Goal: Task Accomplishment & Management: Manage account settings

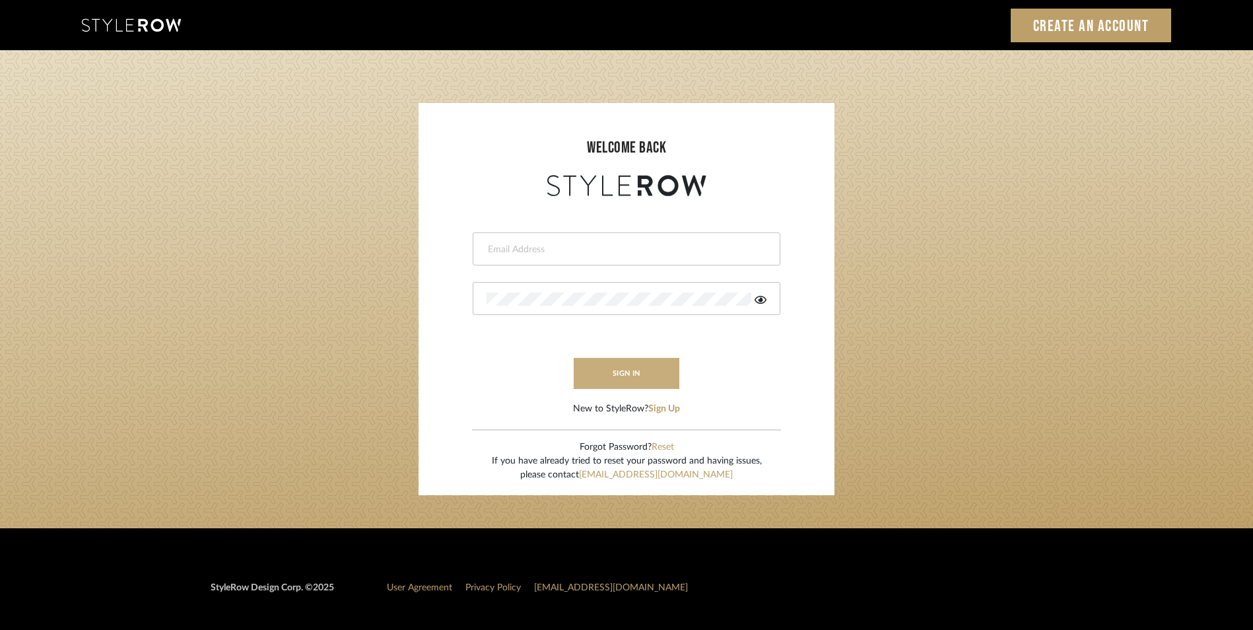
type input "[EMAIL_ADDRESS][DOMAIN_NAME]"
click at [595, 366] on button "sign in" at bounding box center [627, 373] width 106 height 31
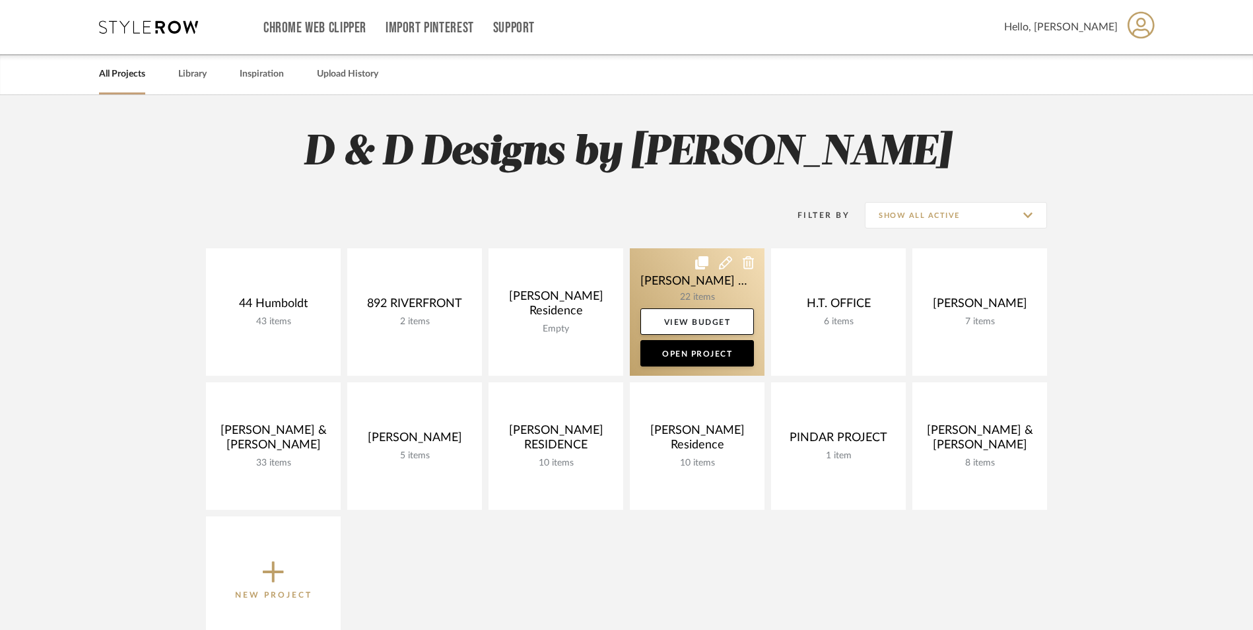
click at [687, 281] on link at bounding box center [697, 311] width 135 height 127
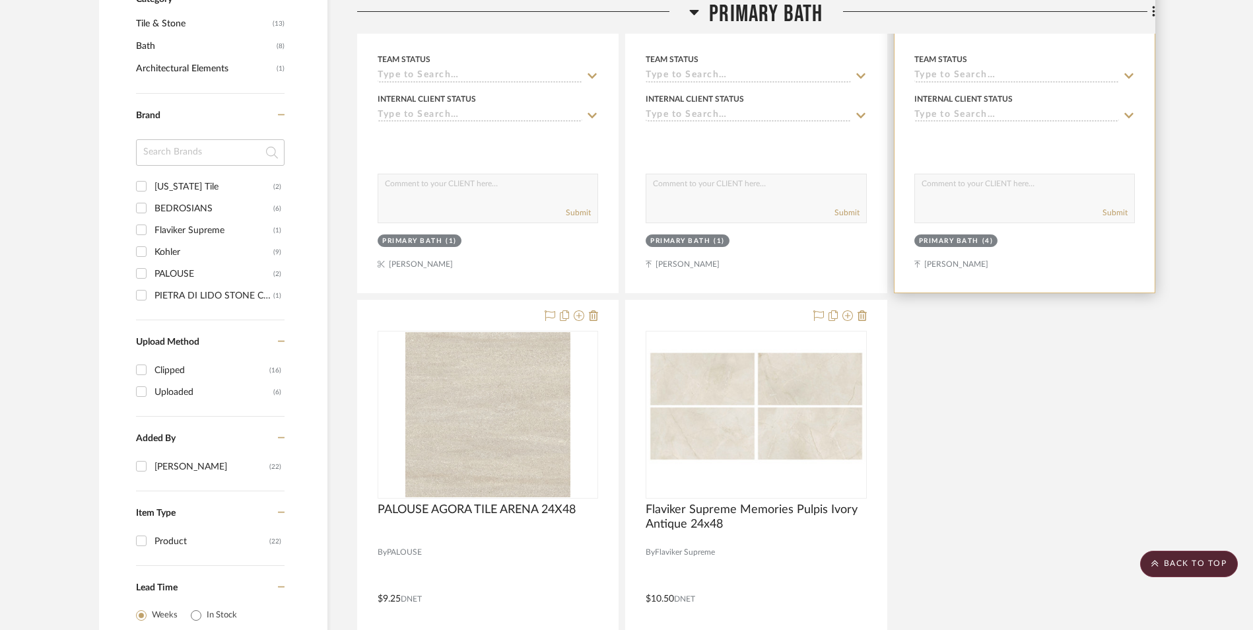
scroll to position [924, 0]
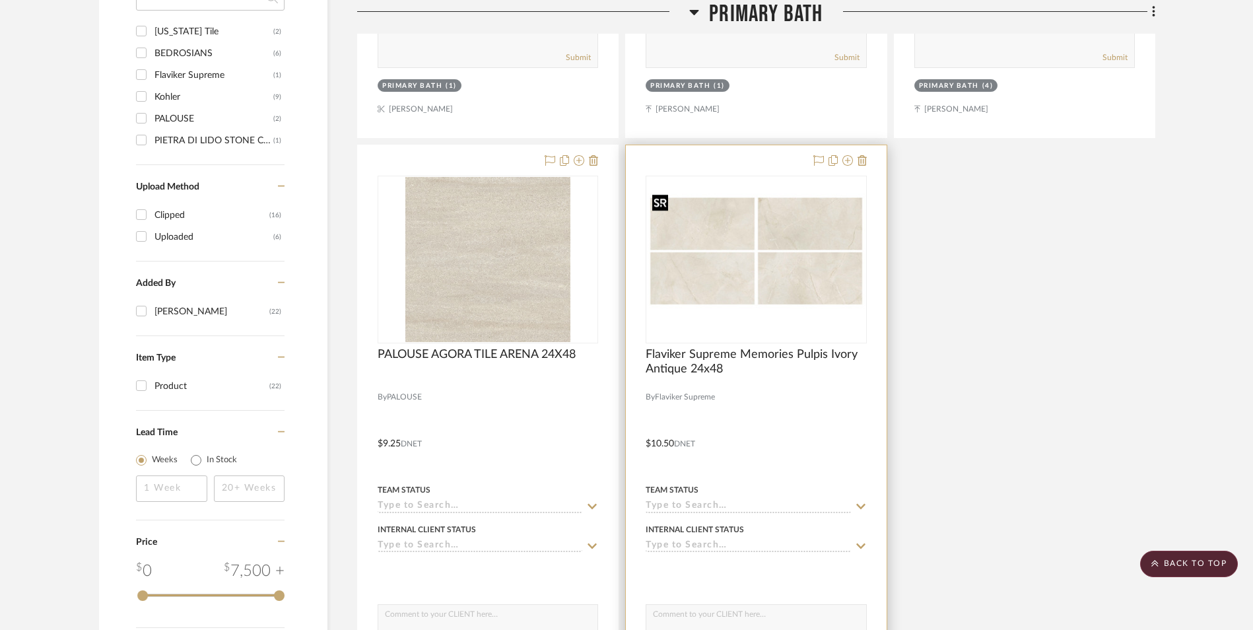
click at [803, 271] on img "0" at bounding box center [756, 259] width 218 height 141
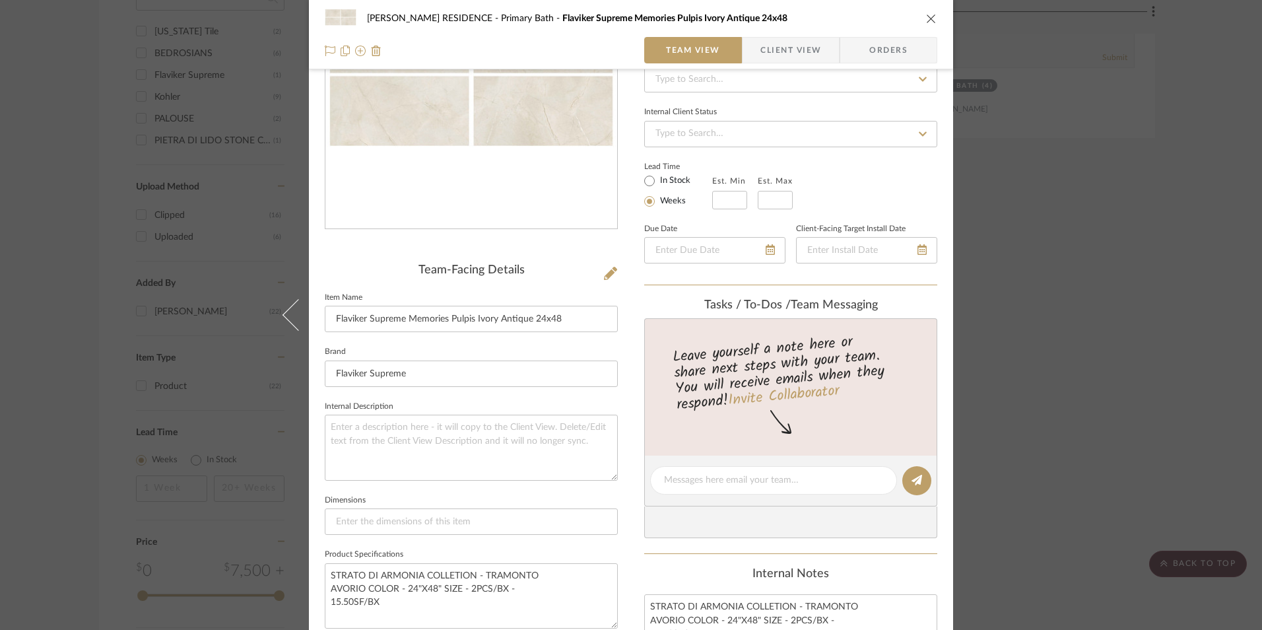
scroll to position [0, 0]
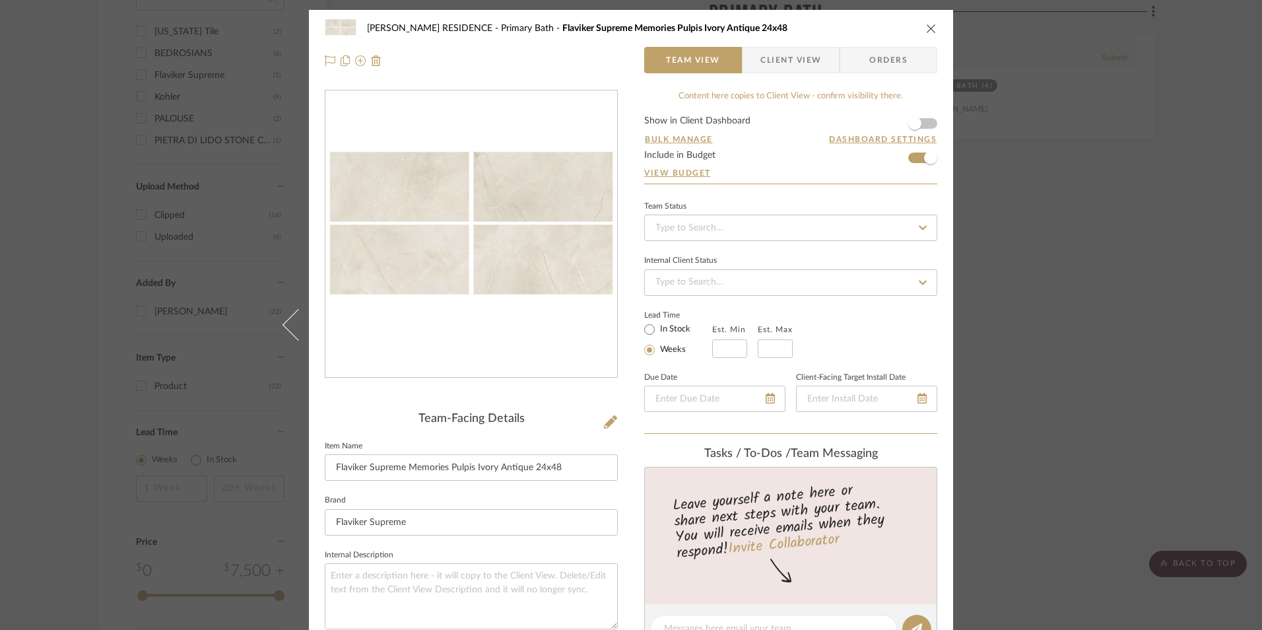
click at [928, 25] on icon "close" at bounding box center [931, 28] width 11 height 11
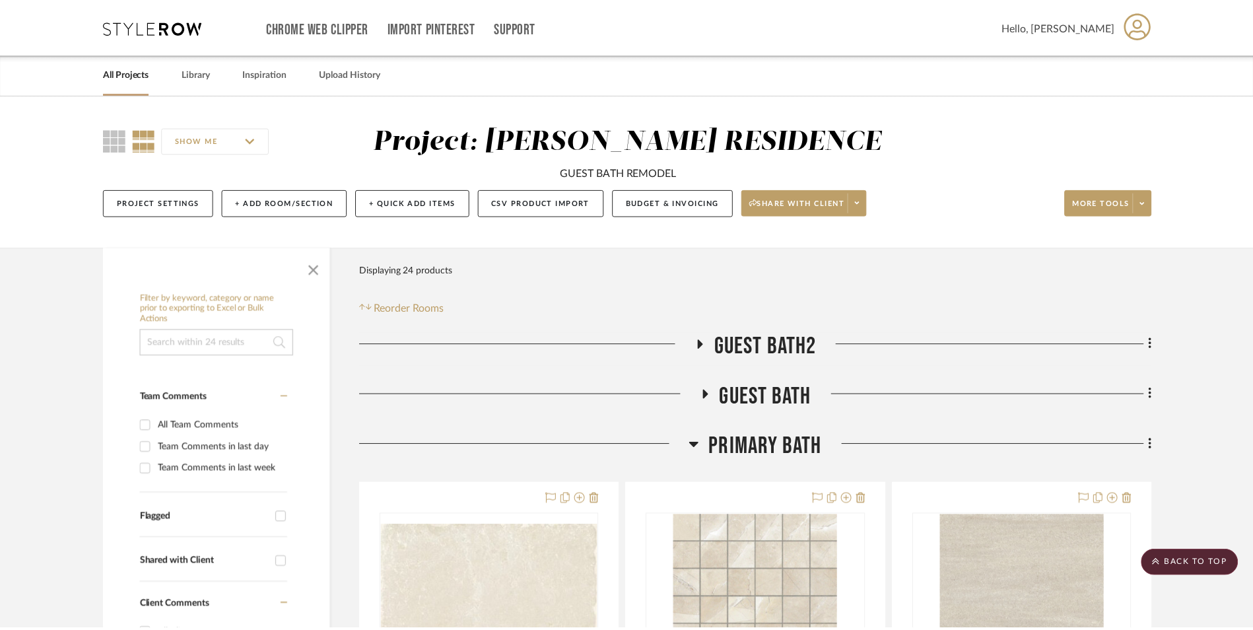
scroll to position [924, 0]
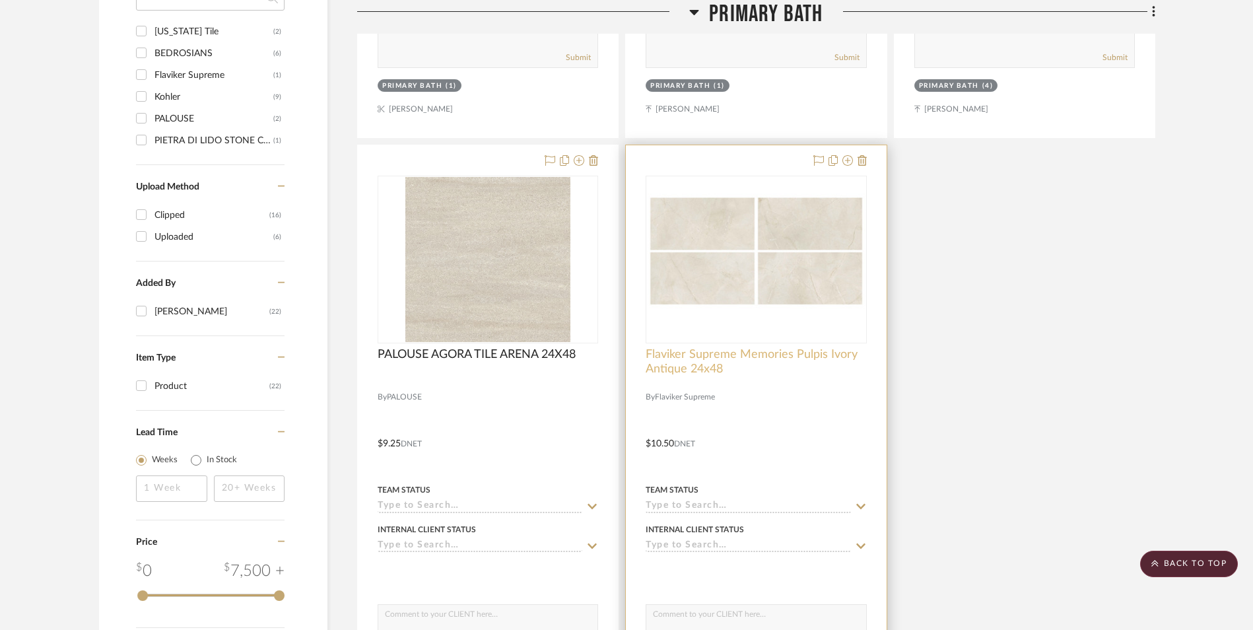
click at [776, 353] on span "Flaviker Supreme Memories Pulpis Ivory Antique 24x48" at bounding box center [756, 361] width 221 height 29
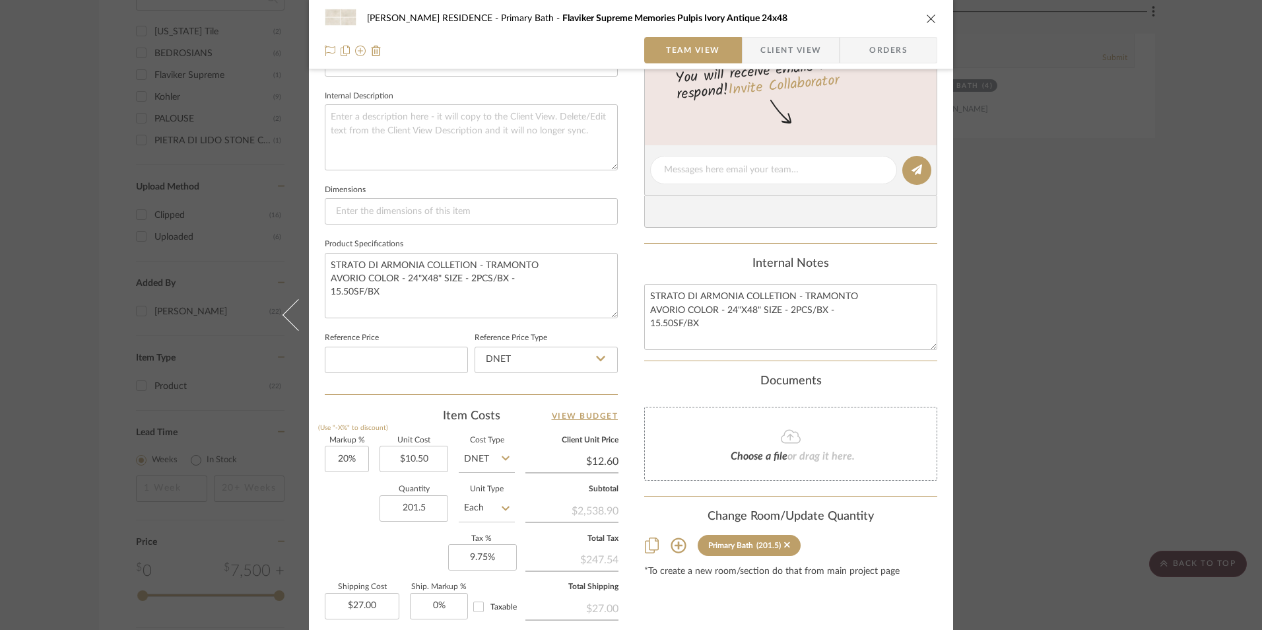
scroll to position [462, 0]
click at [1037, 394] on div "GWYN RESIDENCE Primary Bath Flaviker Supreme Memories Pulpis Ivory Antique 24x4…" at bounding box center [631, 315] width 1262 height 630
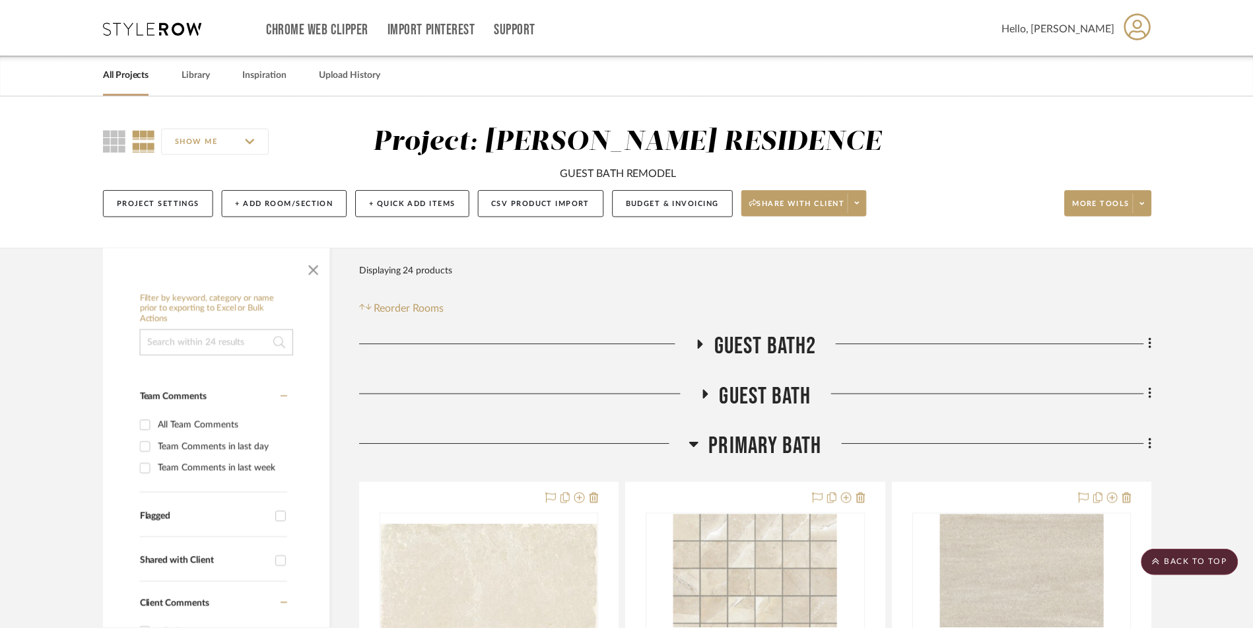
scroll to position [924, 0]
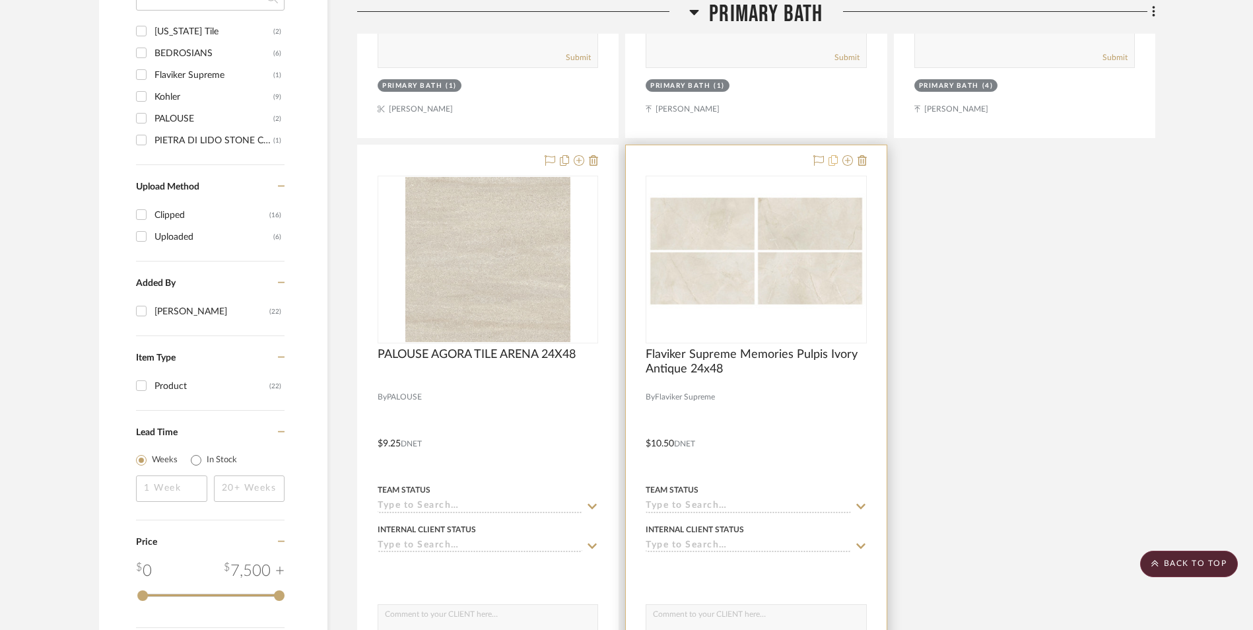
click at [836, 162] on icon at bounding box center [833, 160] width 9 height 11
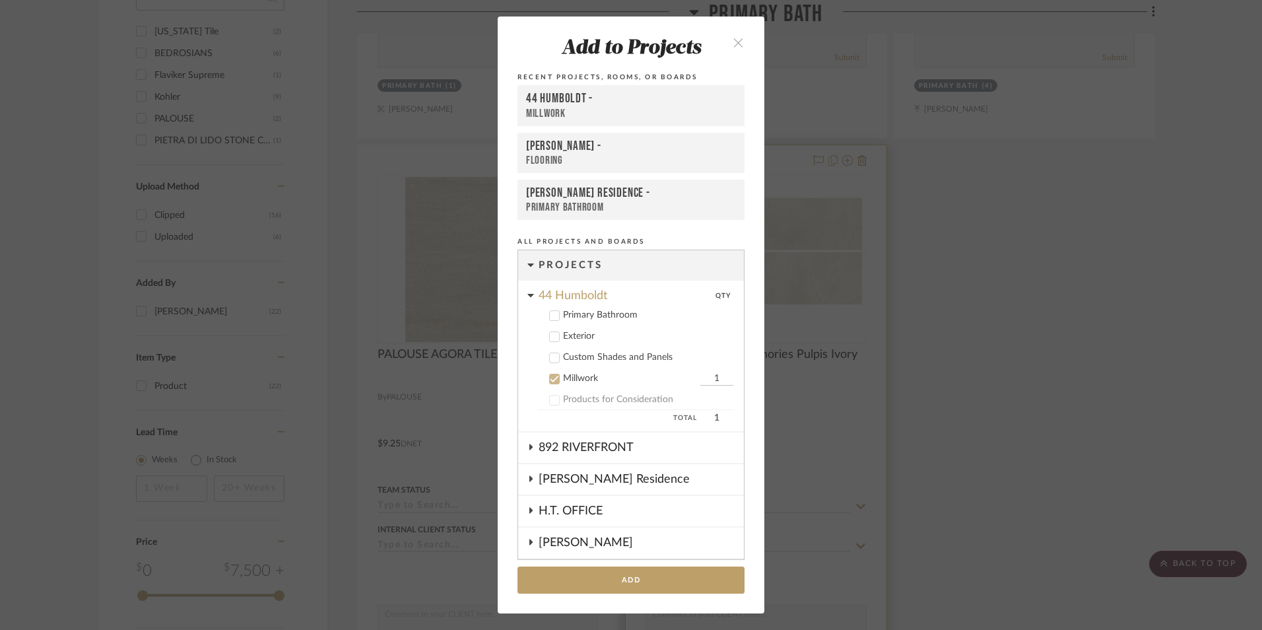
scroll to position [117, 0]
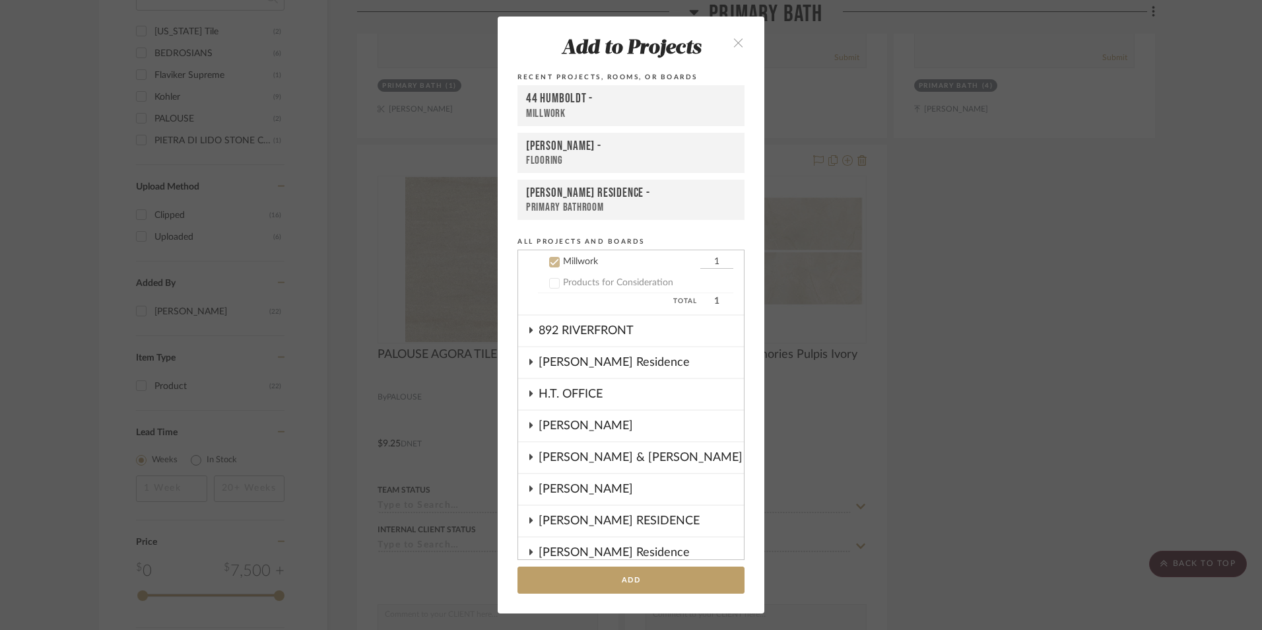
click at [550, 257] on icon at bounding box center [554, 261] width 9 height 9
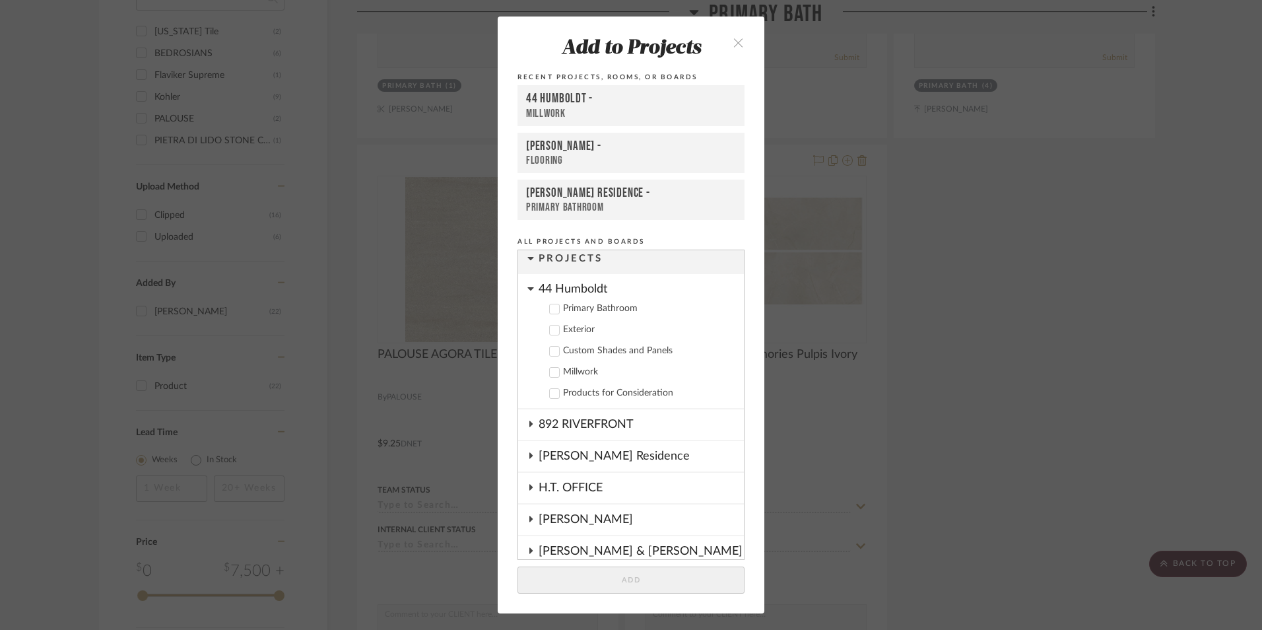
scroll to position [0, 0]
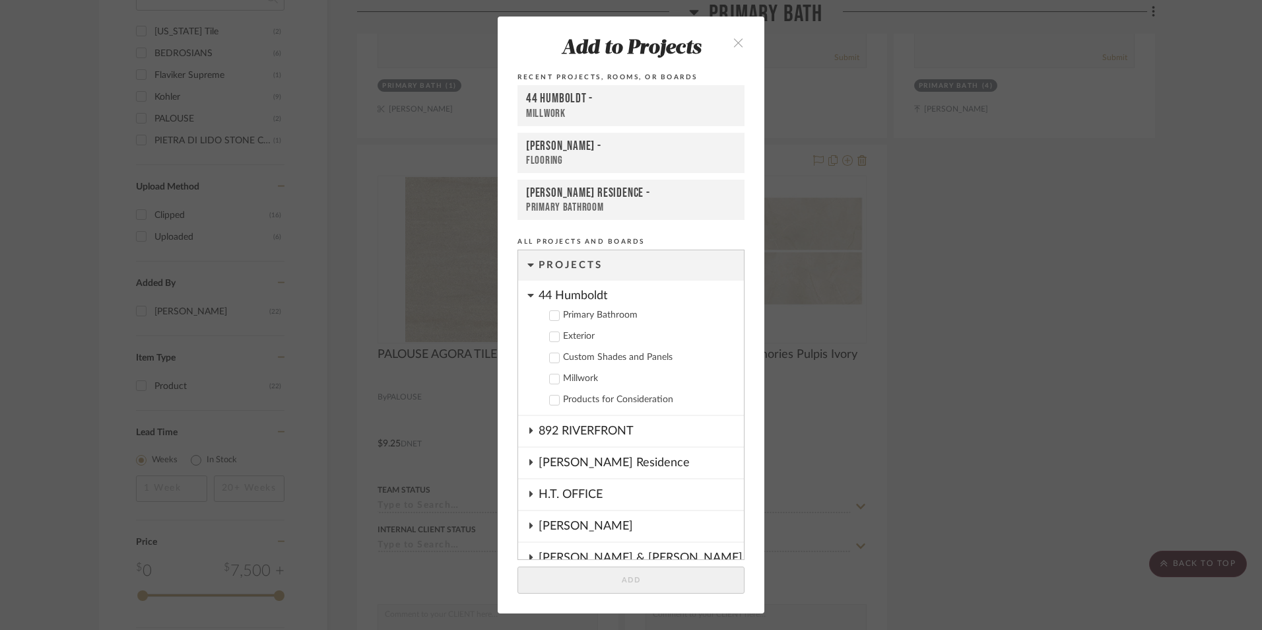
click at [522, 299] on cdk-nested-tree-node "44 Humboldt Primary Bathroom Exterior Custom Shades and Panels Millwork Product…" at bounding box center [631, 348] width 226 height 135
click at [528, 296] on icon at bounding box center [531, 295] width 7 height 11
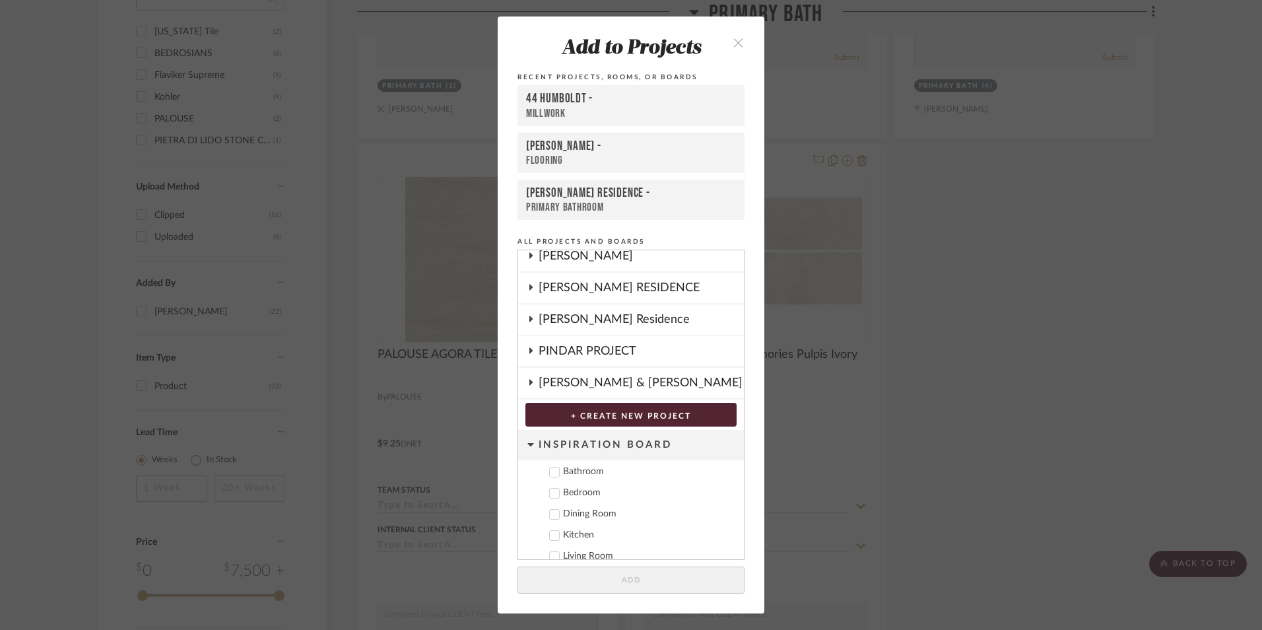
scroll to position [242, 0]
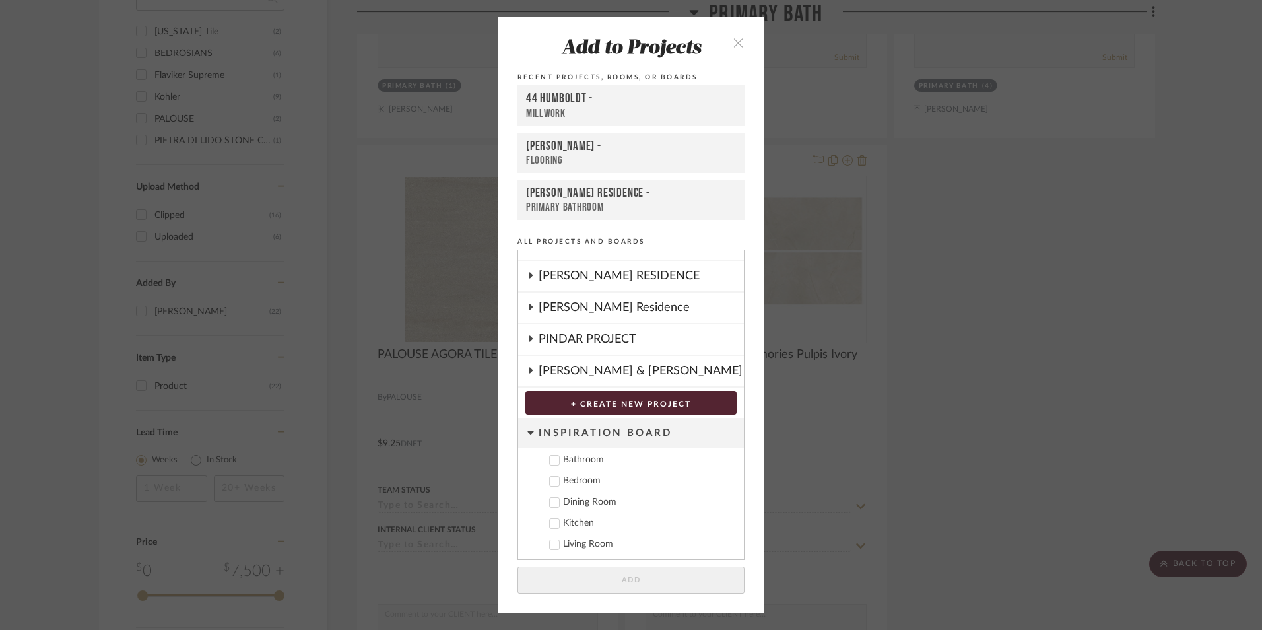
click at [528, 435] on icon at bounding box center [531, 432] width 7 height 11
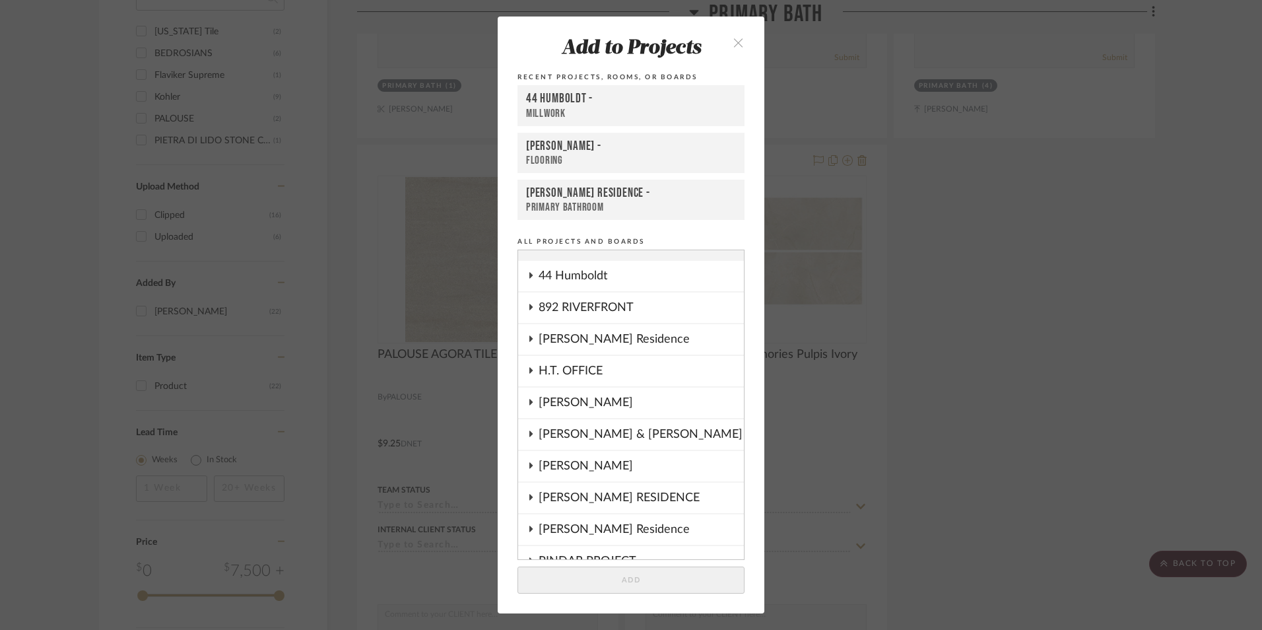
scroll to position [0, 0]
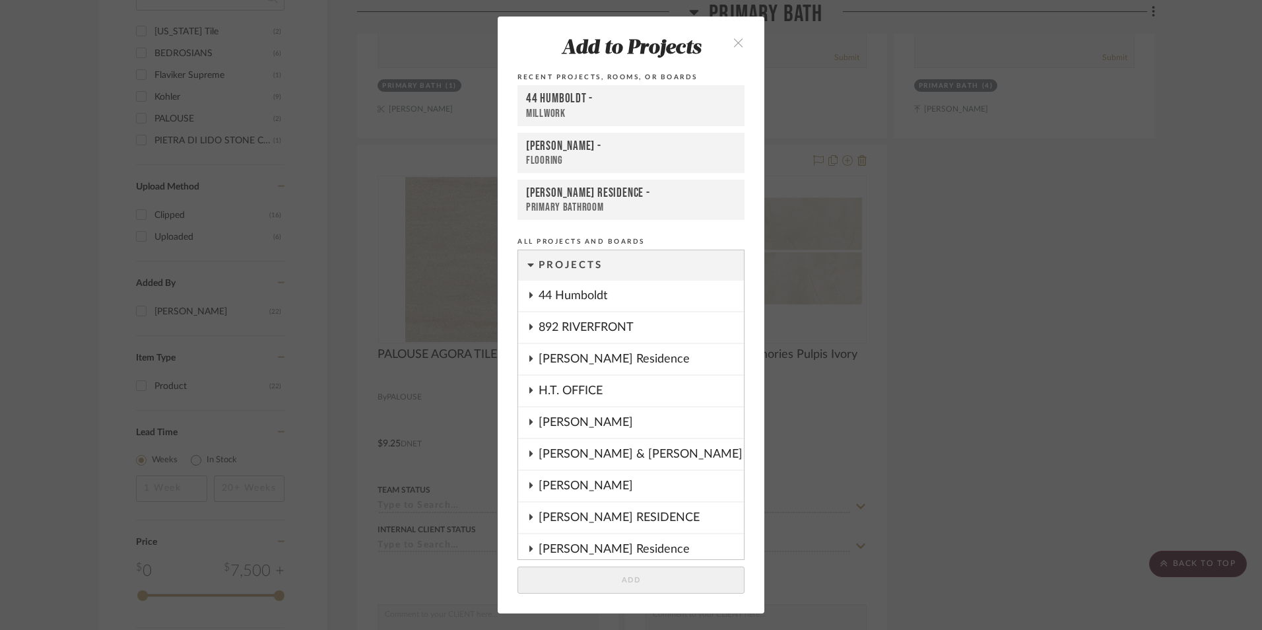
click at [736, 55] on add-to "Add to Projects Recent Projects, Rooms, or Boards 44 Humboldt - Millwork KIMBER…" at bounding box center [631, 315] width 267 height 596
drag, startPoint x: 736, startPoint y: 55, endPoint x: 731, endPoint y: 46, distance: 11.2
click at [733, 46] on icon "close" at bounding box center [738, 42] width 11 height 11
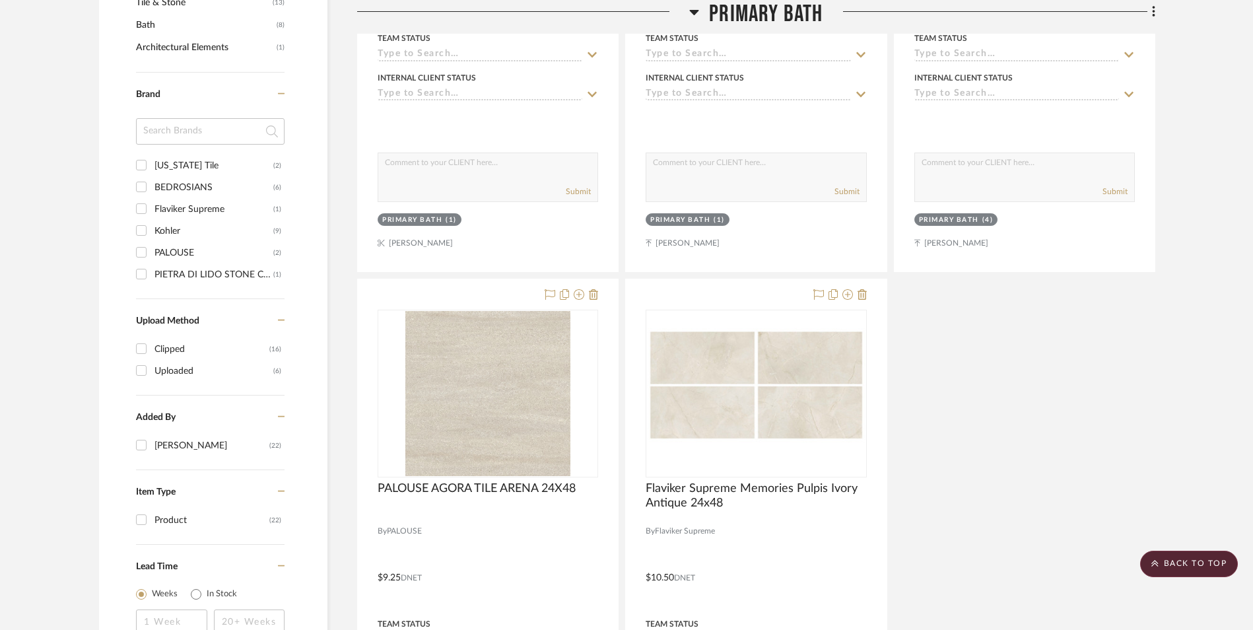
scroll to position [792, 0]
drag, startPoint x: 817, startPoint y: 291, endPoint x: 914, endPoint y: 280, distance: 98.4
click at [914, 280] on div "PIETRA DI LIDO STONE COLLECTION - AGIRA AVORIO COLOR - 16"x24" SIZE - 4PCS/BX -…" at bounding box center [756, 273] width 798 height 1165
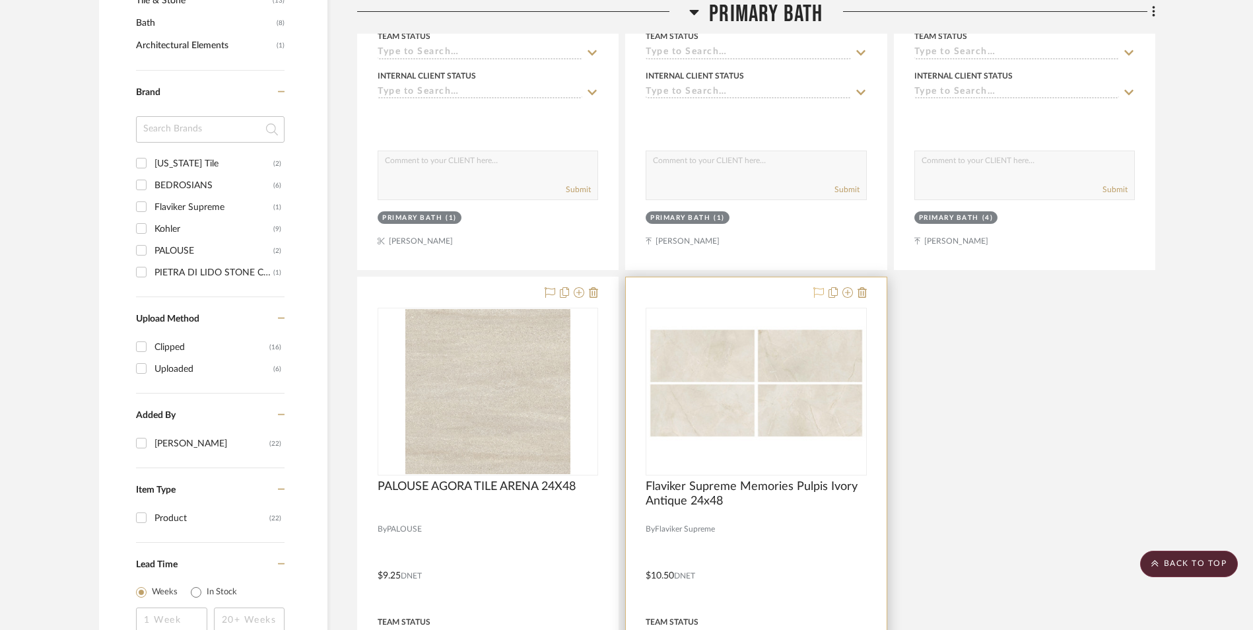
click at [818, 290] on icon at bounding box center [818, 292] width 11 height 11
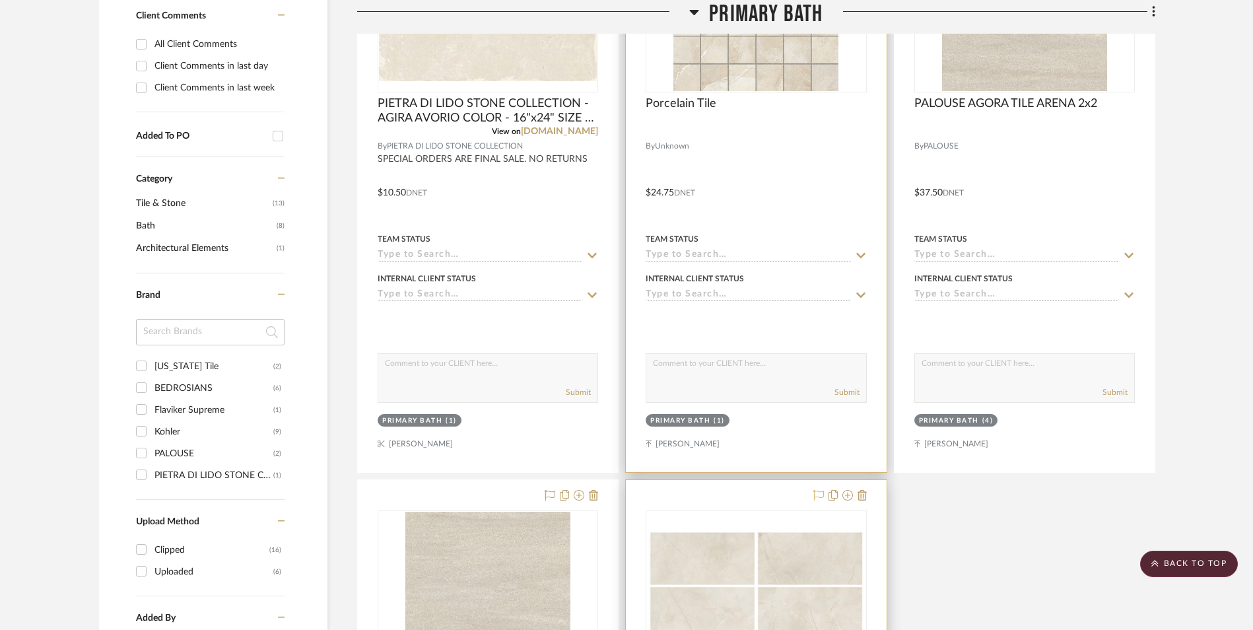
scroll to position [726, 0]
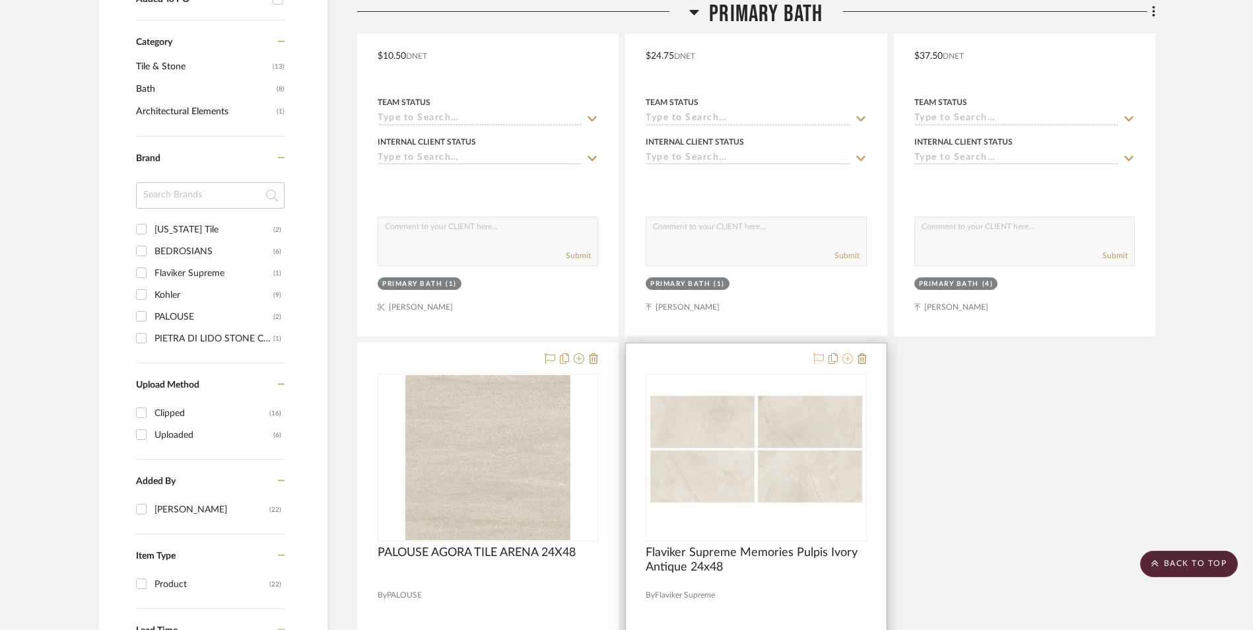
click at [849, 358] on icon at bounding box center [847, 358] width 11 height 11
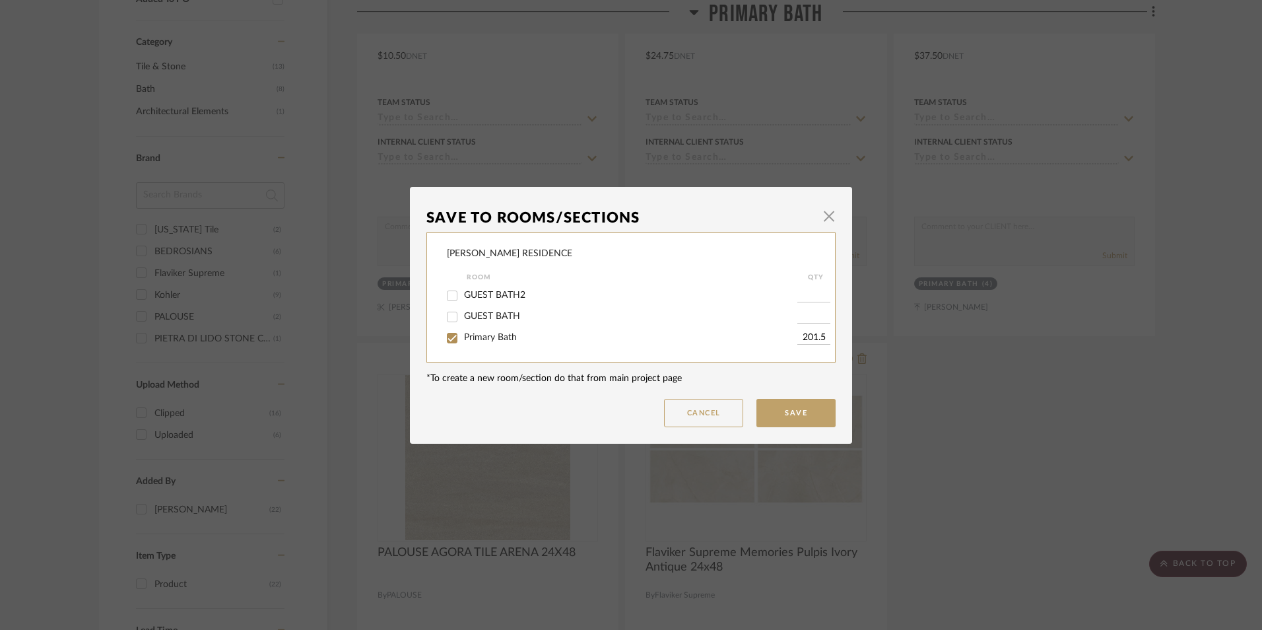
click at [814, 334] on input "201.5" at bounding box center [814, 337] width 33 height 13
click at [837, 214] on dialog-content "Save To Rooms/Sections × GWYN RESIDENCE Room QTY GUEST BATH2 GUEST BATH Primary…" at bounding box center [631, 315] width 442 height 257
click at [825, 214] on span "button" at bounding box center [829, 216] width 26 height 26
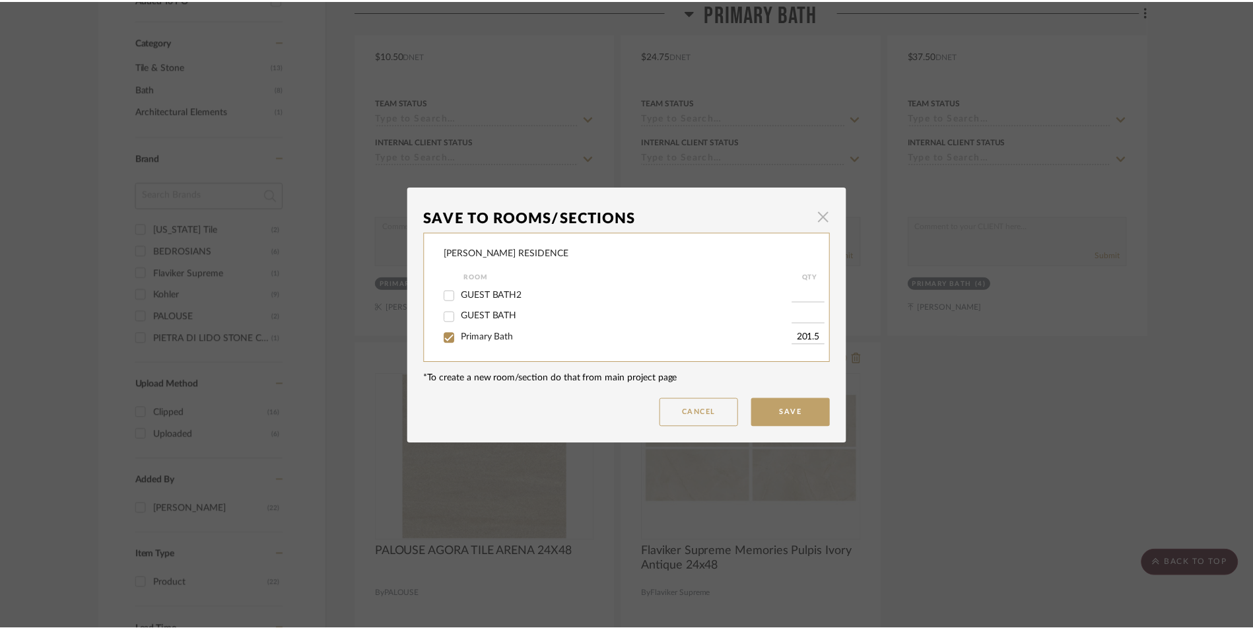
scroll to position [726, 0]
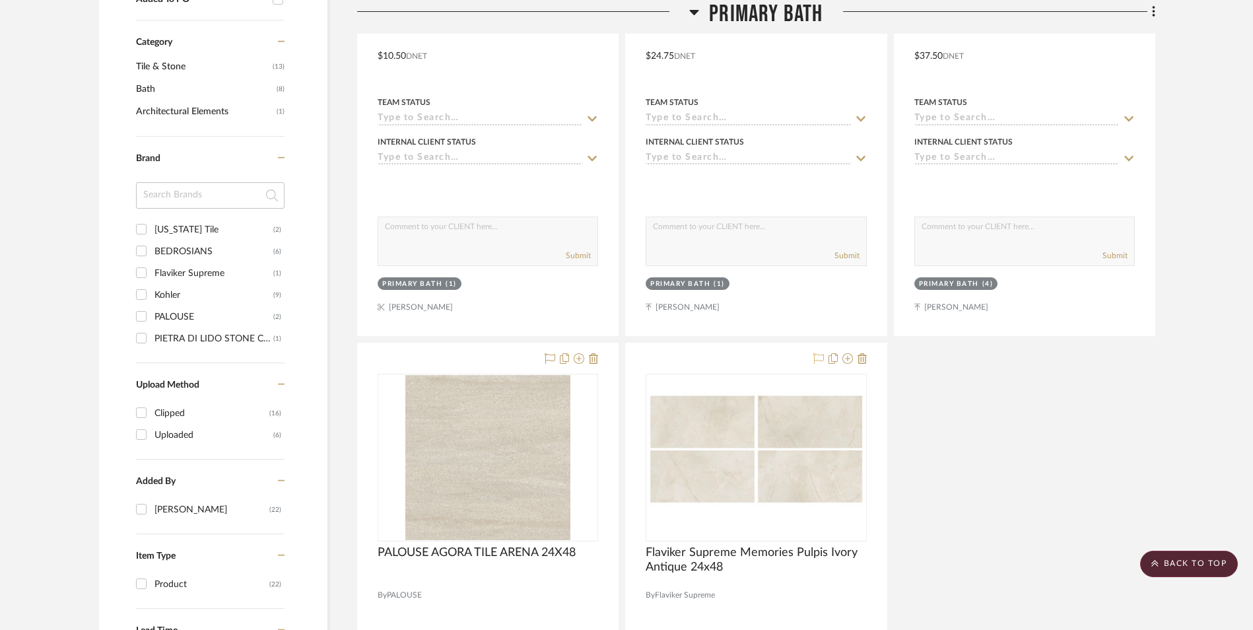
click at [947, 438] on div "PIETRA DI LIDO STONE COLLECTION - AGIRA AVORIO COLOR - 16"x24" SIZE - 4PCS/BX -…" at bounding box center [756, 339] width 798 height 1165
click at [844, 359] on icon at bounding box center [847, 358] width 11 height 11
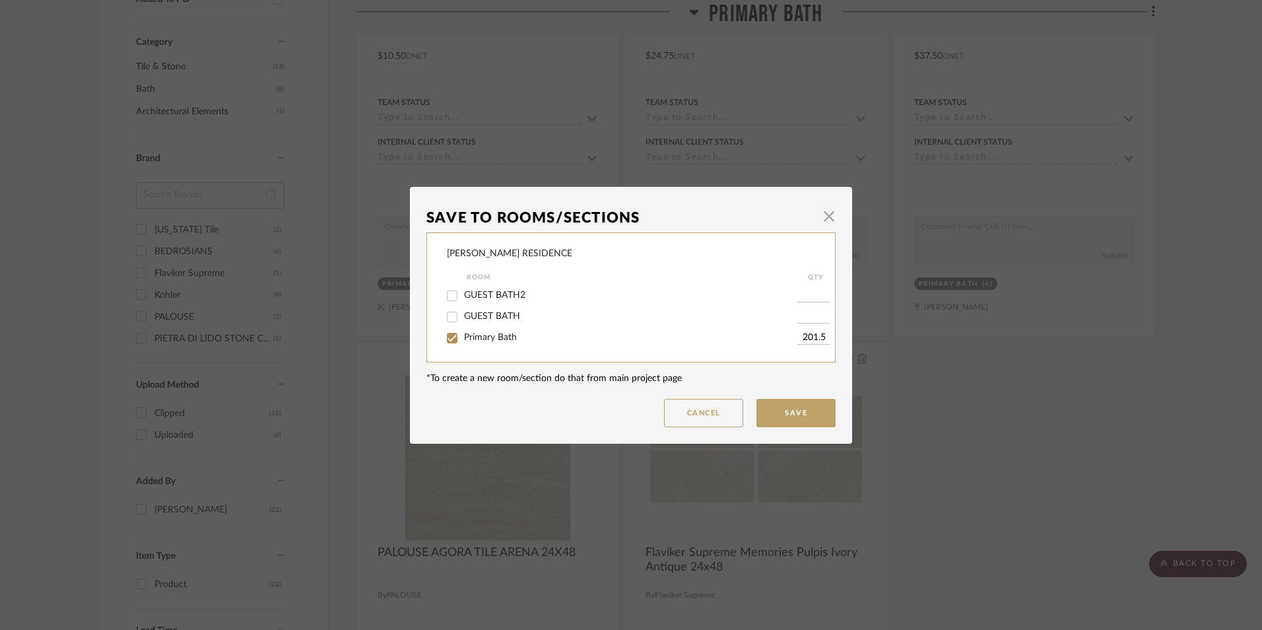
click at [811, 335] on input "201.5" at bounding box center [814, 337] width 33 height 13
type input "31"
click at [791, 411] on button "Save" at bounding box center [796, 413] width 79 height 28
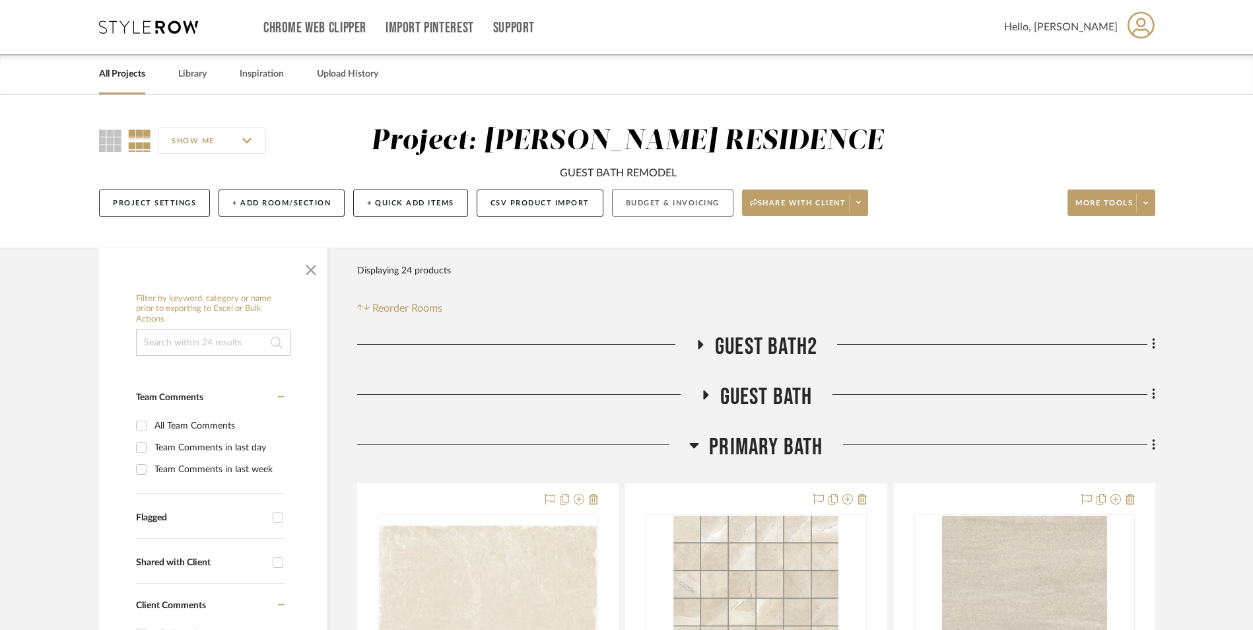
click at [646, 195] on button "Budget & Invoicing" at bounding box center [672, 202] width 121 height 27
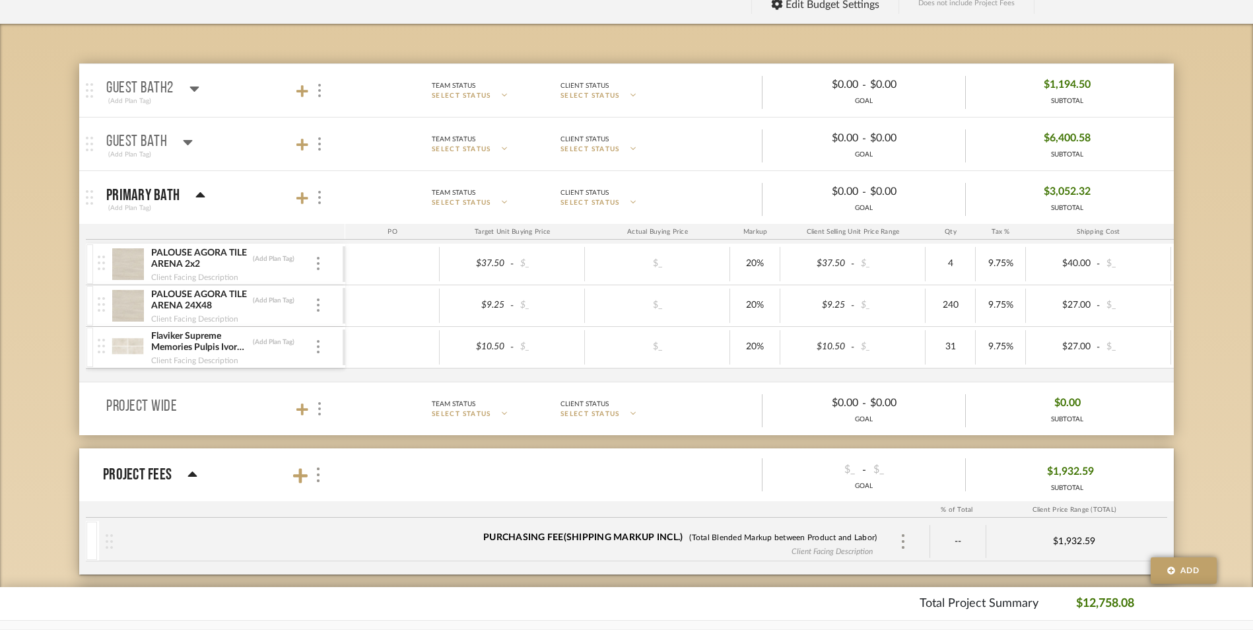
scroll to position [198, 0]
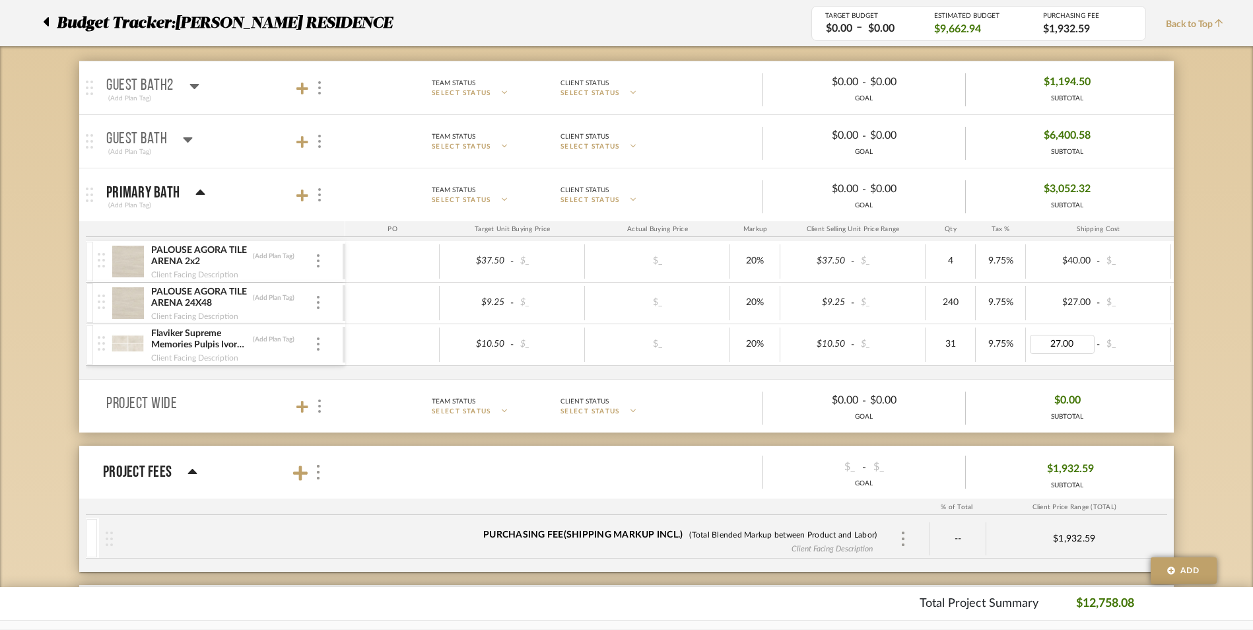
type input "0"
click at [306, 408] on icon at bounding box center [302, 406] width 12 height 13
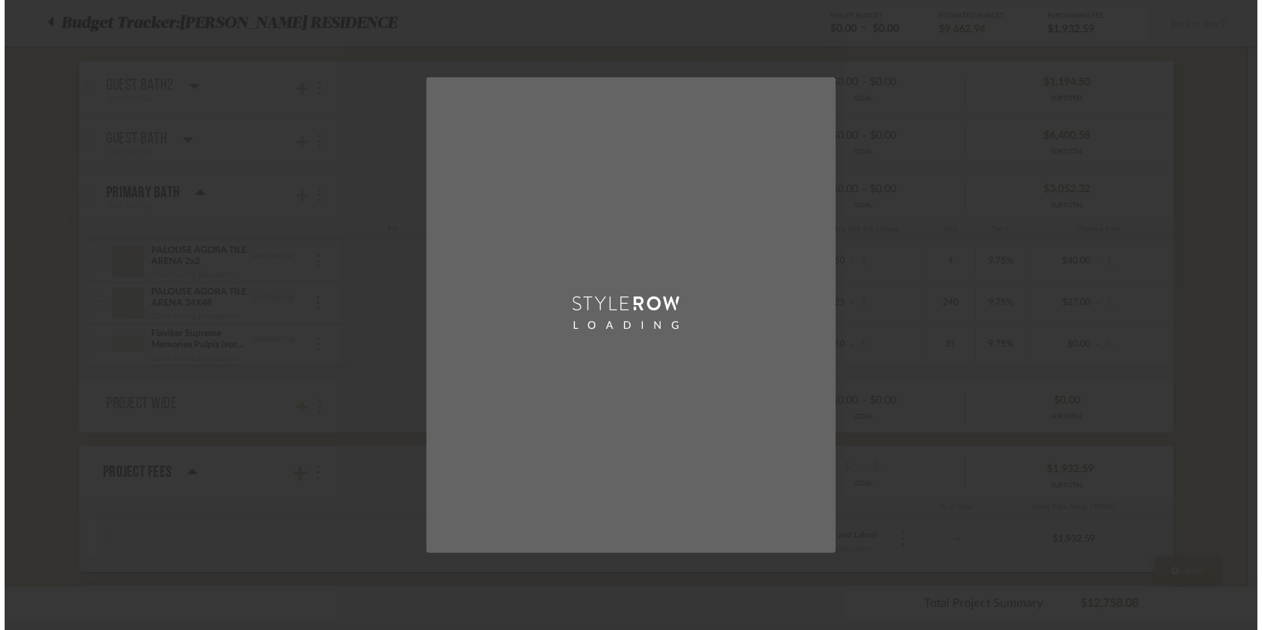
scroll to position [0, 0]
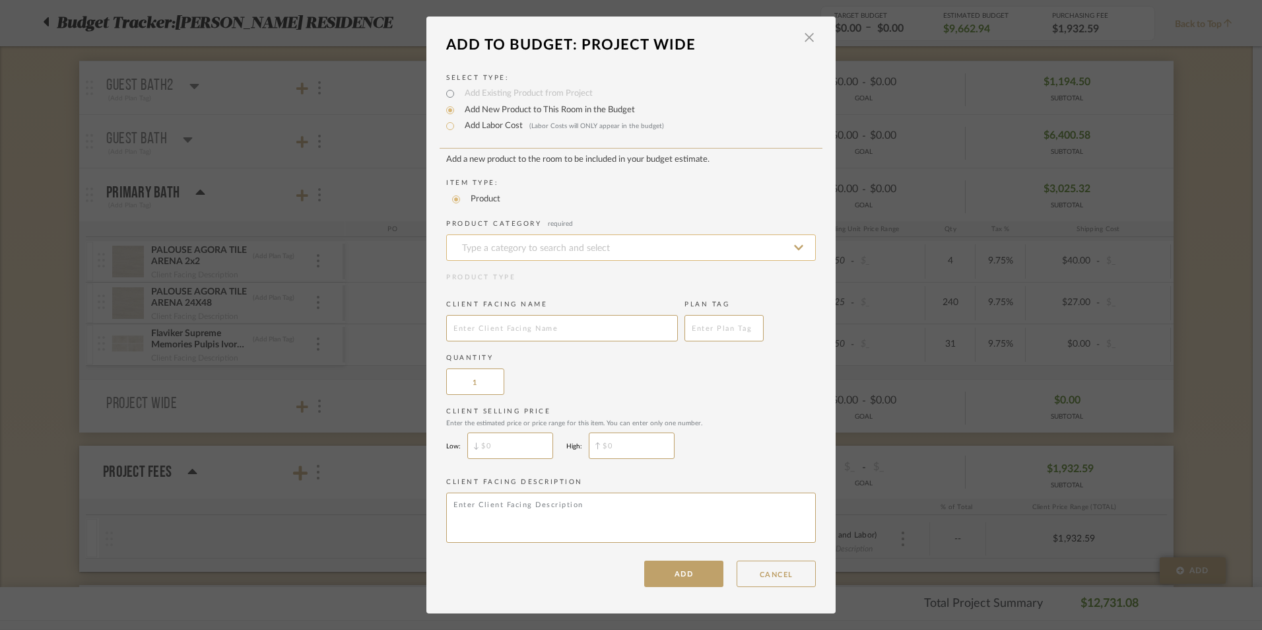
click at [502, 244] on input at bounding box center [631, 247] width 370 height 26
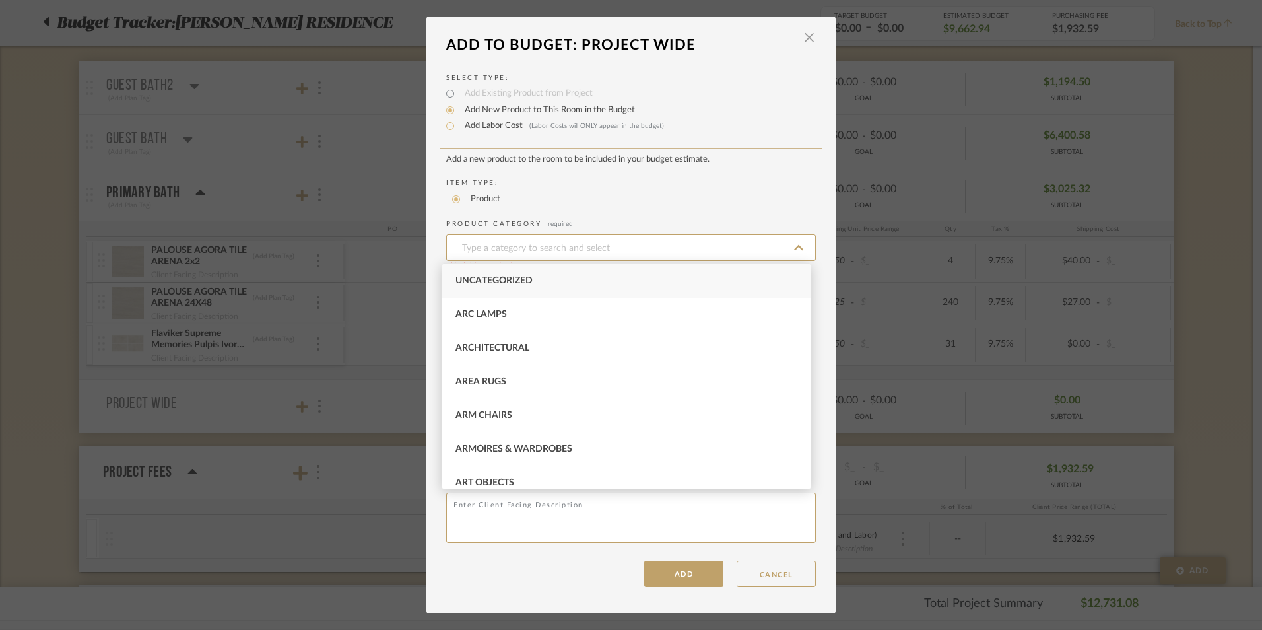
click at [505, 281] on span "Uncategorized" at bounding box center [494, 280] width 77 height 9
type input "Uncategorized"
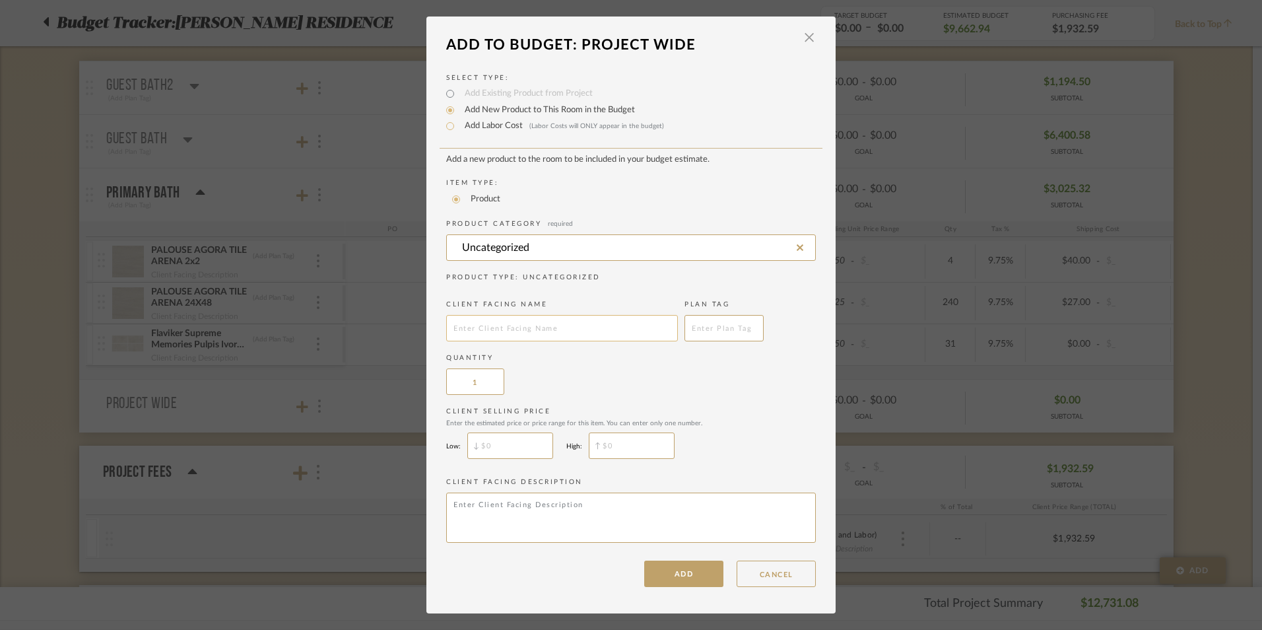
click at [508, 329] on input "text" at bounding box center [562, 328] width 232 height 26
click at [520, 329] on input "text" at bounding box center [562, 328] width 232 height 26
paste input "FREIGHT TO WESTSIDE TILE"
type input "FREIGHT TO WESTSIDE TILE"
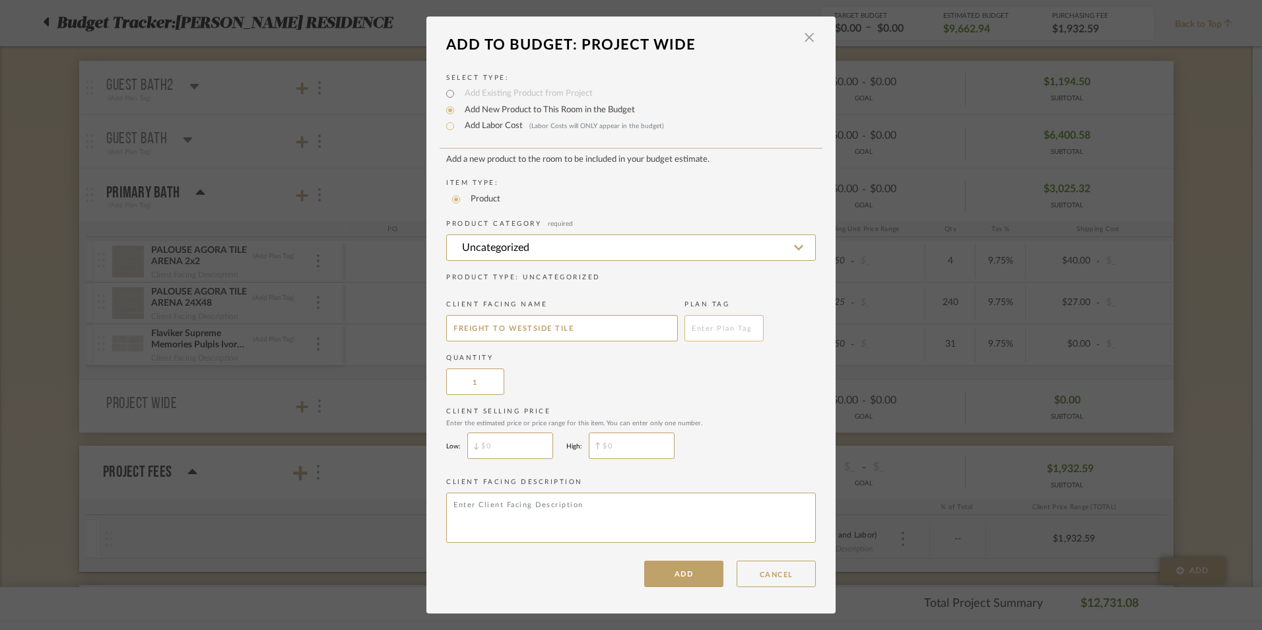
click at [717, 336] on input "text" at bounding box center [724, 328] width 79 height 26
click at [807, 32] on span "button" at bounding box center [809, 37] width 26 height 26
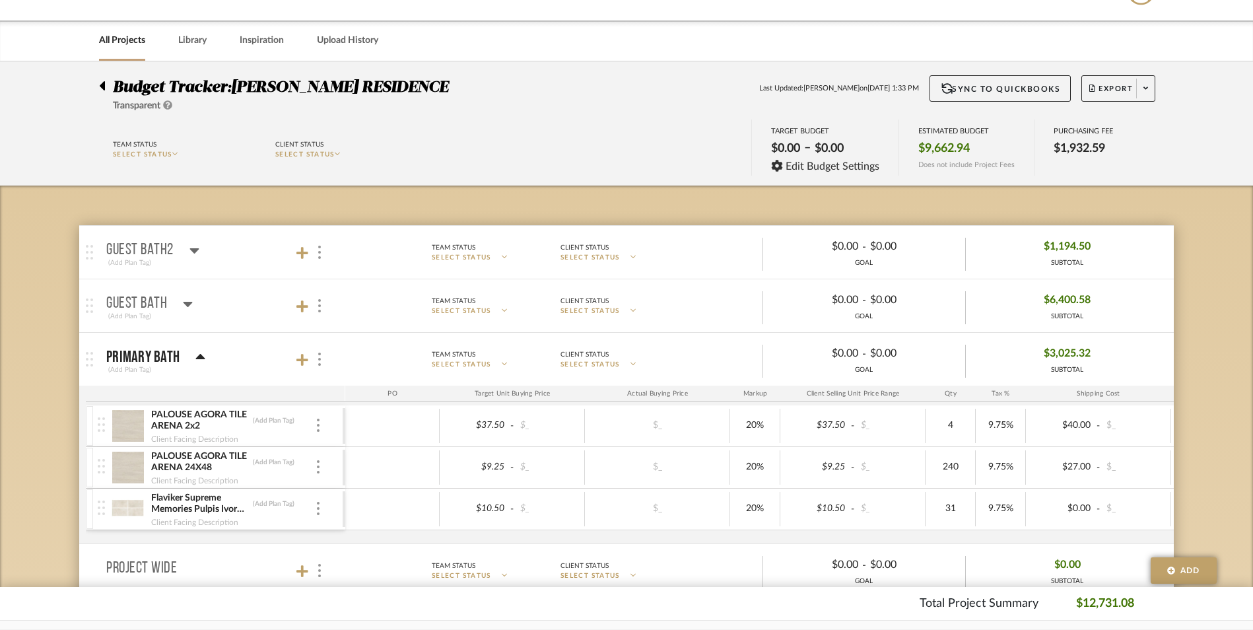
scroll to position [264, 0]
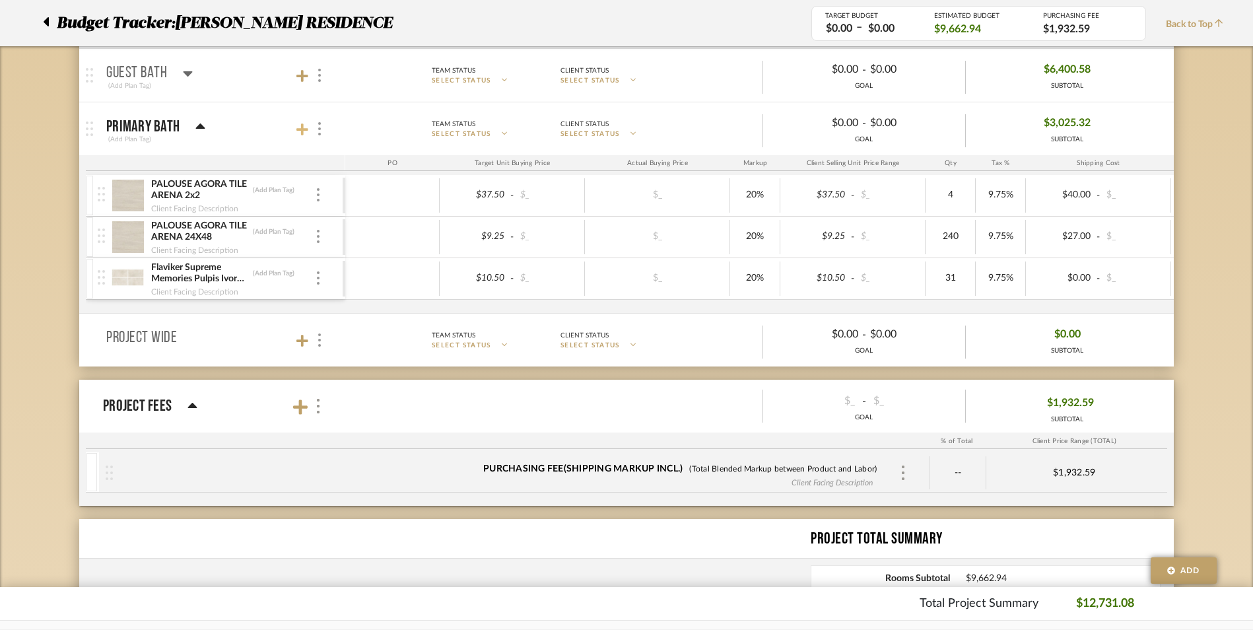
click at [302, 128] on icon at bounding box center [302, 129] width 12 height 12
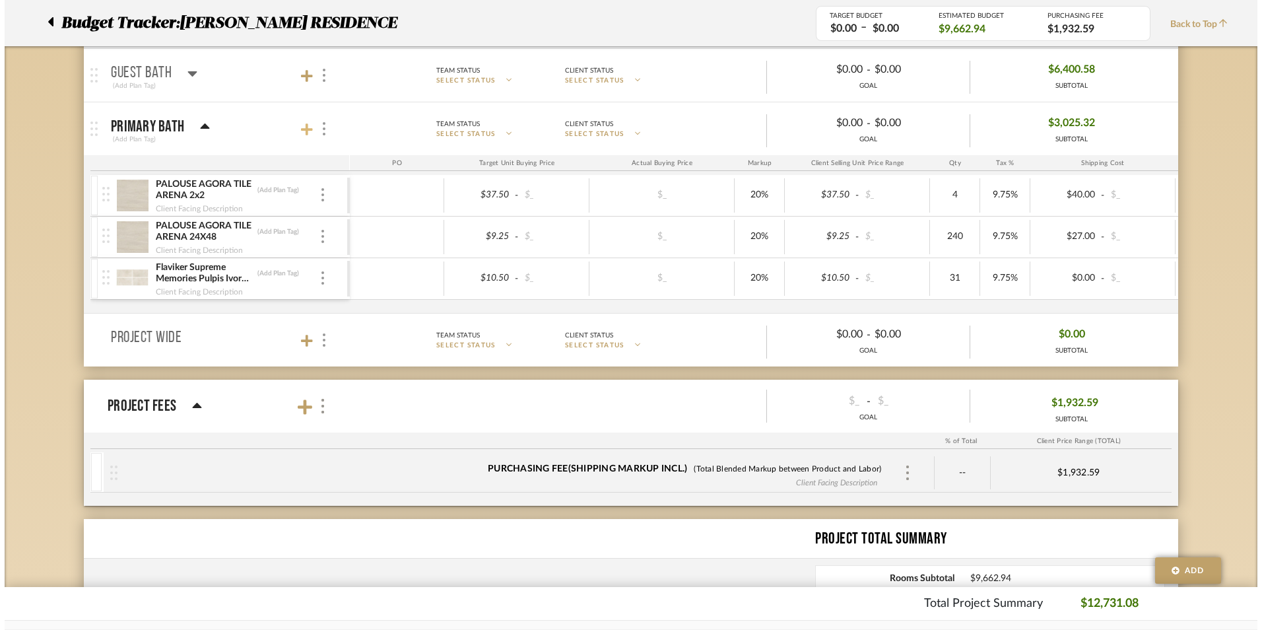
scroll to position [0, 0]
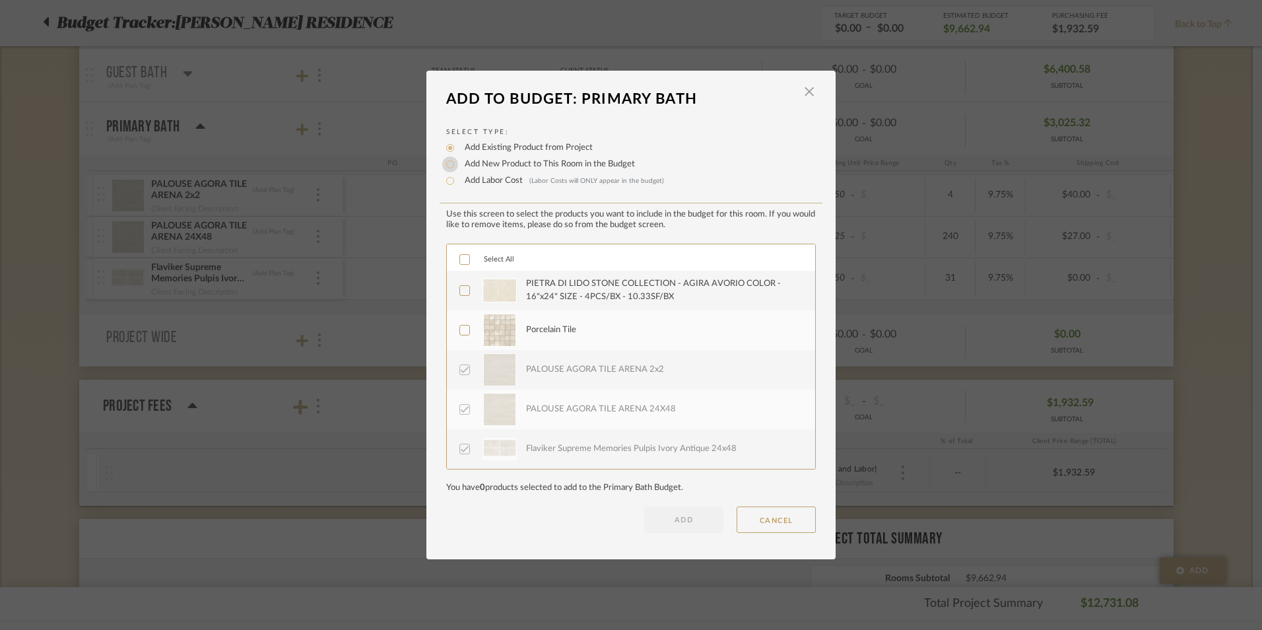
click at [450, 164] on input "Add New Product to This Room in the Budget" at bounding box center [450, 164] width 16 height 16
radio input "true"
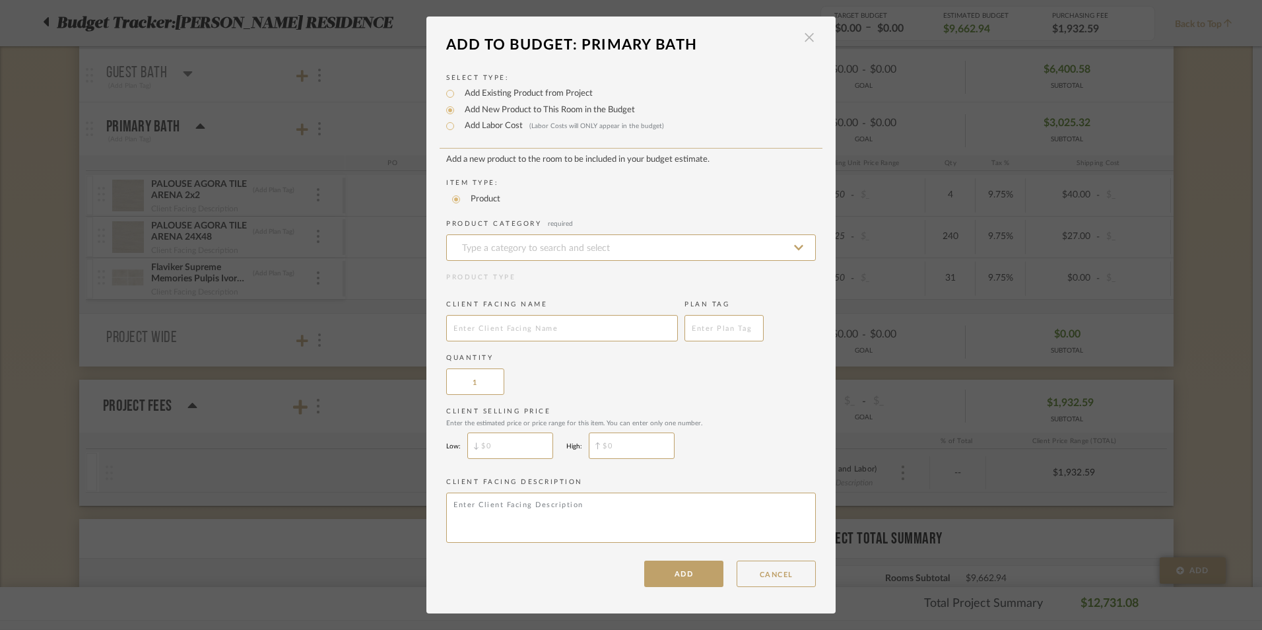
click at [804, 35] on span "button" at bounding box center [809, 37] width 26 height 26
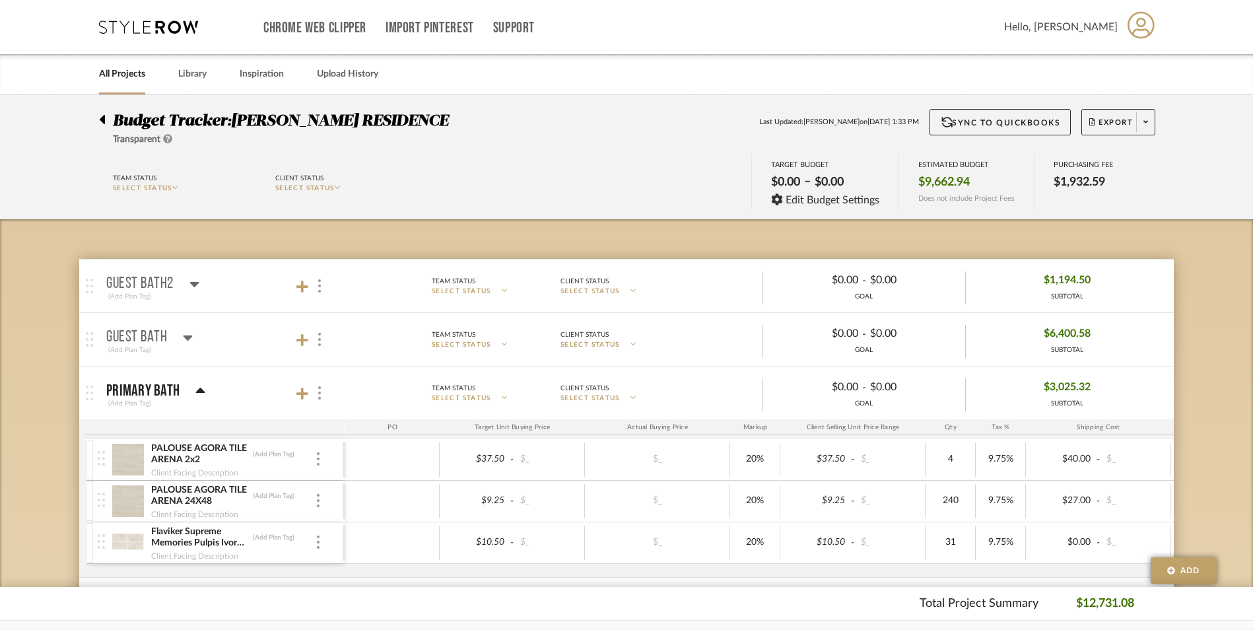
click at [100, 120] on icon at bounding box center [102, 120] width 6 height 16
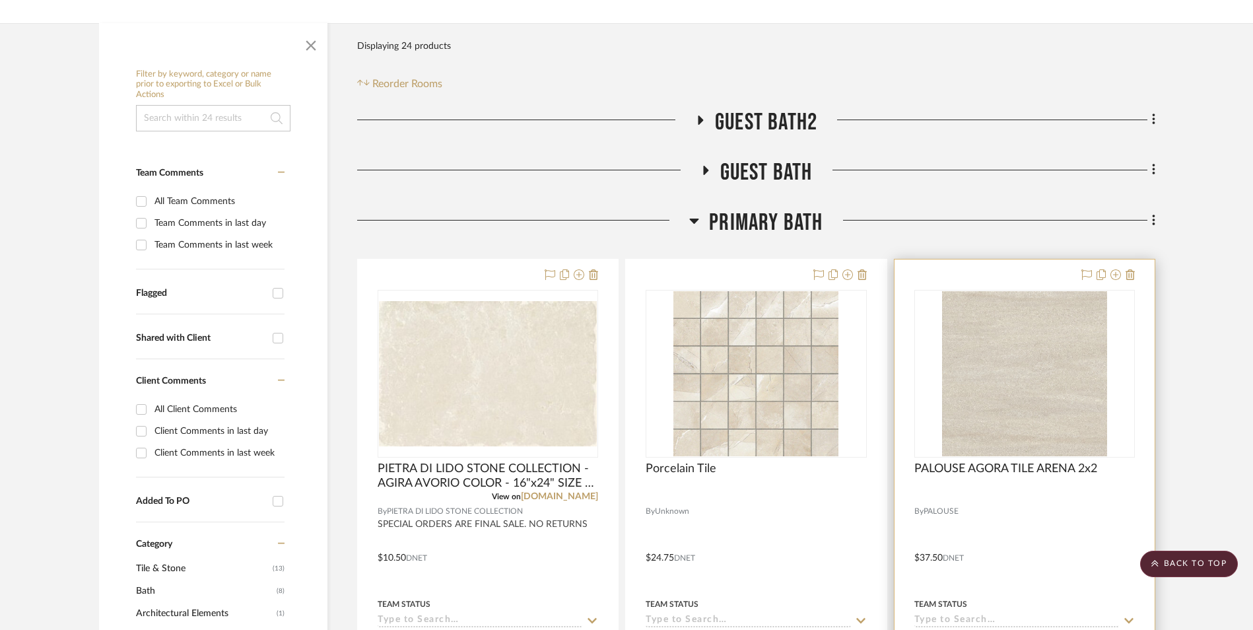
scroll to position [198, 0]
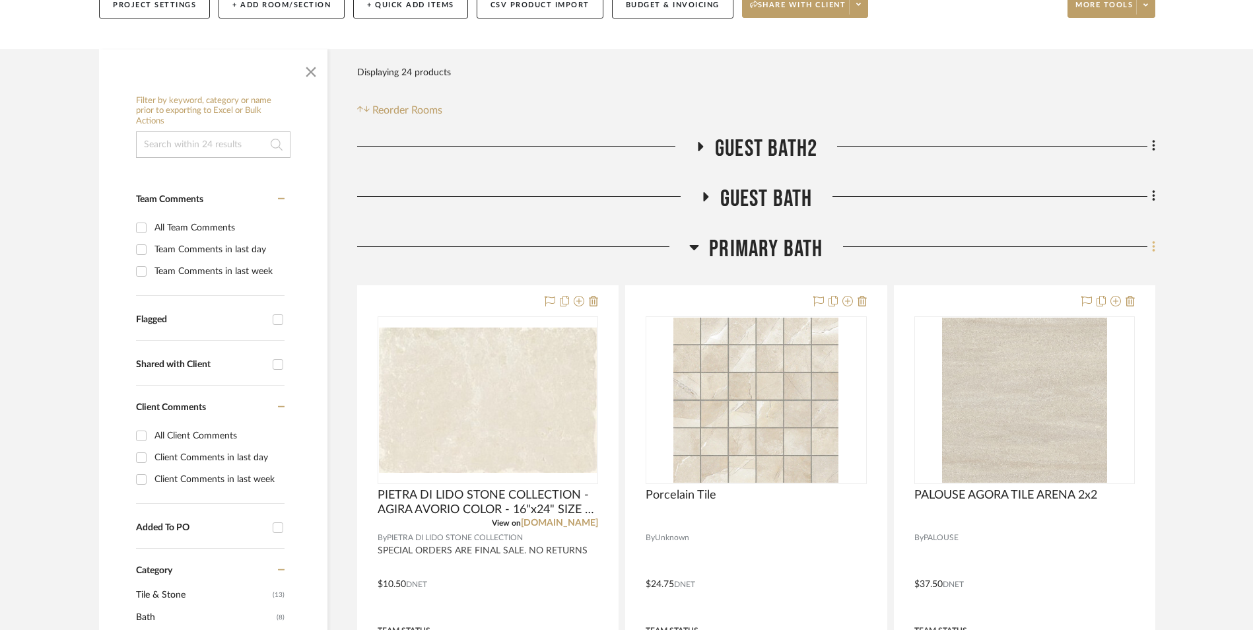
click at [1152, 244] on icon at bounding box center [1154, 247] width 4 height 15
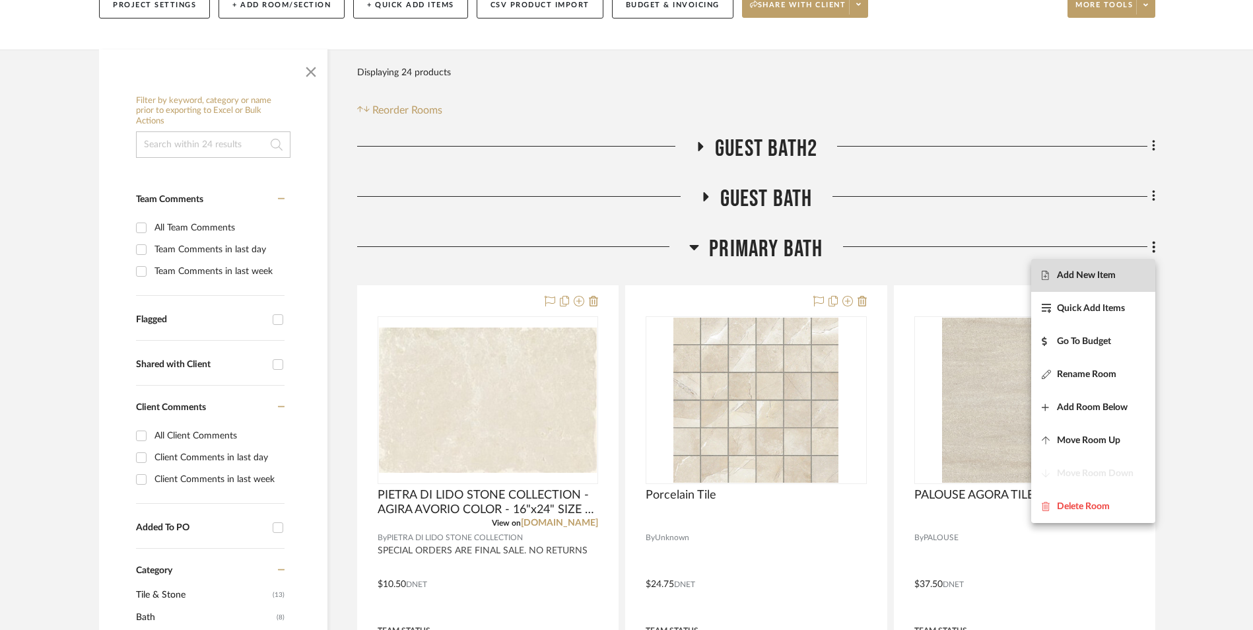
click at [1117, 266] on button "Add New Item" at bounding box center [1093, 275] width 124 height 33
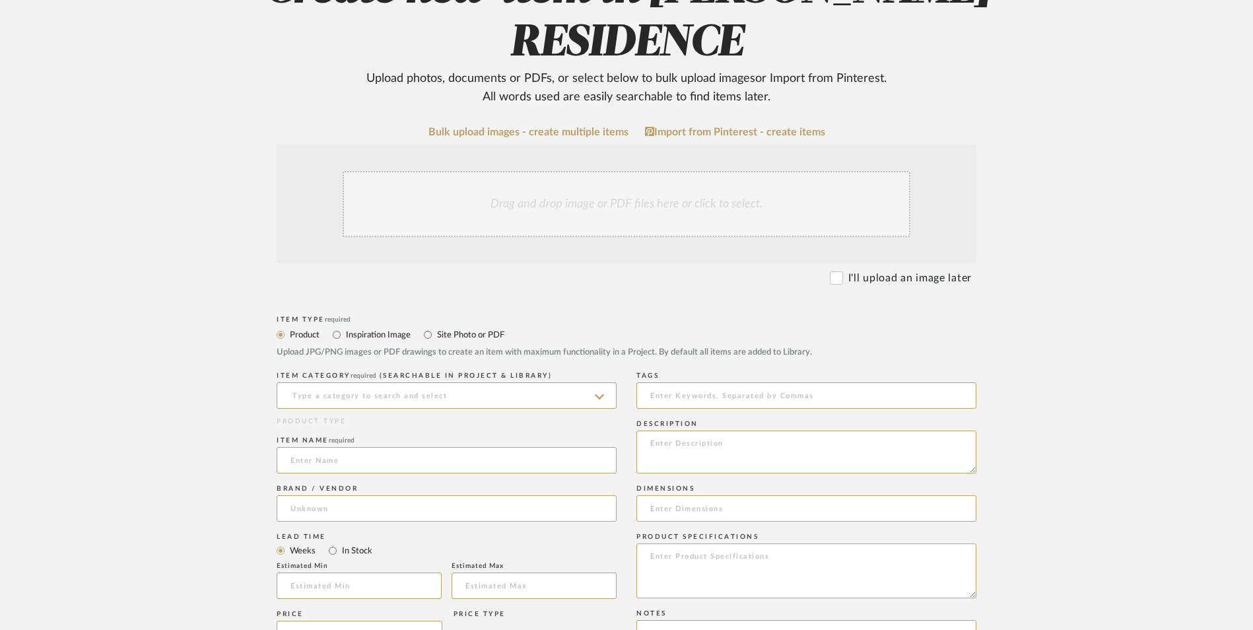
scroll to position [198, 0]
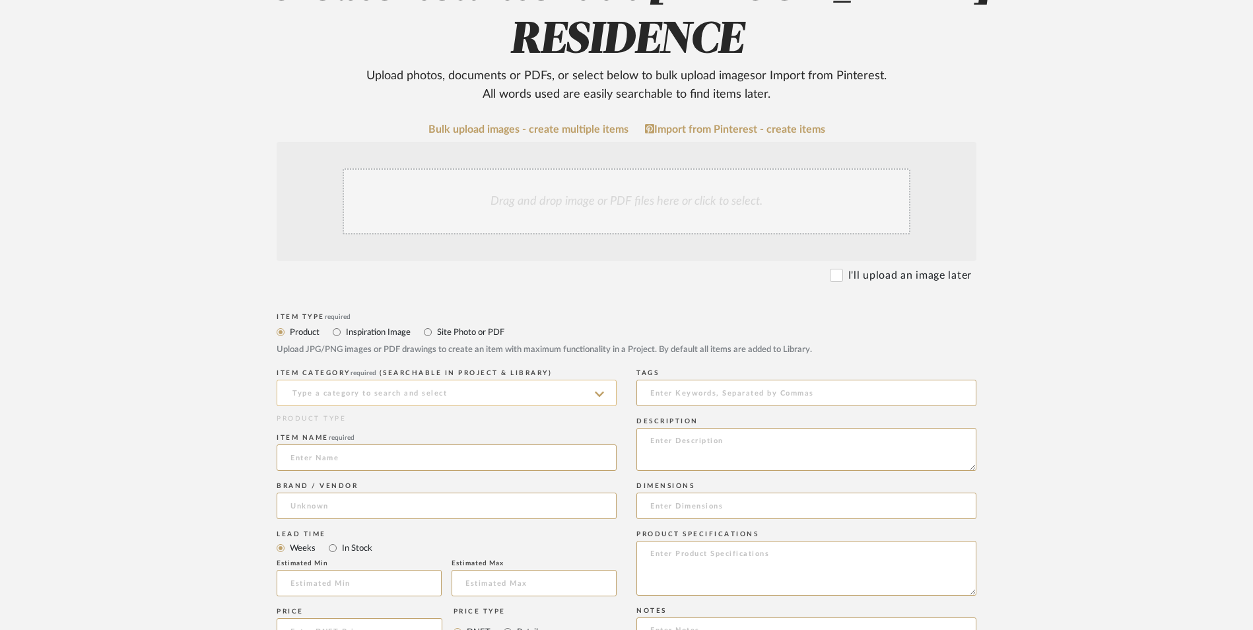
click at [559, 380] on input at bounding box center [447, 393] width 340 height 26
type input "Uncategorized"
click at [347, 380] on input at bounding box center [447, 393] width 340 height 26
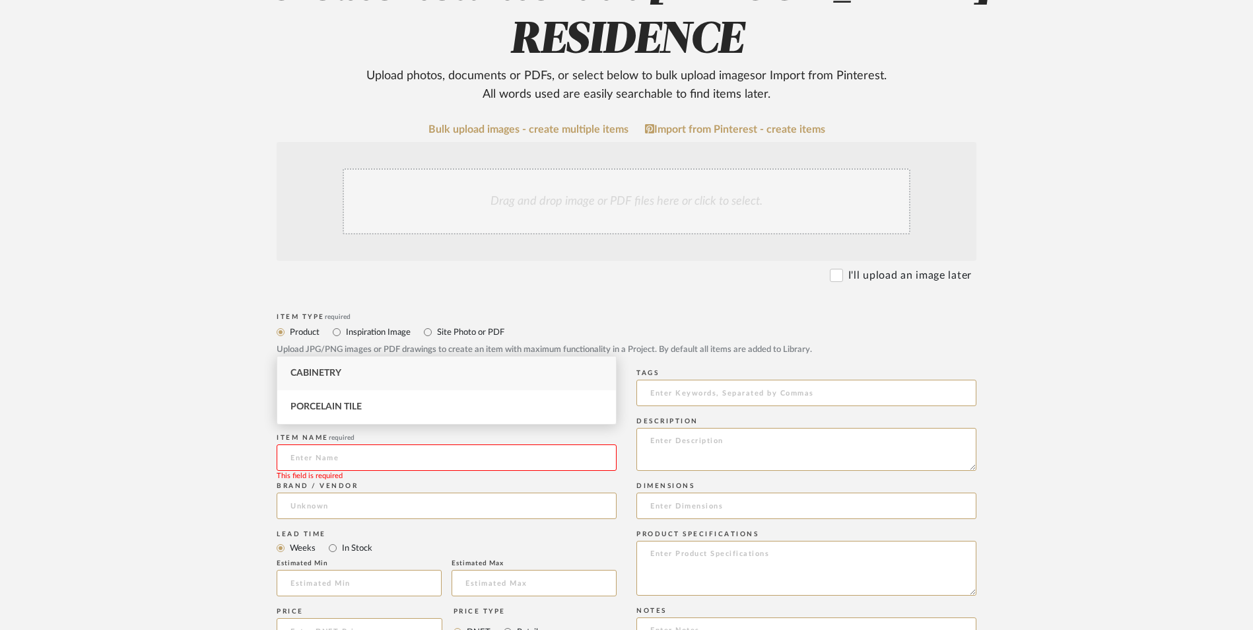
type input "Uncategorized"
click at [339, 444] on input at bounding box center [447, 457] width 340 height 26
click at [588, 380] on input at bounding box center [447, 393] width 340 height 26
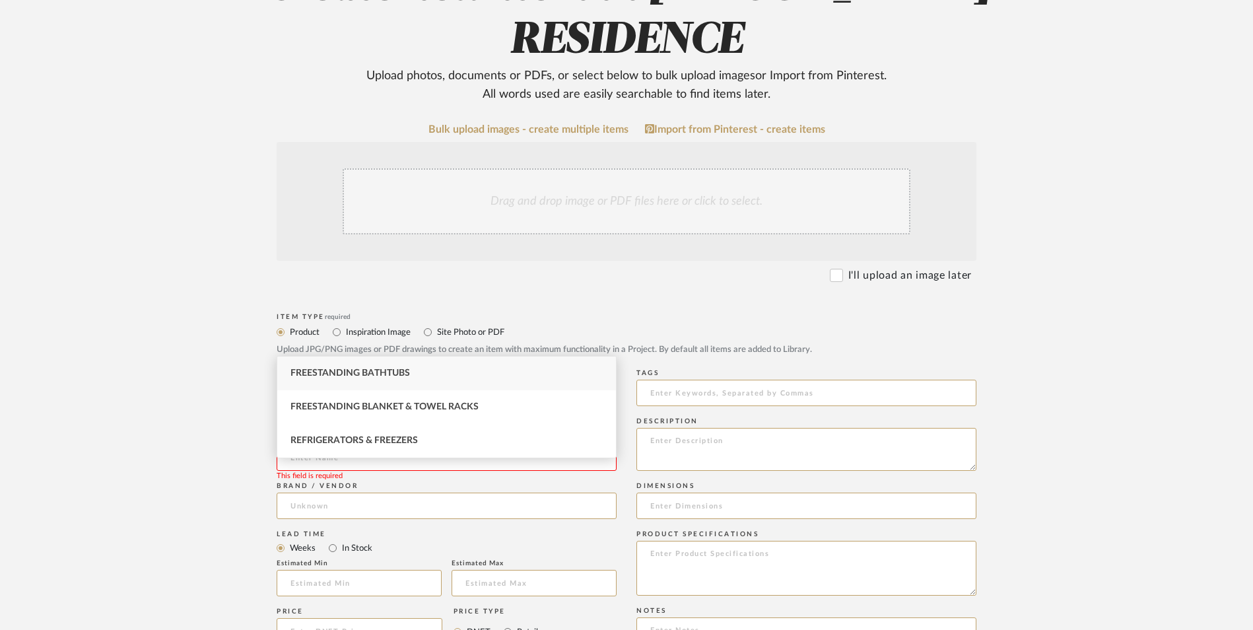
type input "f"
type input "F"
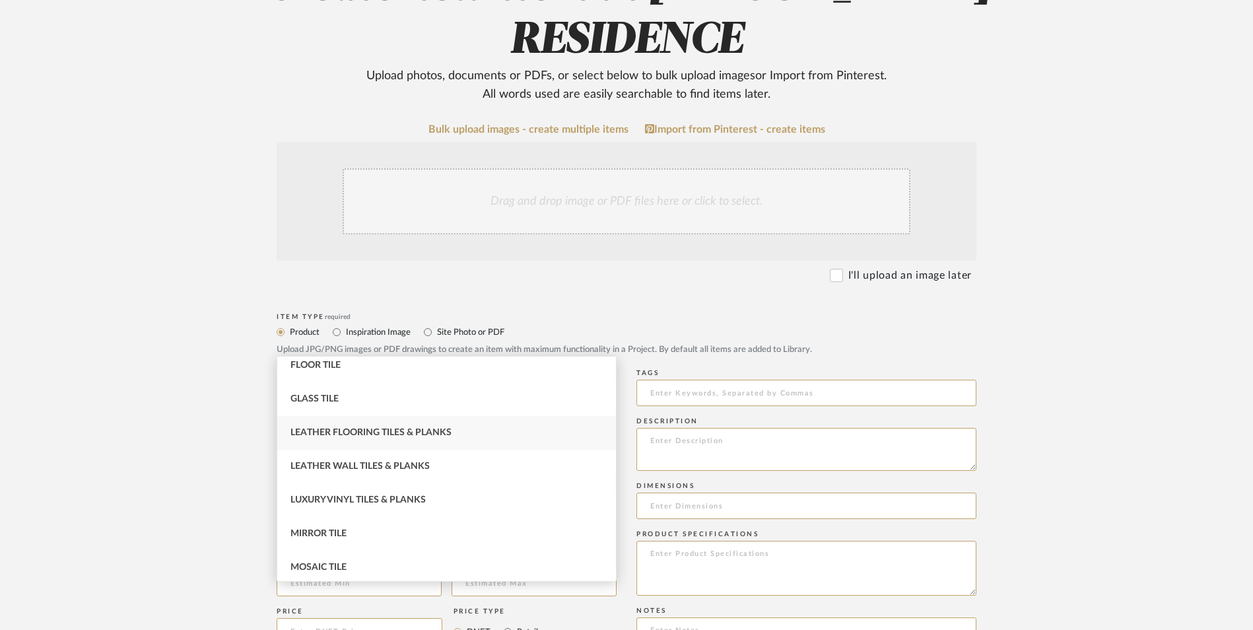
scroll to position [247, 0]
click at [347, 456] on div "Porcelain Tile" at bounding box center [446, 463] width 339 height 34
type input "Porcelain Tile"
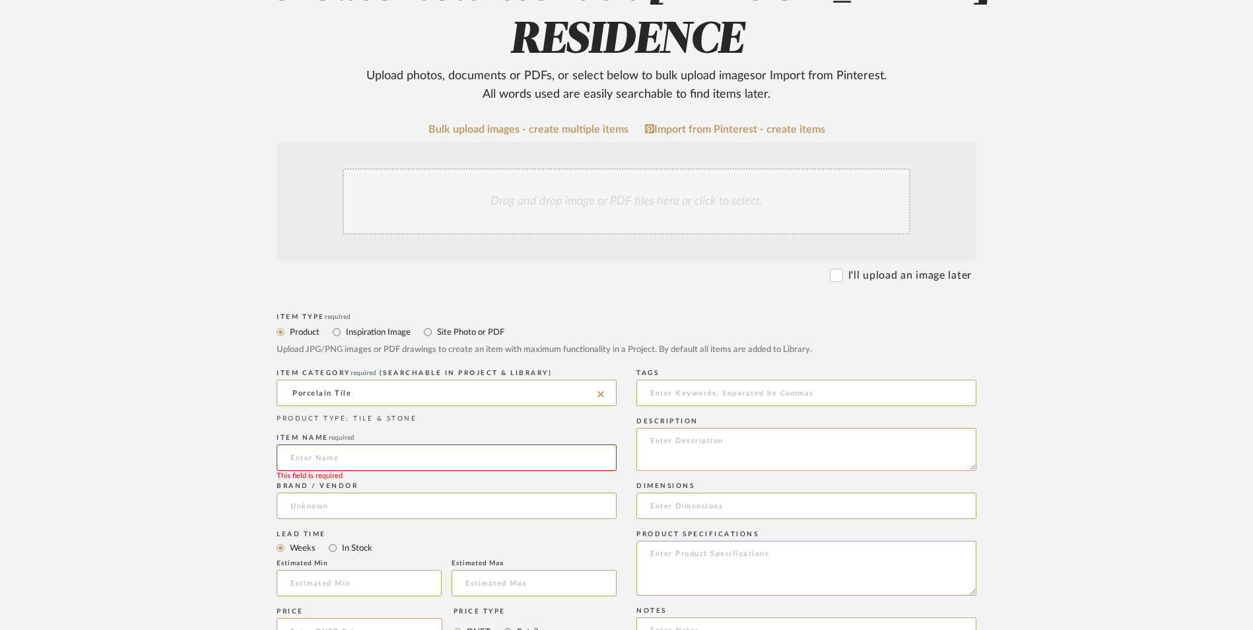
click at [351, 444] on input at bounding box center [447, 457] width 340 height 26
paste input "FREIGHT TO WESTSIDE TILE"
type input "FREIGHT TO WESTSIDE TILE"
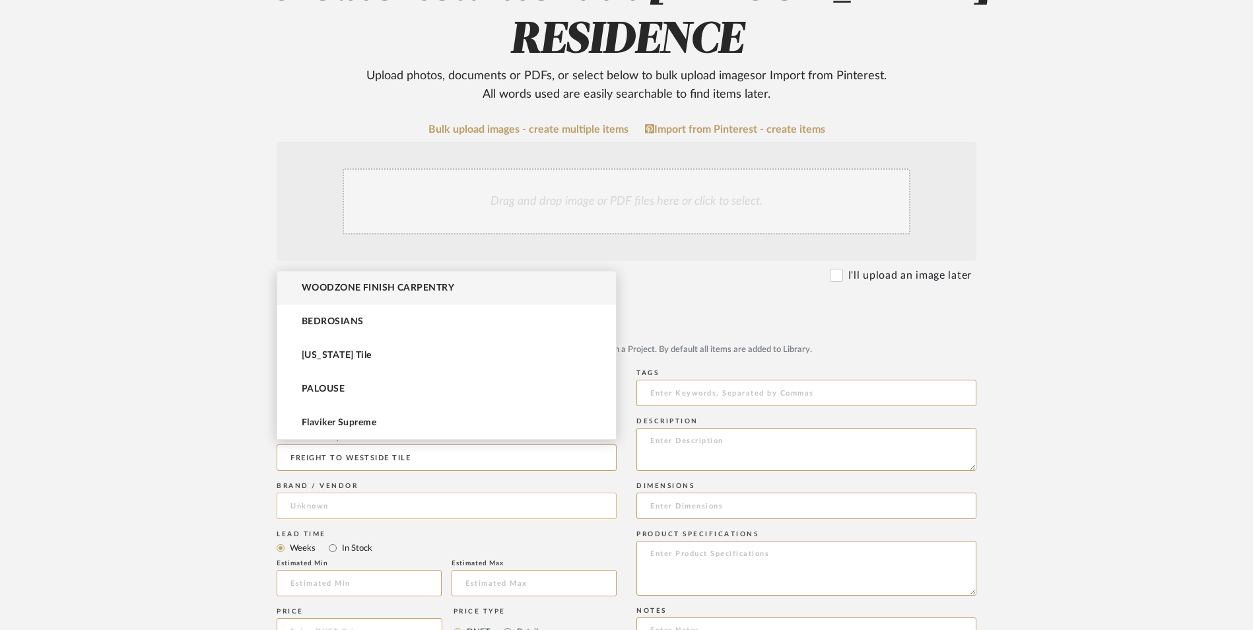
click at [360, 493] on input at bounding box center [447, 506] width 340 height 26
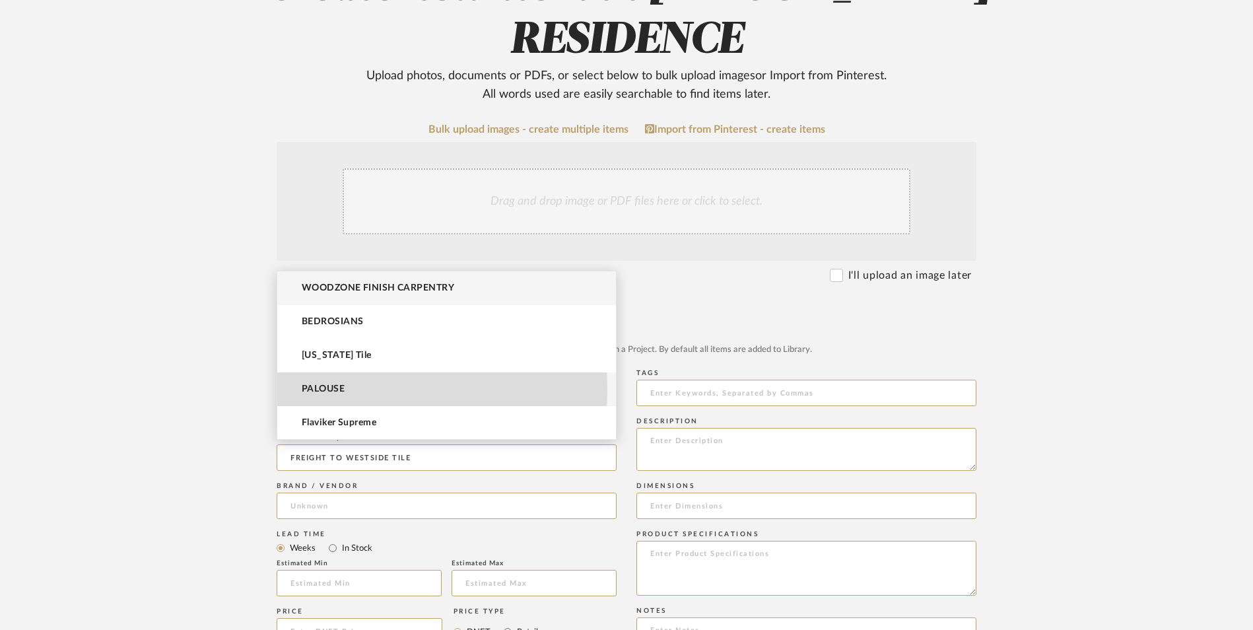
click at [312, 390] on span "PALOUSE" at bounding box center [323, 389] width 43 height 11
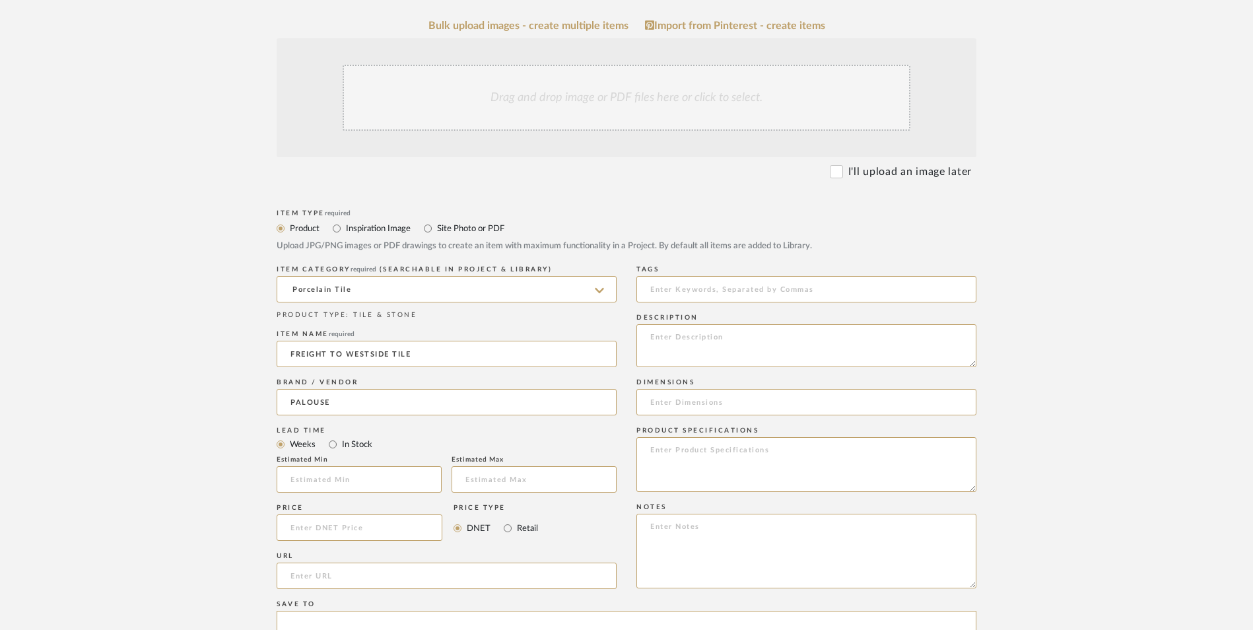
scroll to position [330, 0]
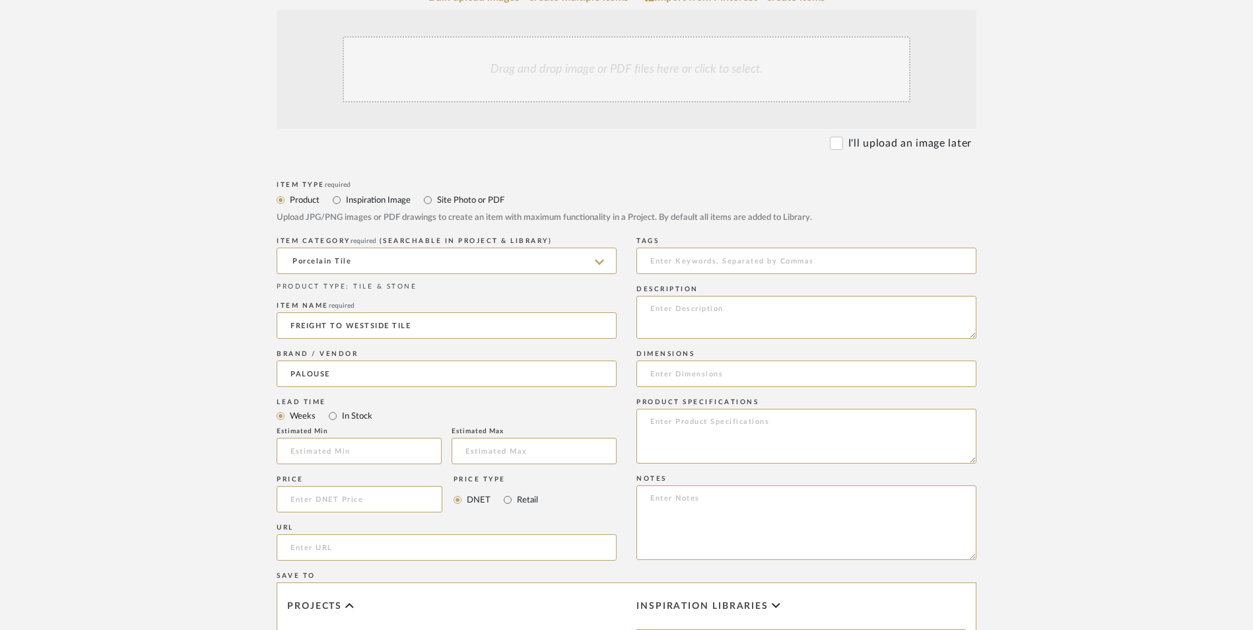
drag, startPoint x: 347, startPoint y: 316, endPoint x: 145, endPoint y: 292, distance: 203.4
click at [145, 292] on upload-items "Create new item in GWYN RESIDENCE Upload photos, documents or PDFs, or select b…" at bounding box center [626, 373] width 1253 height 1217
type input "Westside Tile"
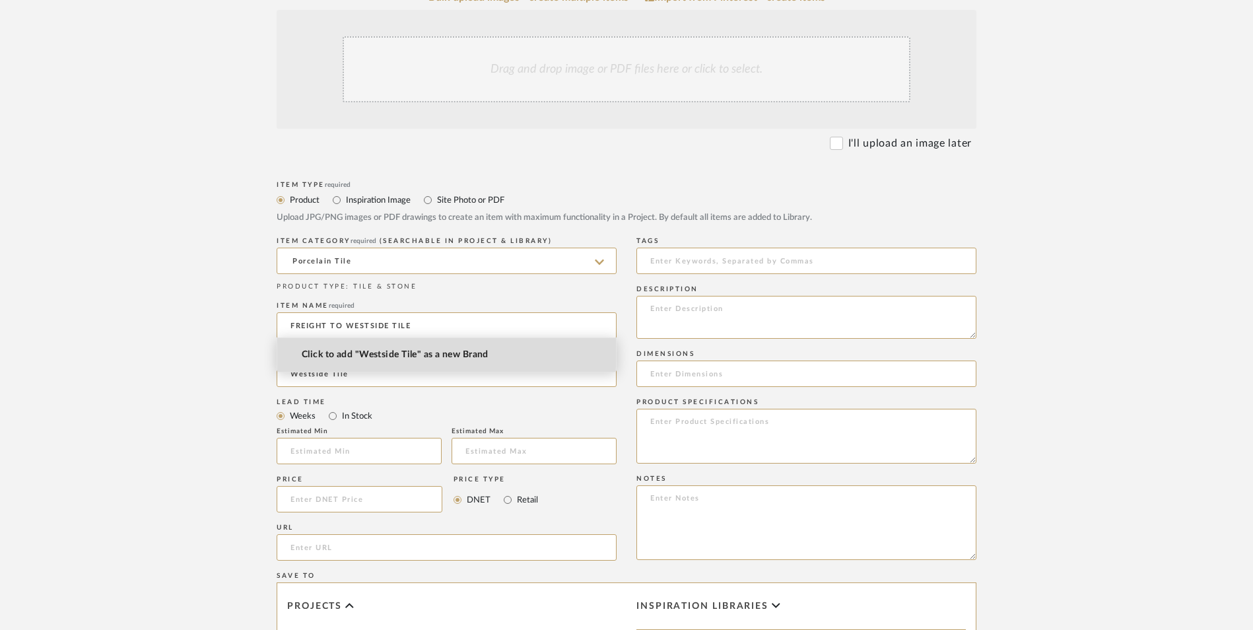
click at [376, 351] on span "Click to add "Westside Tile" as a new Brand" at bounding box center [395, 354] width 187 height 11
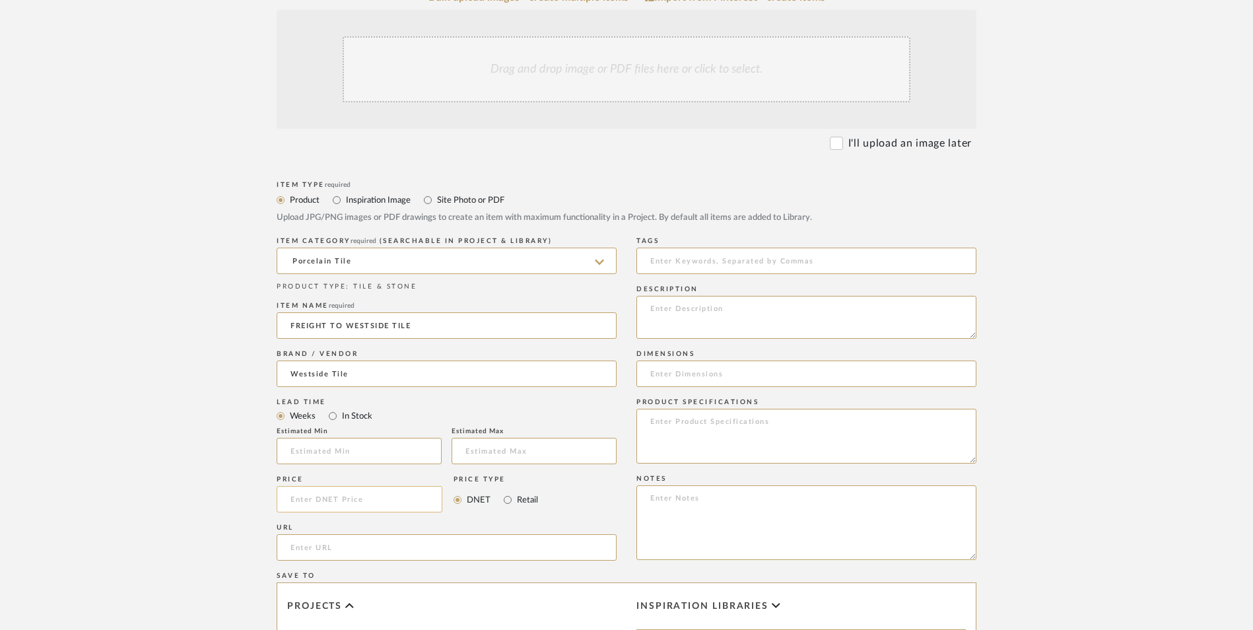
click at [389, 486] on input at bounding box center [360, 499] width 166 height 26
type input "$190.00"
click at [1076, 427] on upload-items "Create new item in GWYN RESIDENCE Upload photos, documents or PDFs, or select b…" at bounding box center [626, 373] width 1253 height 1217
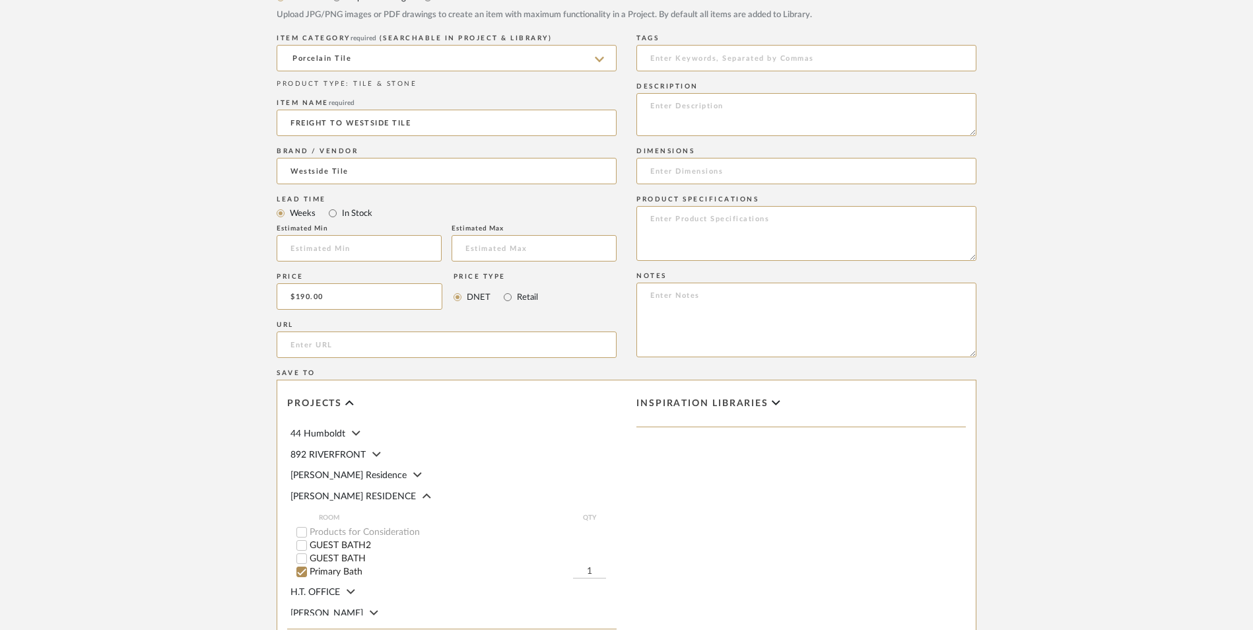
scroll to position [690, 0]
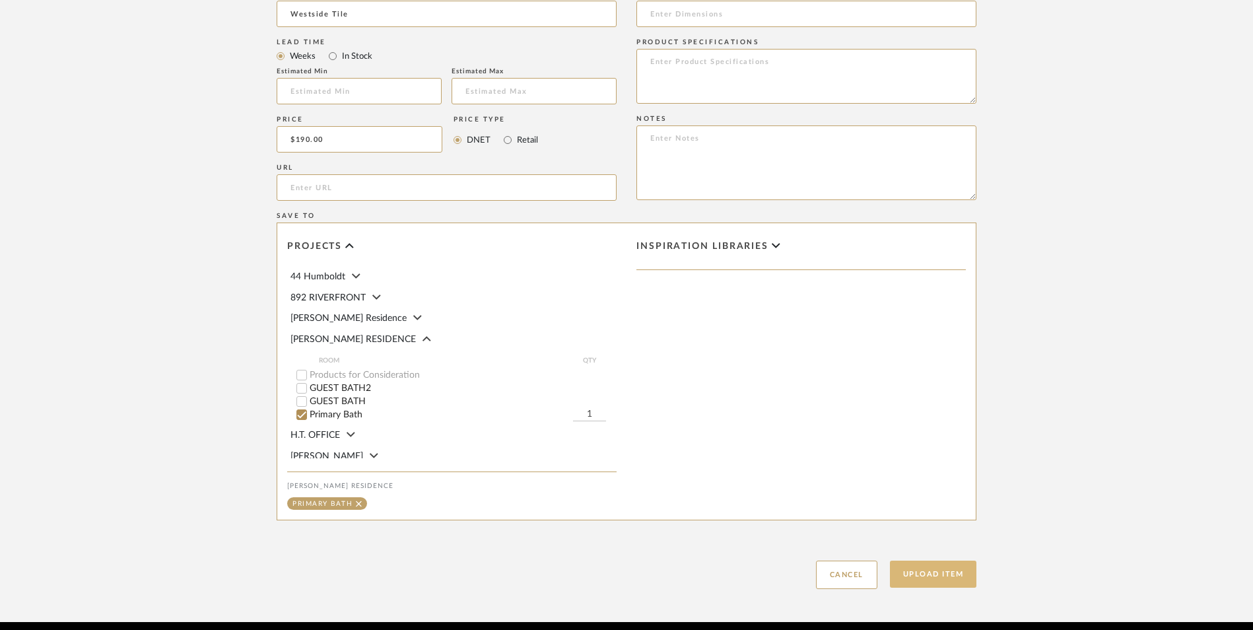
click at [945, 561] on button "Upload Item" at bounding box center [933, 574] width 87 height 27
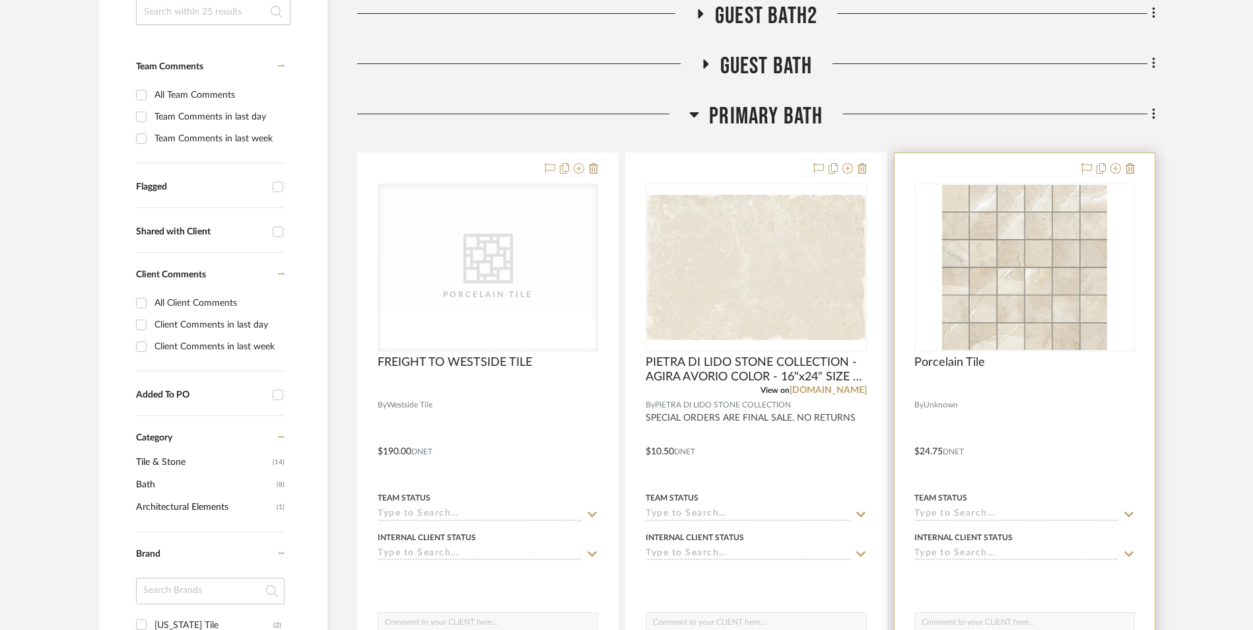
scroll to position [433, 0]
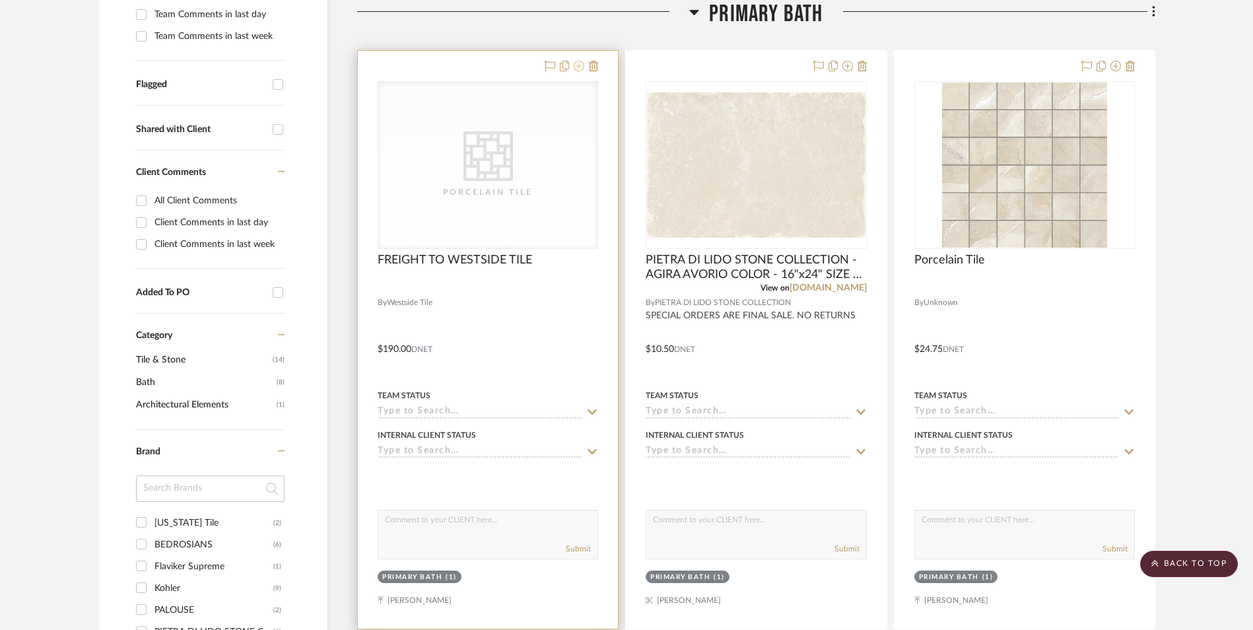
click at [582, 67] on icon at bounding box center [579, 66] width 11 height 11
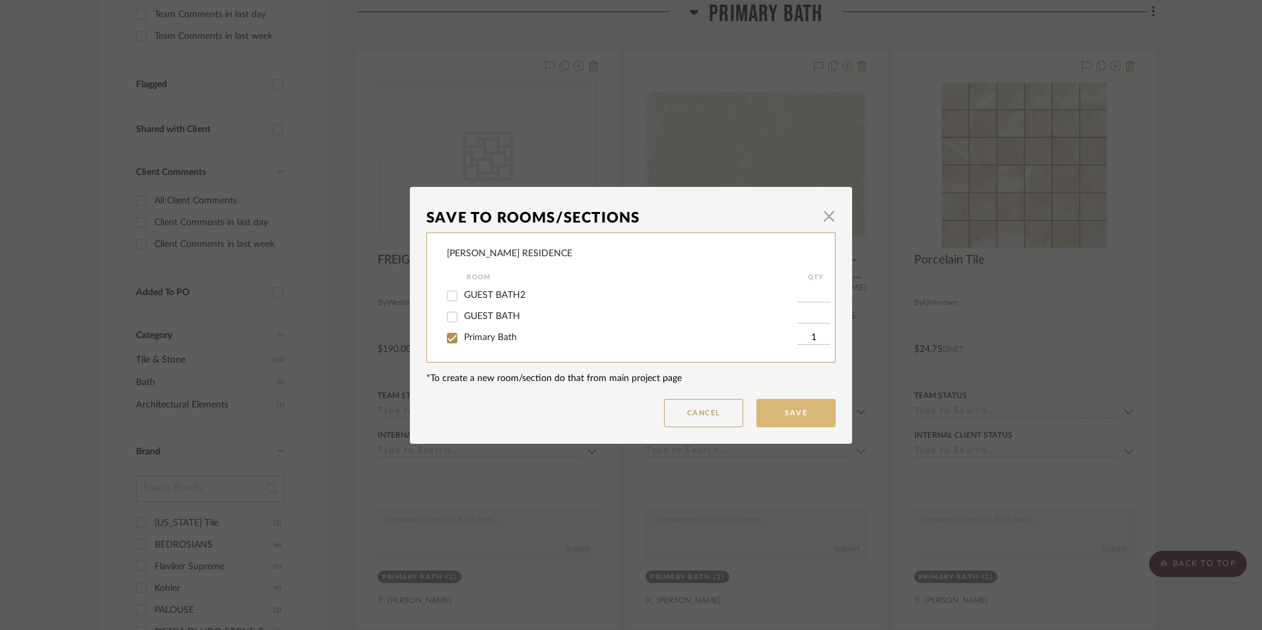
click at [796, 417] on button "Save" at bounding box center [796, 413] width 79 height 28
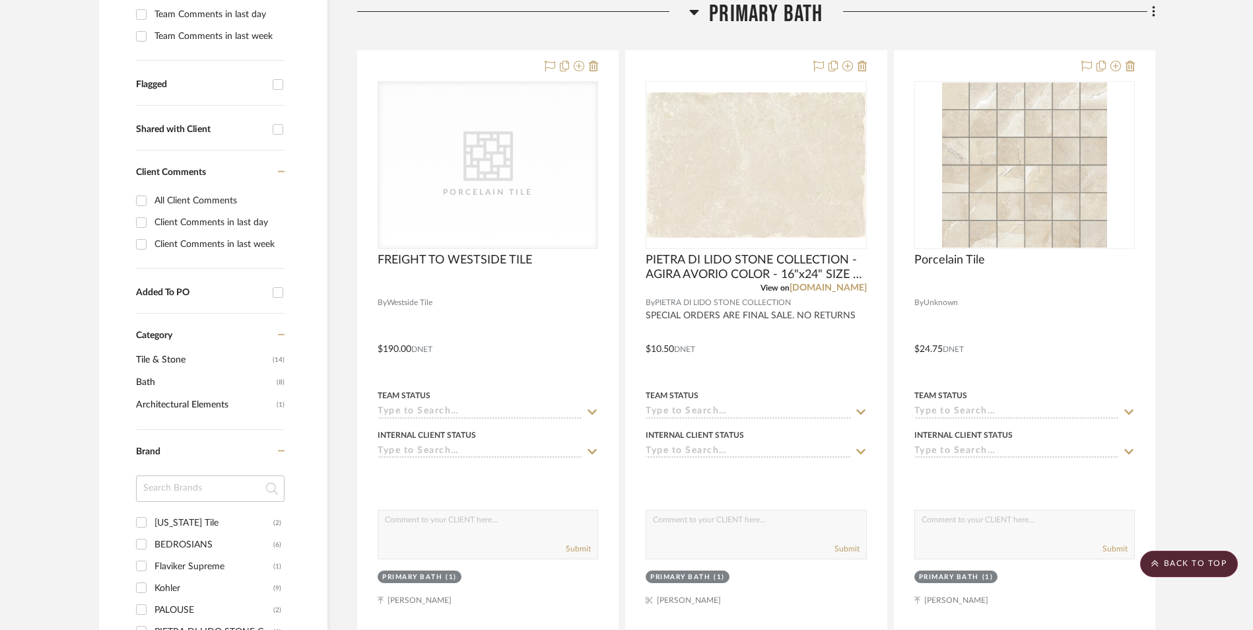
click at [1244, 420] on project-details-page "SHOW ME Project: GWYN RESIDENCE GUEST BATH REMODEL Project Settings + Add Room/…" at bounding box center [626, 451] width 1253 height 1579
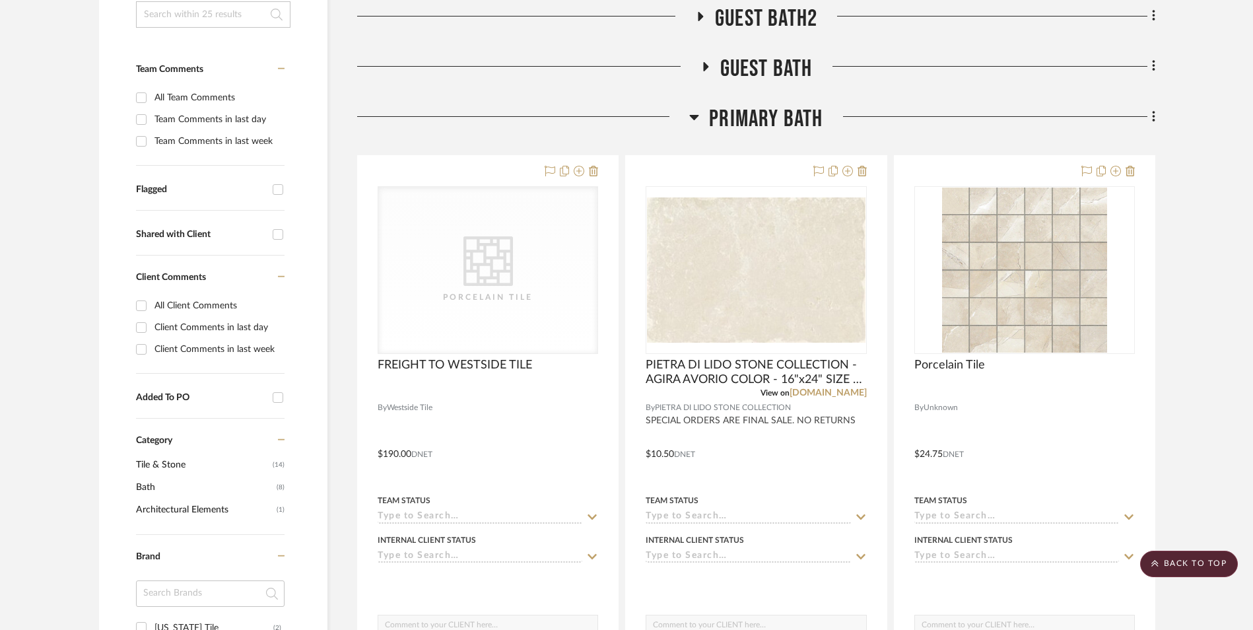
scroll to position [37, 0]
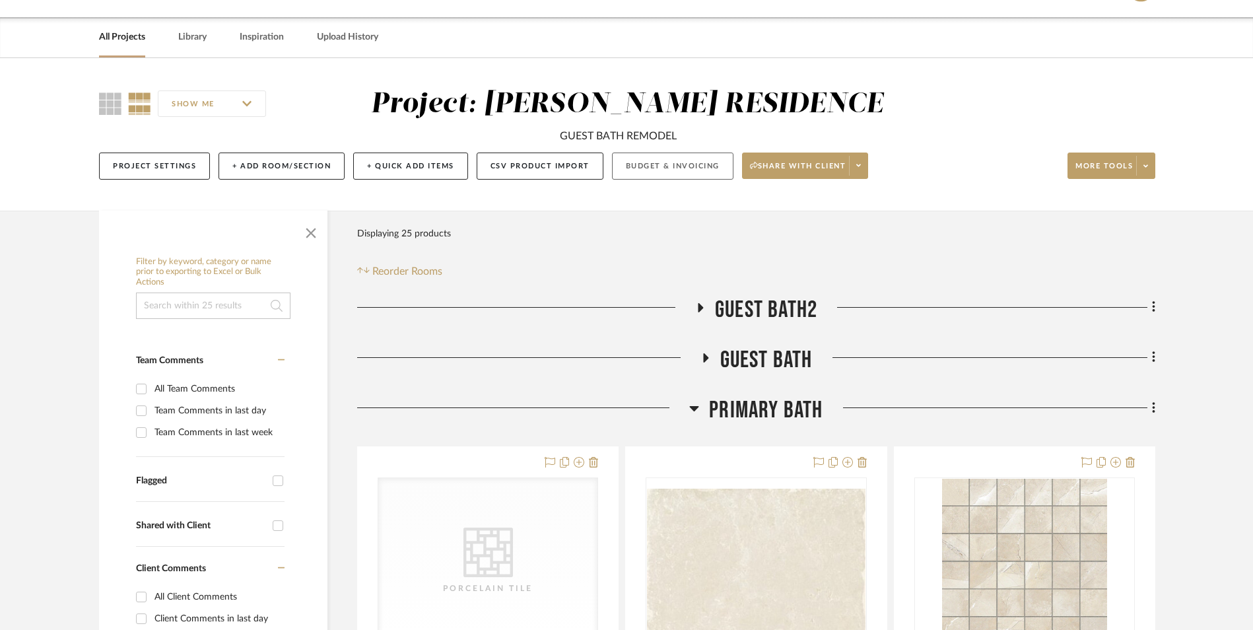
click at [630, 162] on button "Budget & Invoicing" at bounding box center [672, 166] width 121 height 27
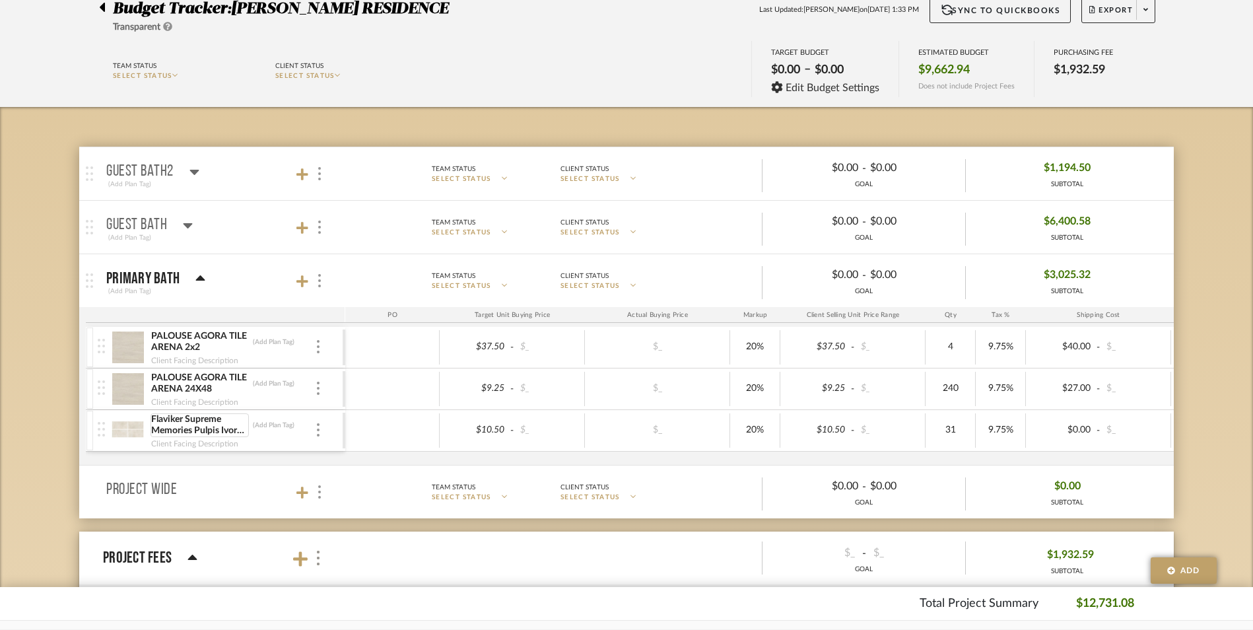
scroll to position [103, 0]
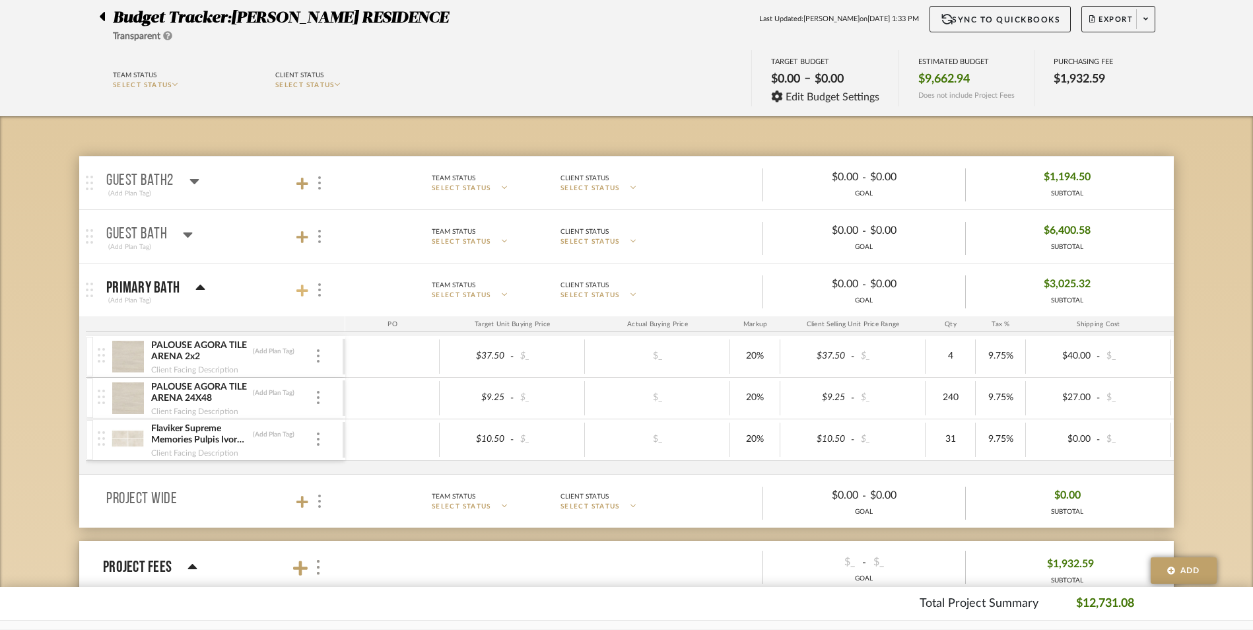
click at [300, 285] on icon at bounding box center [302, 290] width 12 height 13
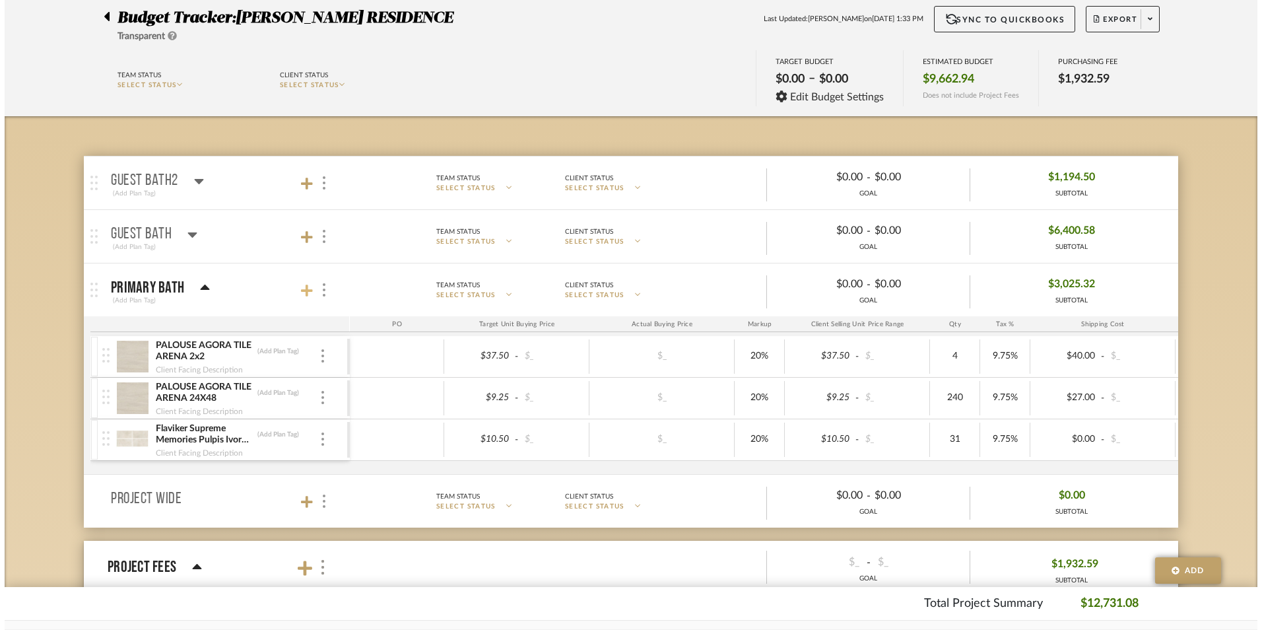
scroll to position [0, 0]
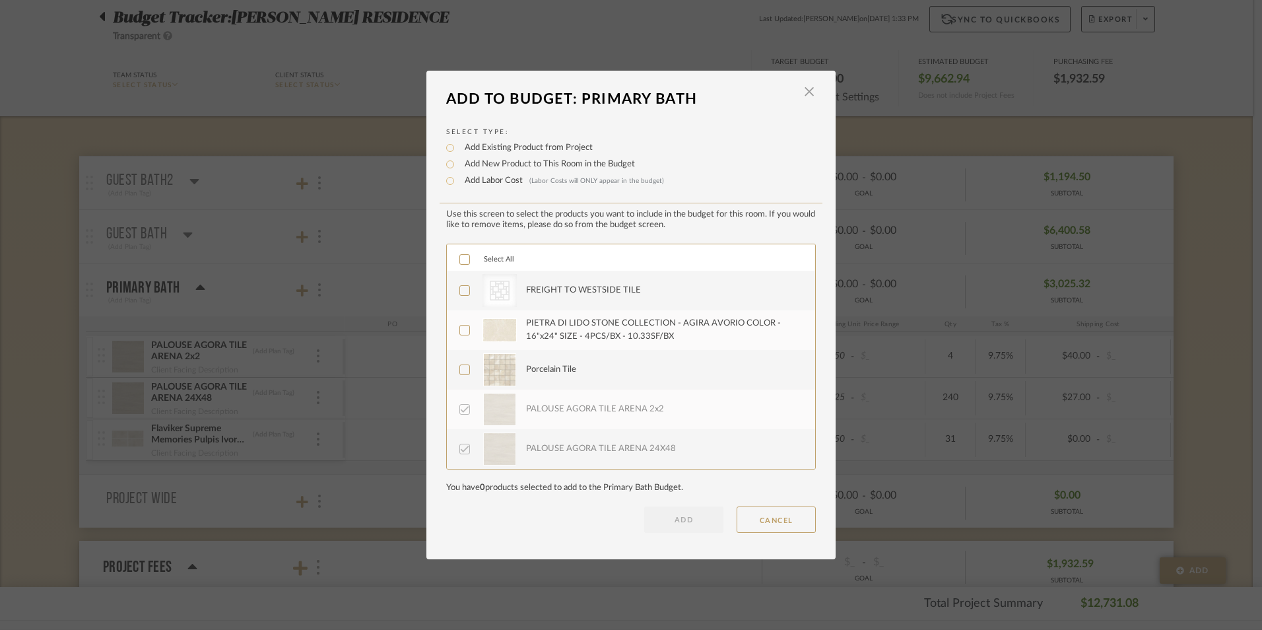
click at [460, 287] on icon at bounding box center [464, 290] width 9 height 9
click at [681, 526] on button "ADD" at bounding box center [683, 519] width 79 height 26
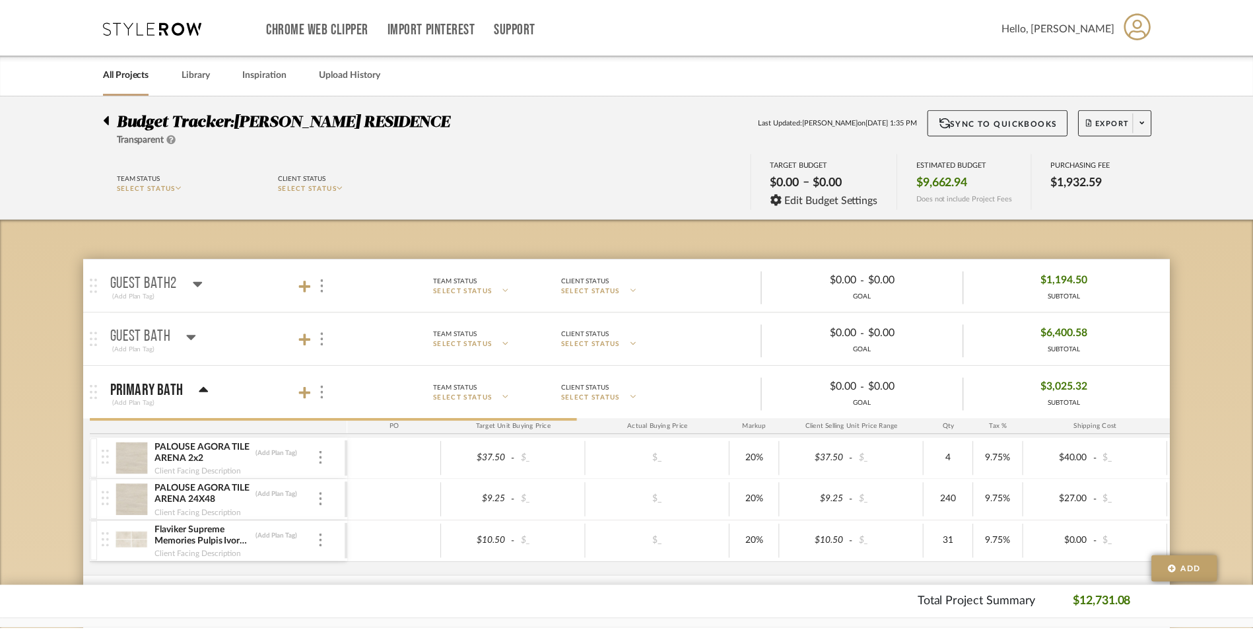
scroll to position [103, 0]
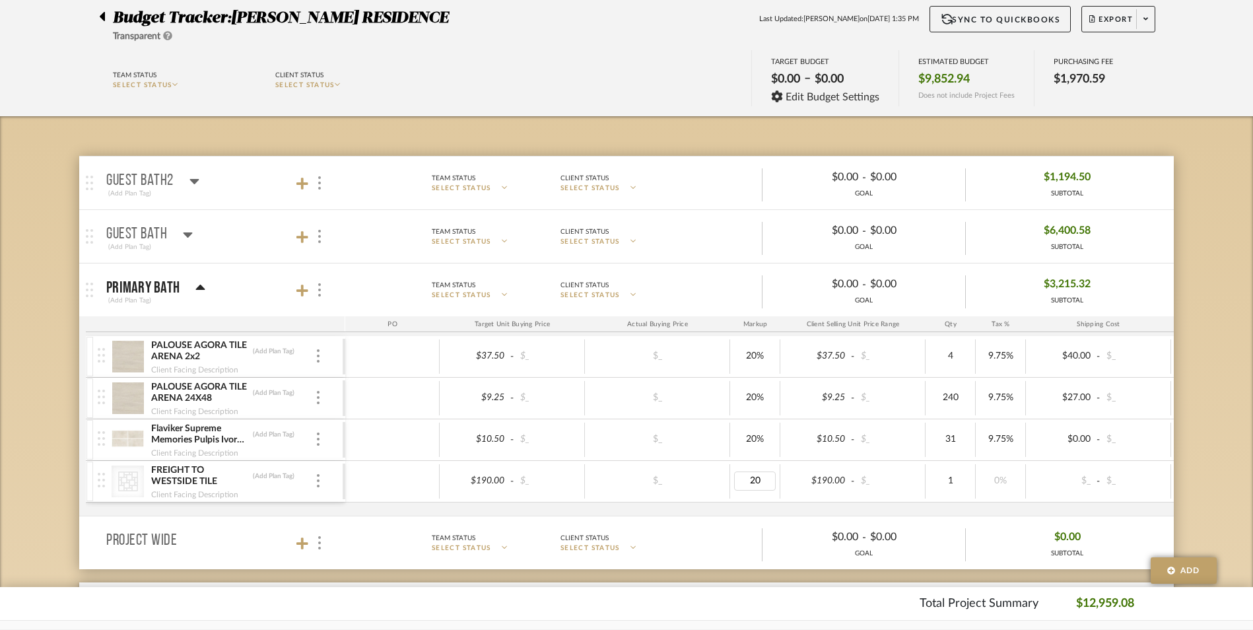
type input "0"
type input "5"
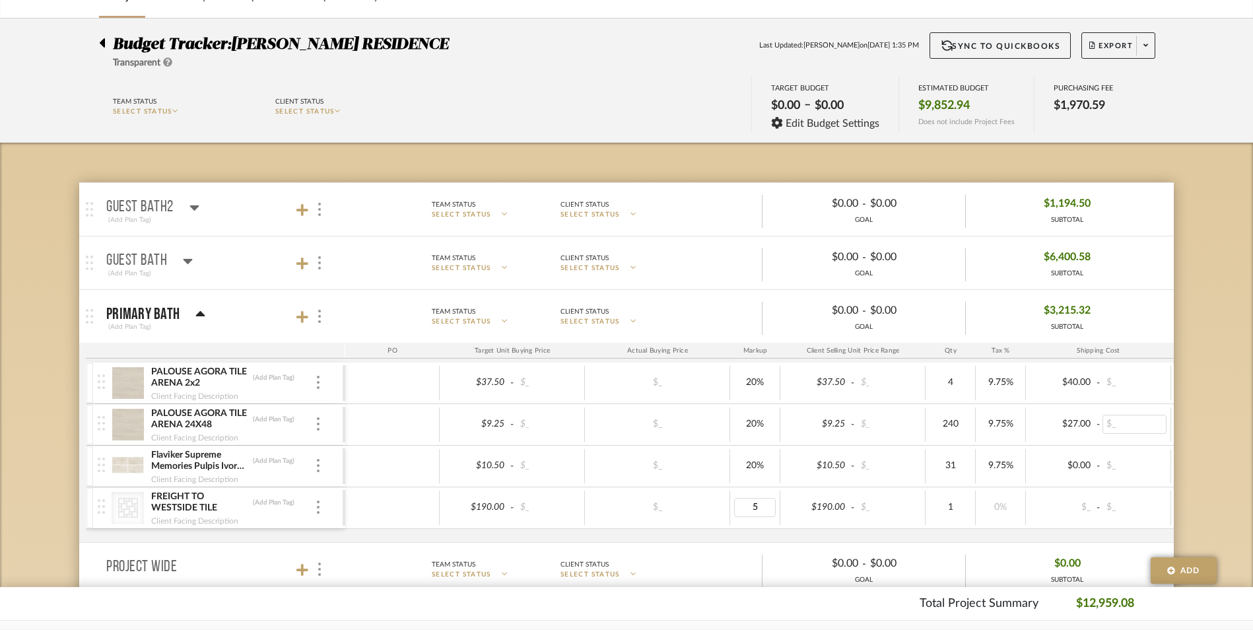
scroll to position [0, 0]
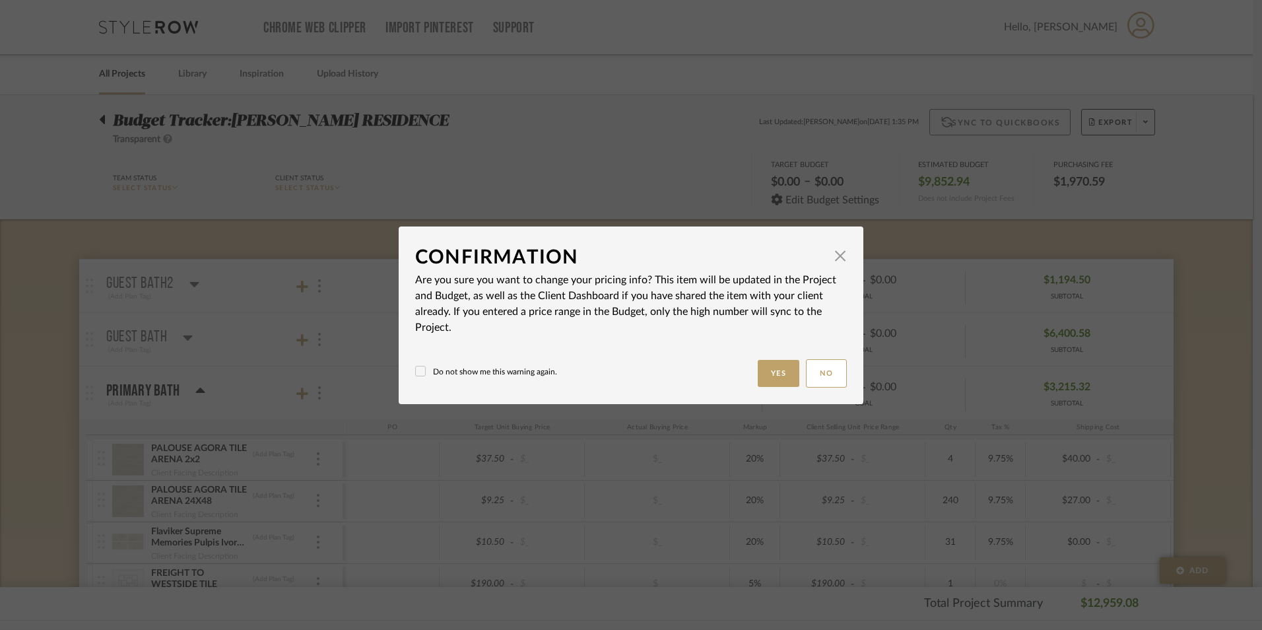
click at [998, 116] on body "Chrome Web Clipper Import Pinterest Support All Projects Library Inspiration Up…" at bounding box center [626, 315] width 1253 height 630
click at [769, 377] on button "Yes" at bounding box center [779, 373] width 42 height 27
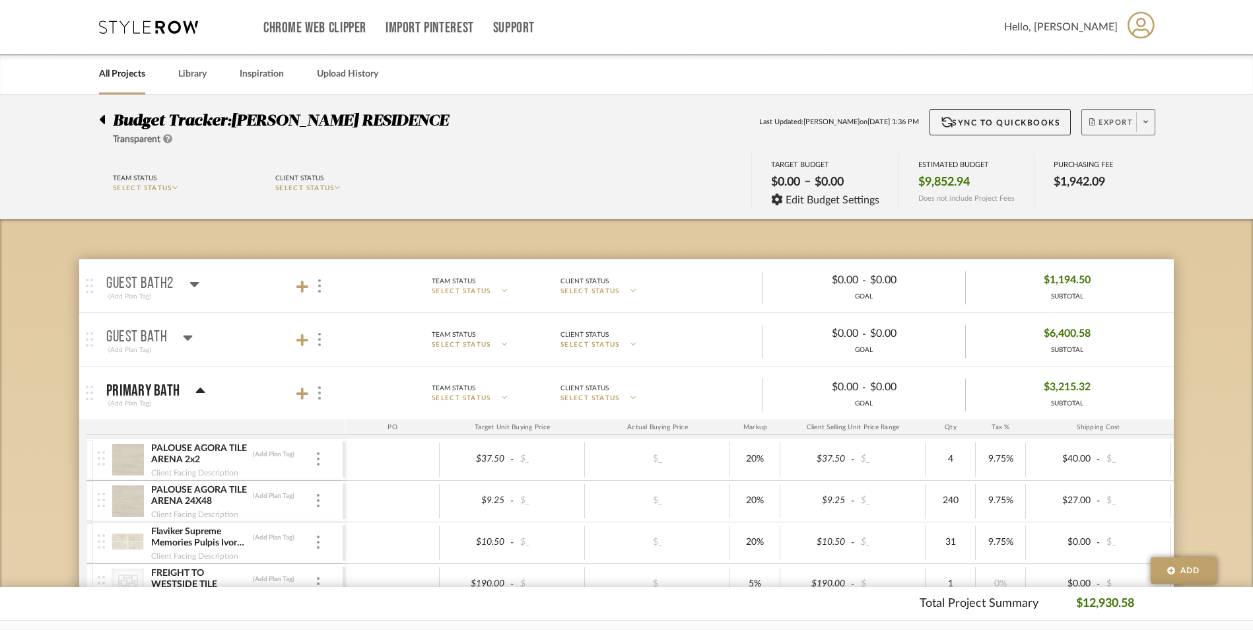
click at [1118, 125] on span "Export" at bounding box center [1111, 128] width 44 height 20
click at [1113, 160] on span "Export PDF" at bounding box center [1141, 159] width 99 height 11
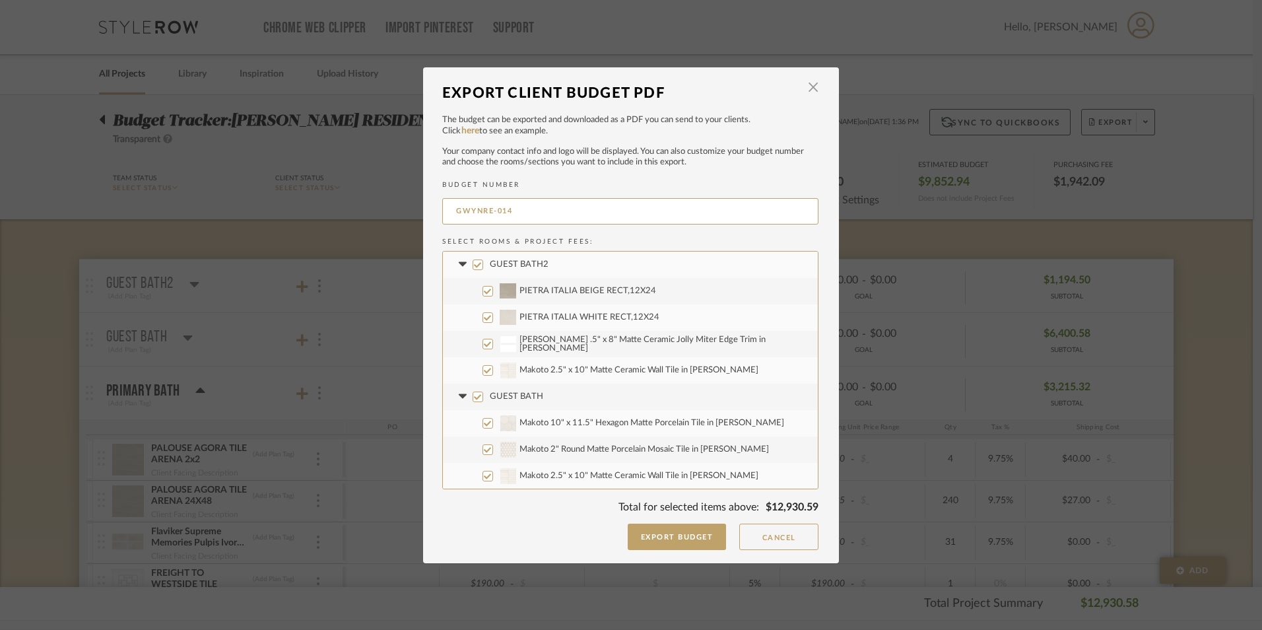
click at [475, 265] on input "GUEST BATH2" at bounding box center [478, 264] width 11 height 11
checkbox input "false"
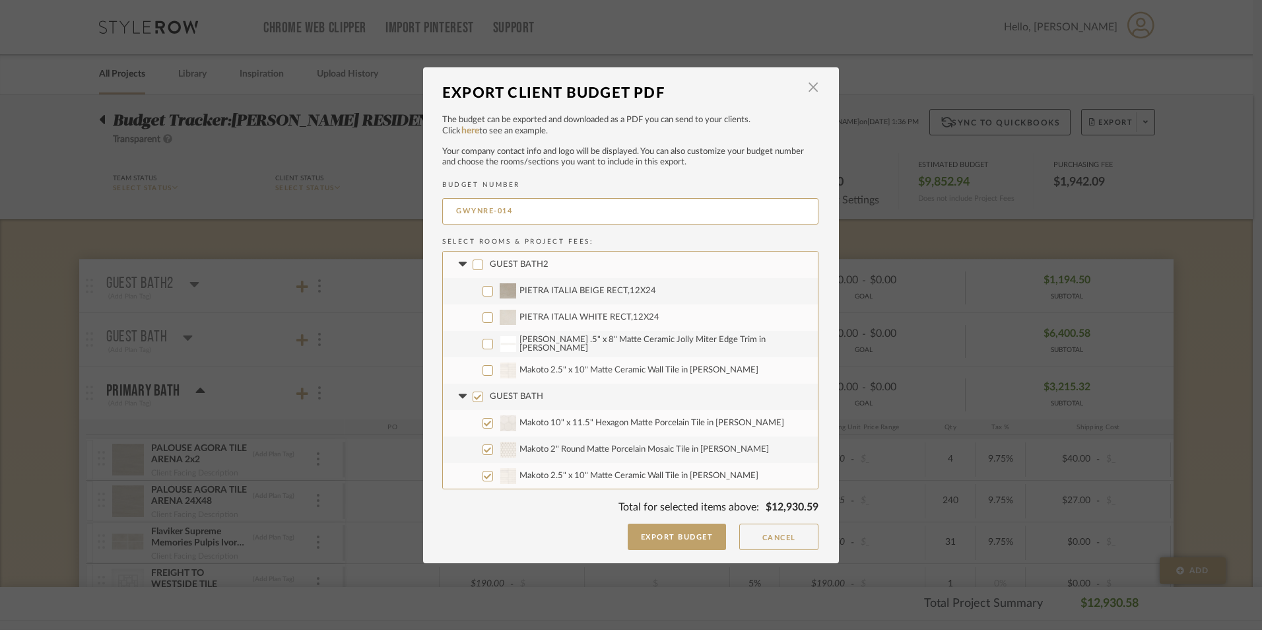
checkbox input "false"
click at [473, 396] on input "GUEST BATH" at bounding box center [478, 397] width 11 height 11
checkbox input "false"
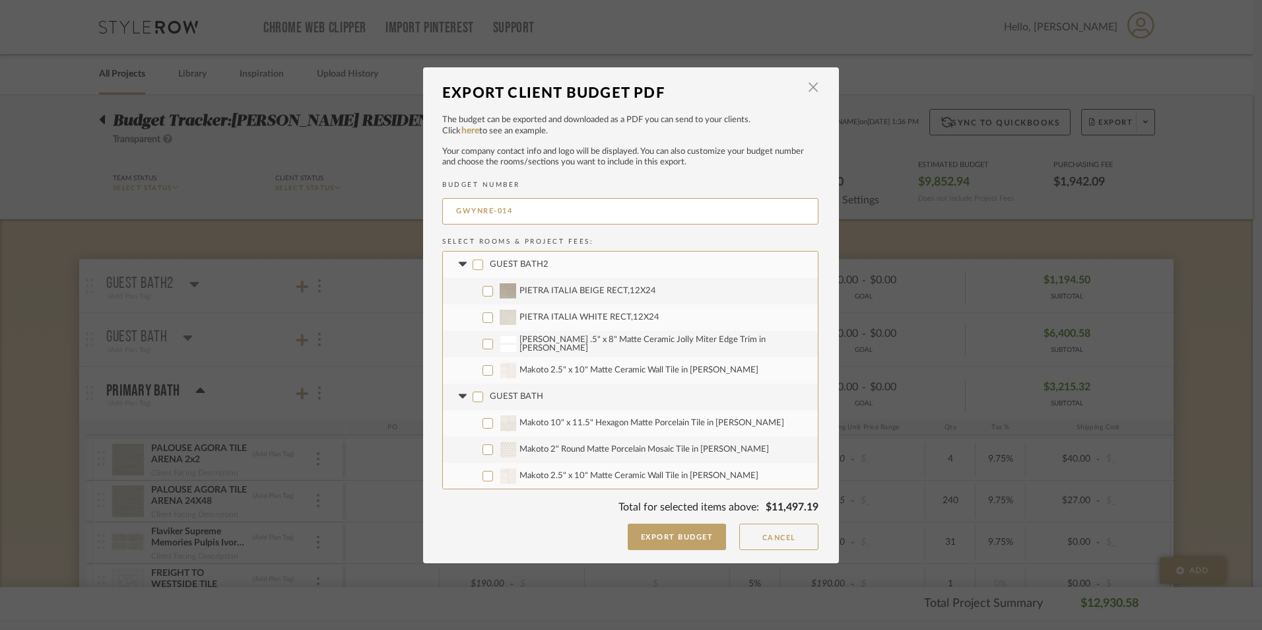
checkbox input "false"
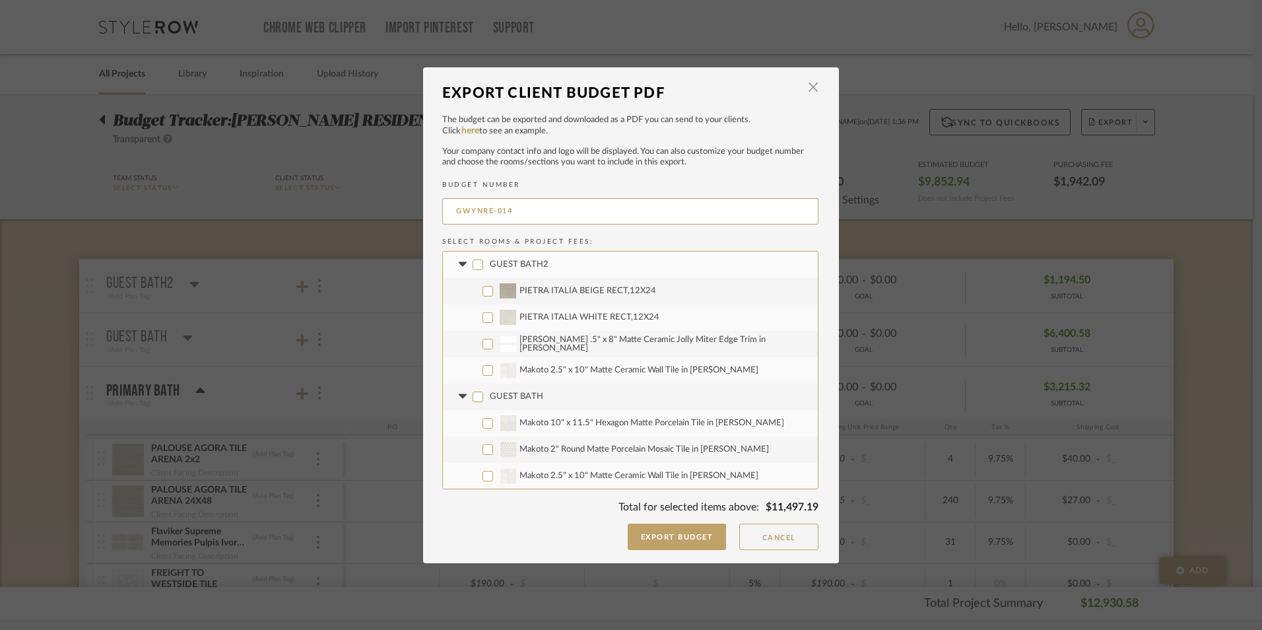
checkbox input "false"
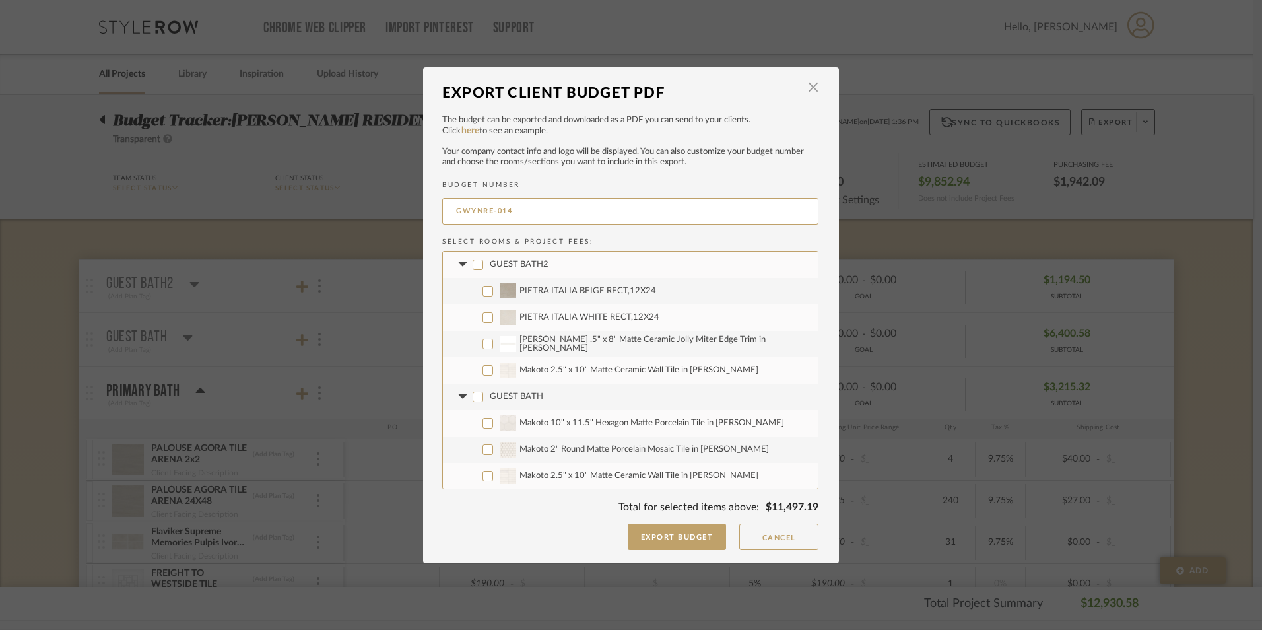
checkbox input "false"
click at [456, 261] on fa-icon at bounding box center [463, 264] width 14 height 14
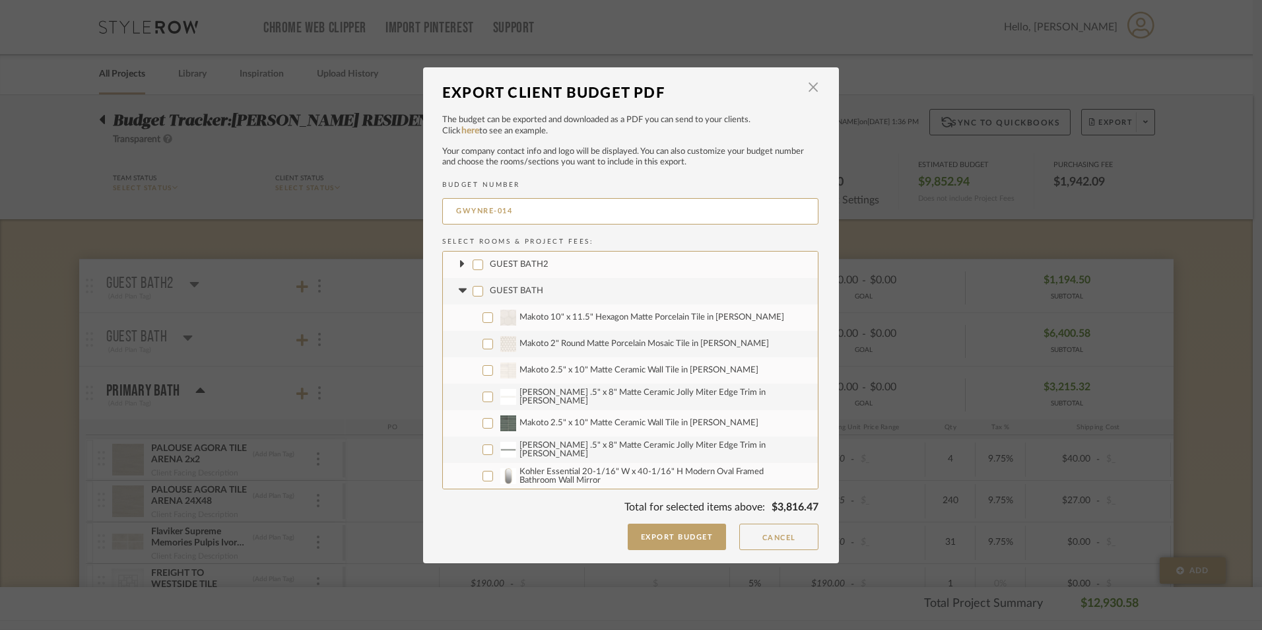
click at [459, 289] on icon at bounding box center [462, 291] width 8 height 5
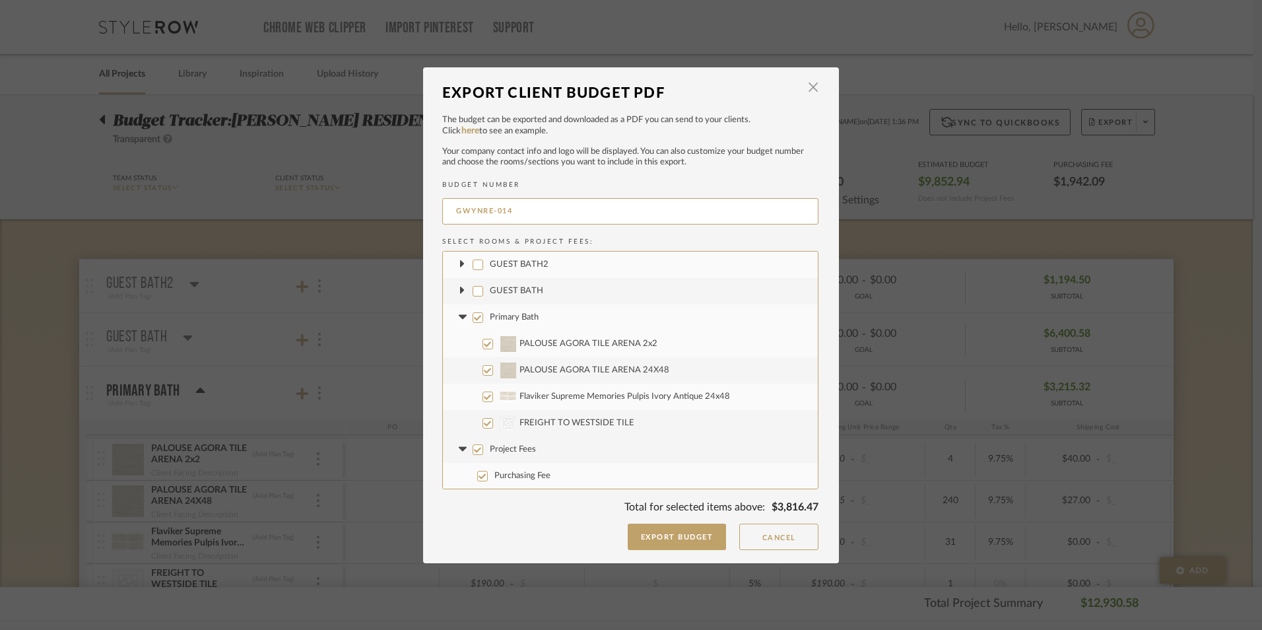
click at [473, 318] on input "Primary Bath" at bounding box center [478, 317] width 11 height 11
checkbox input "false"
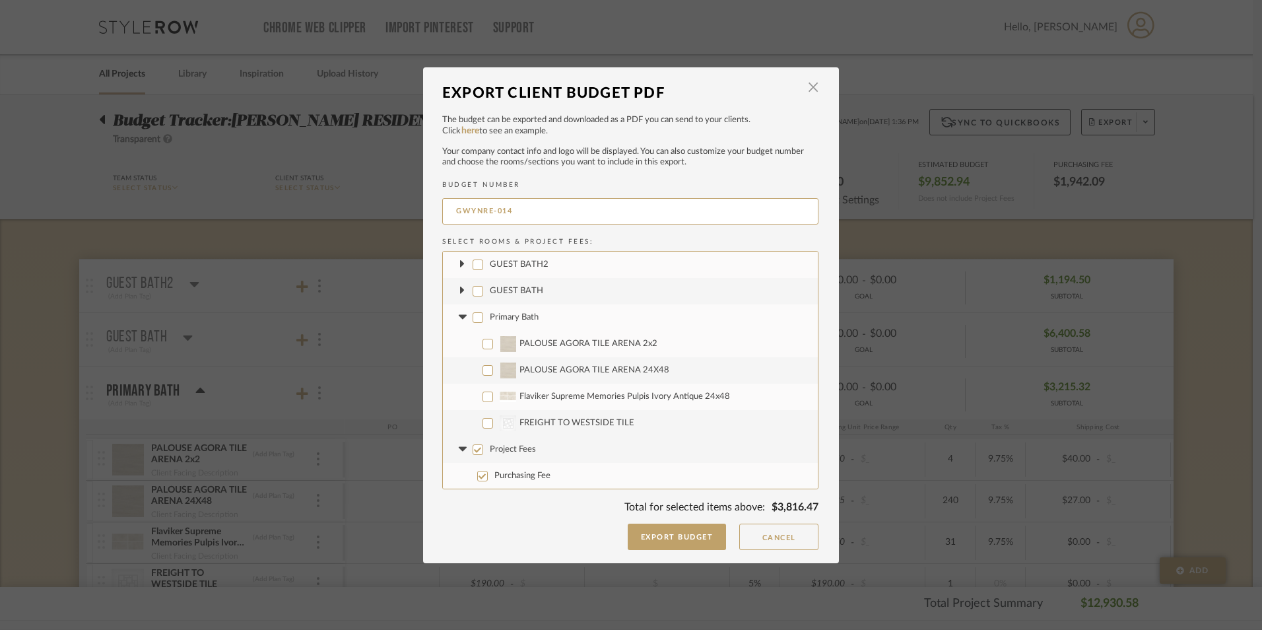
checkbox input "false"
click at [475, 452] on input "Project Fees" at bounding box center [478, 449] width 11 height 11
checkbox input "false"
click at [462, 451] on icon at bounding box center [463, 449] width 14 height 5
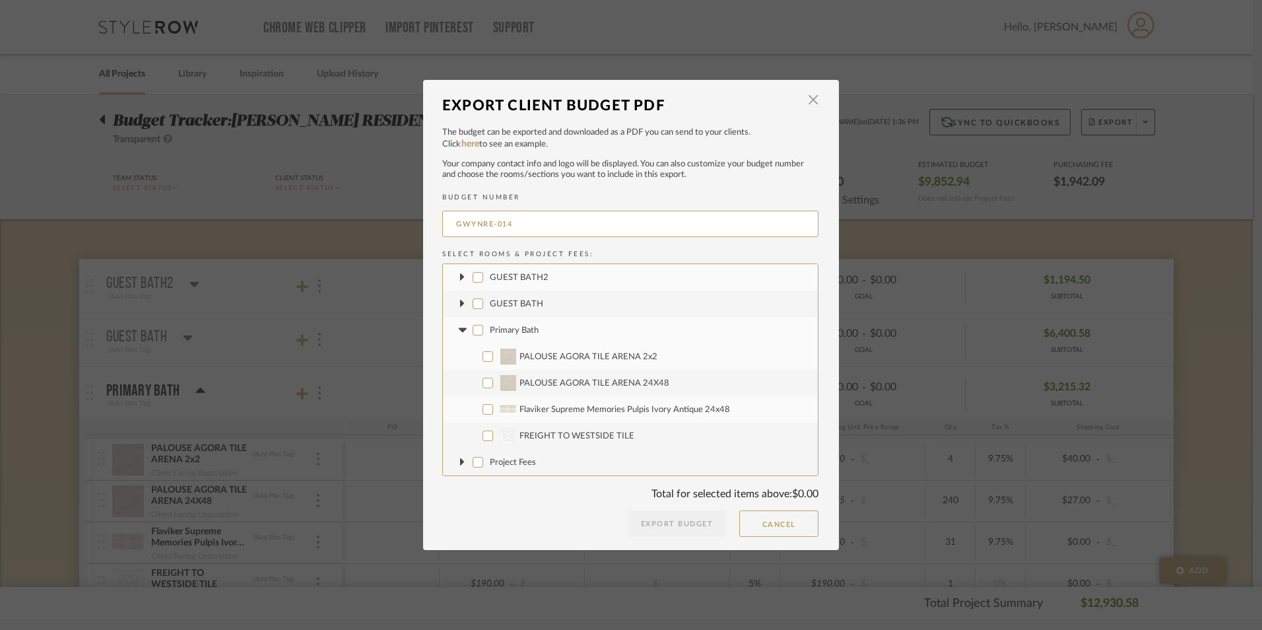
click at [483, 411] on input "Flaviker Supreme Memories Pulpis Ivory Antique 24x48" at bounding box center [488, 409] width 11 height 11
checkbox input "true"
click at [485, 435] on input "CategoryIconTile Created with Sketch. FREIGHT TO WESTSIDE TILE" at bounding box center [488, 435] width 11 height 11
checkbox input "true"
click at [673, 515] on button "Export Budget" at bounding box center [677, 523] width 99 height 26
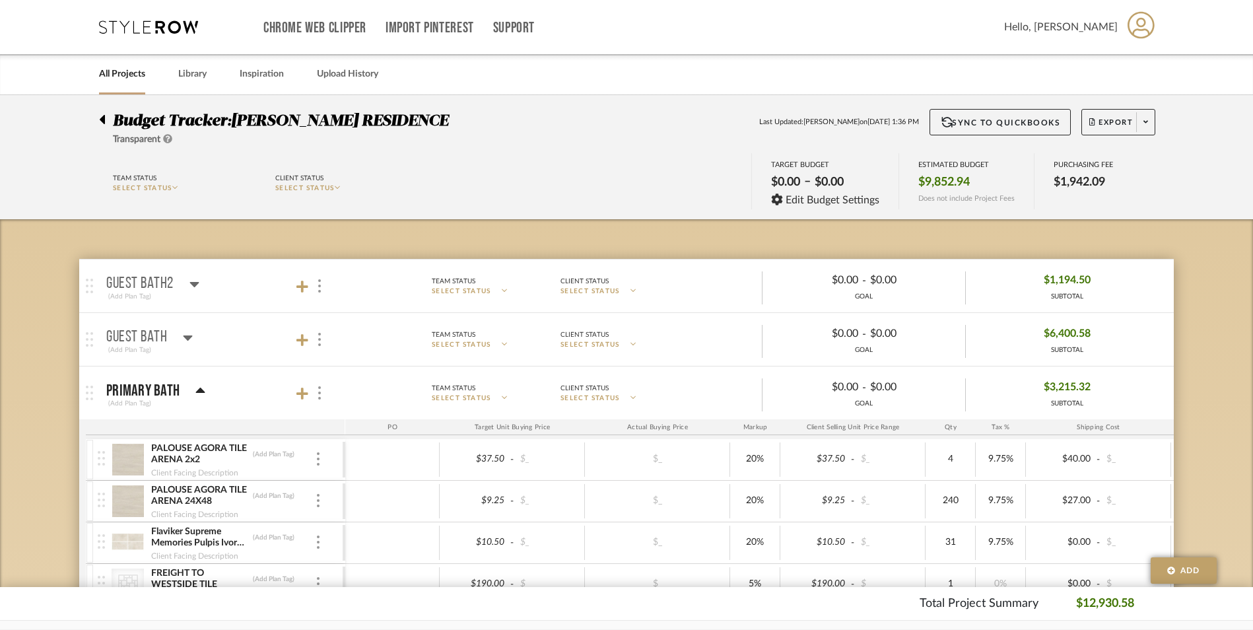
click at [101, 119] on icon at bounding box center [102, 119] width 5 height 9
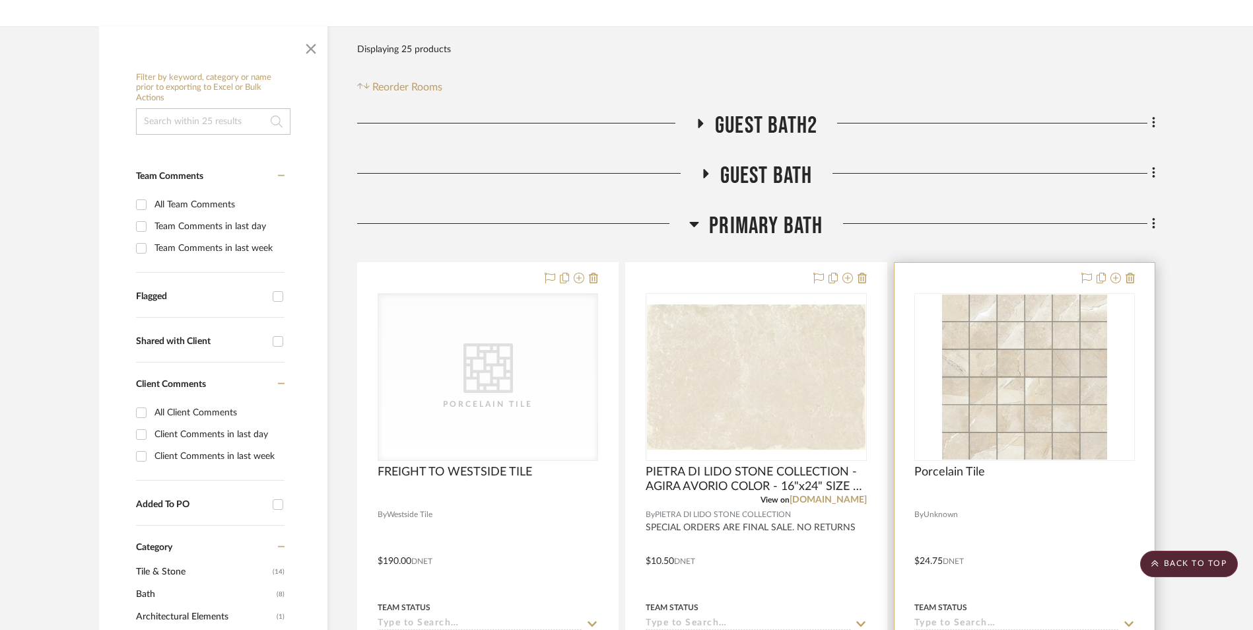
scroll to position [198, 0]
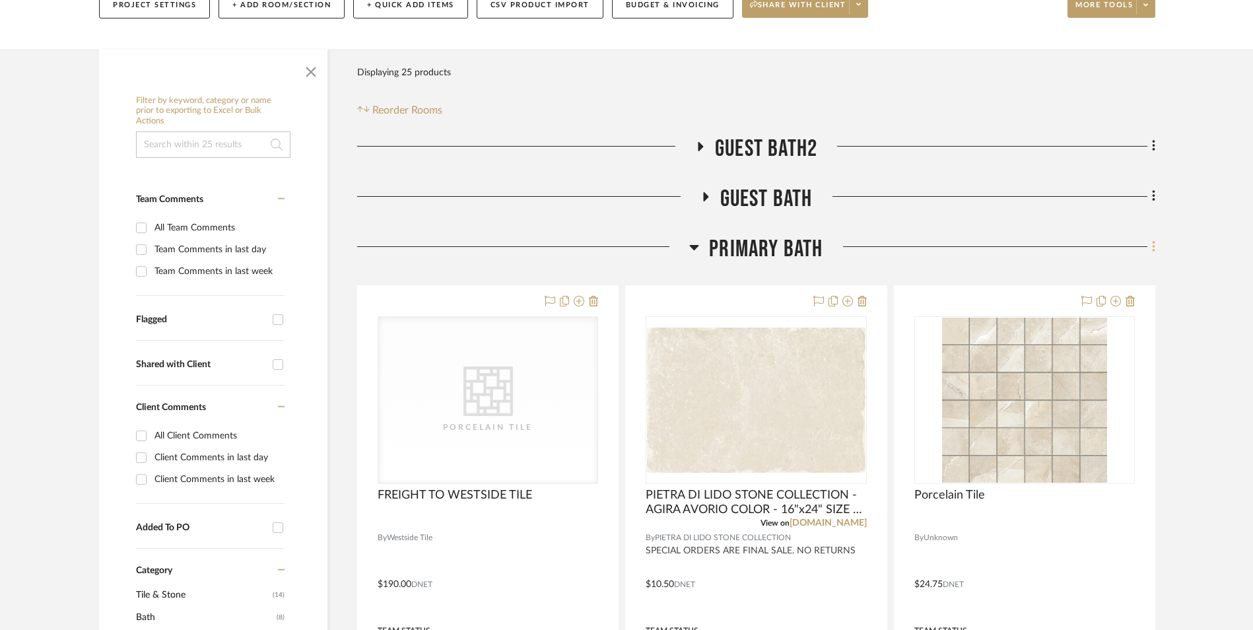
click at [1155, 241] on icon at bounding box center [1154, 247] width 4 height 15
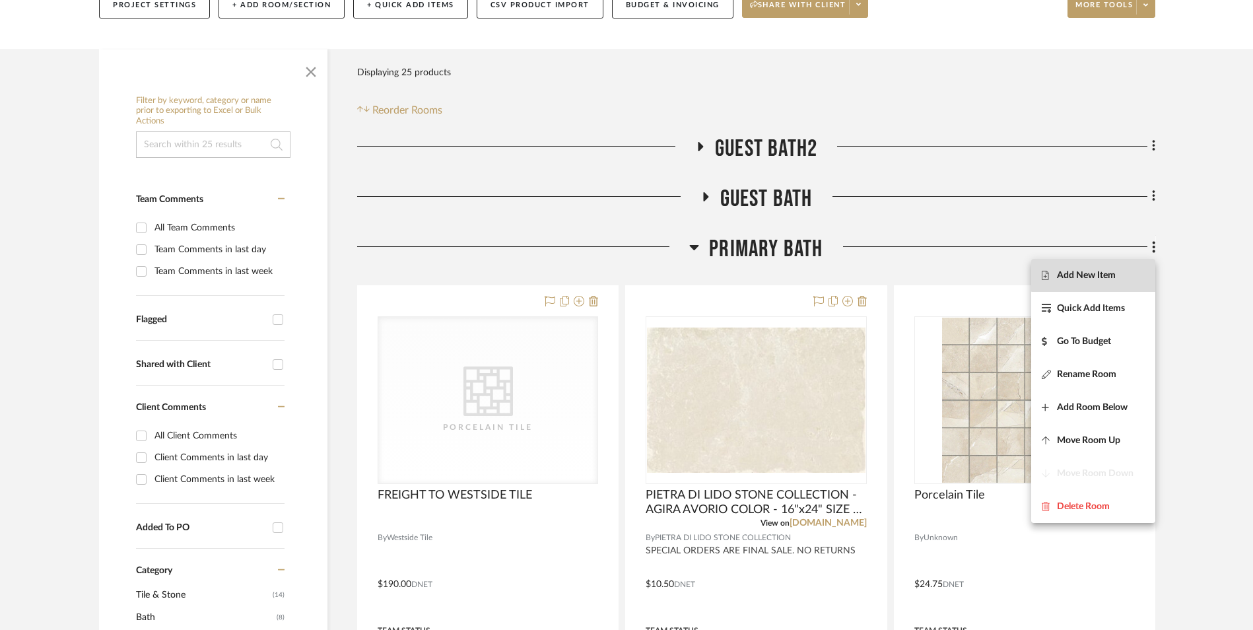
click at [1105, 269] on button "Add New Item" at bounding box center [1093, 275] width 124 height 33
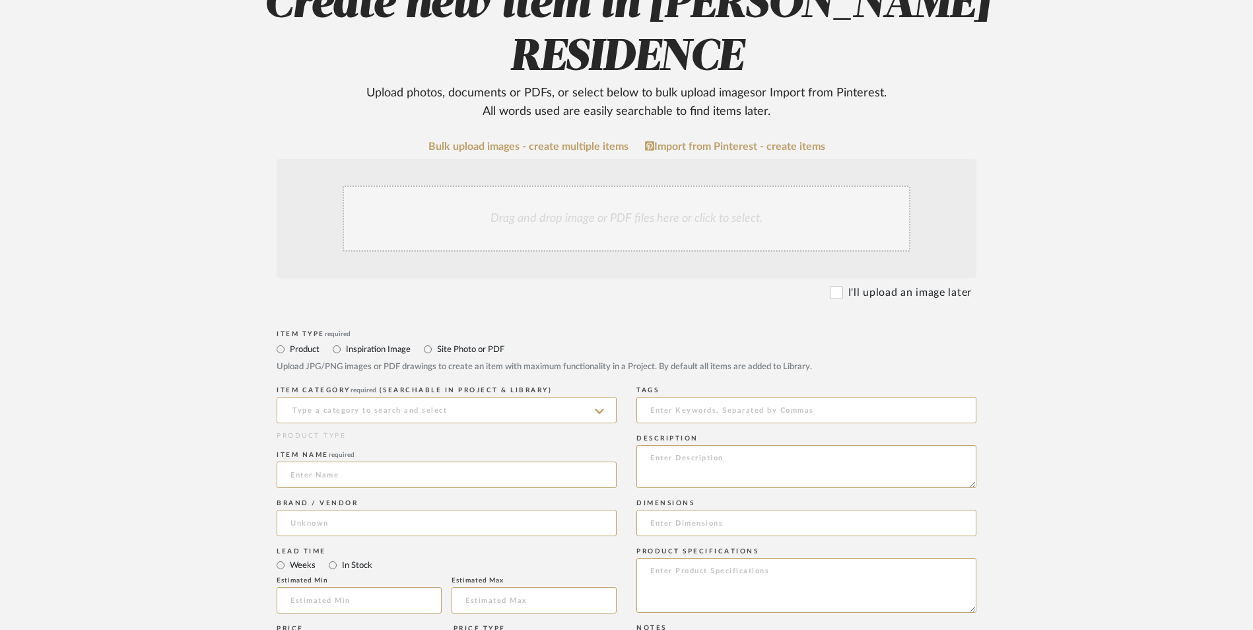
scroll to position [198, 0]
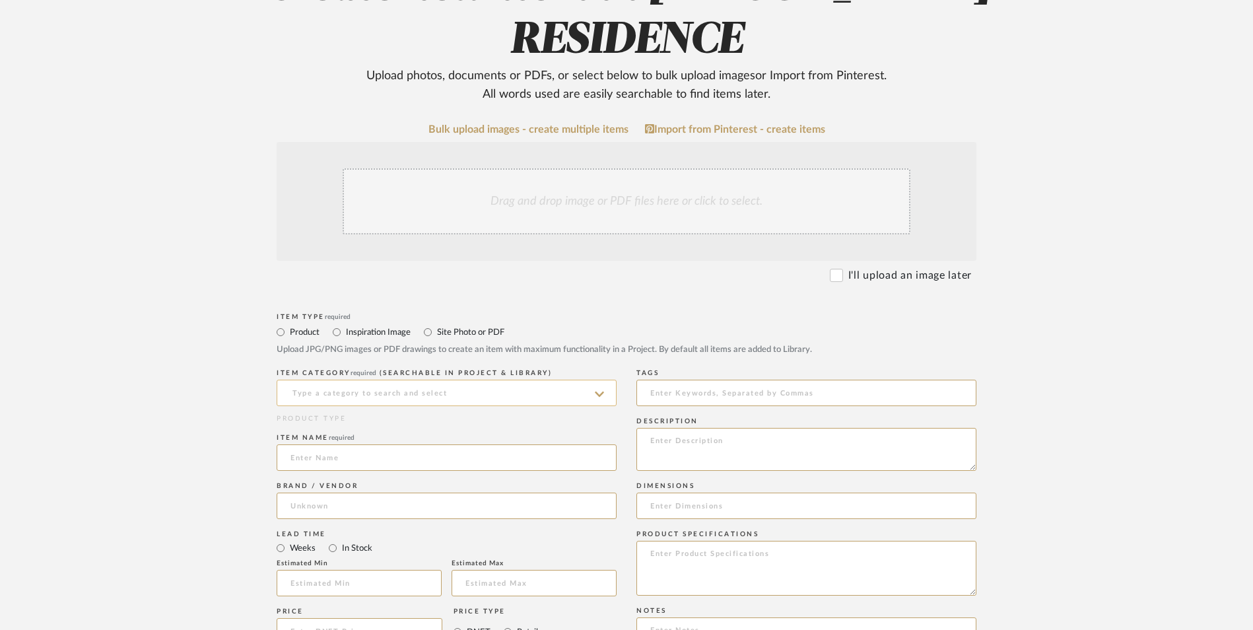
click at [310, 380] on input at bounding box center [447, 393] width 340 height 26
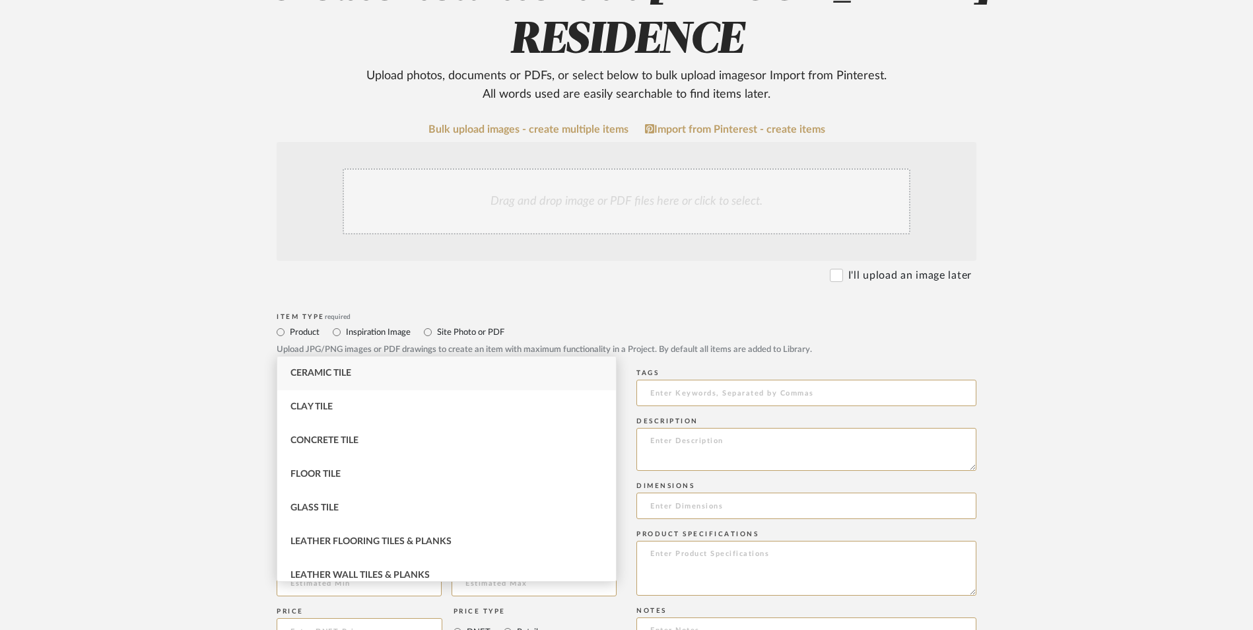
type input "t"
click at [346, 543] on span "Porcelain Tile" at bounding box center [326, 541] width 71 height 9
type input "Porcelain Tile"
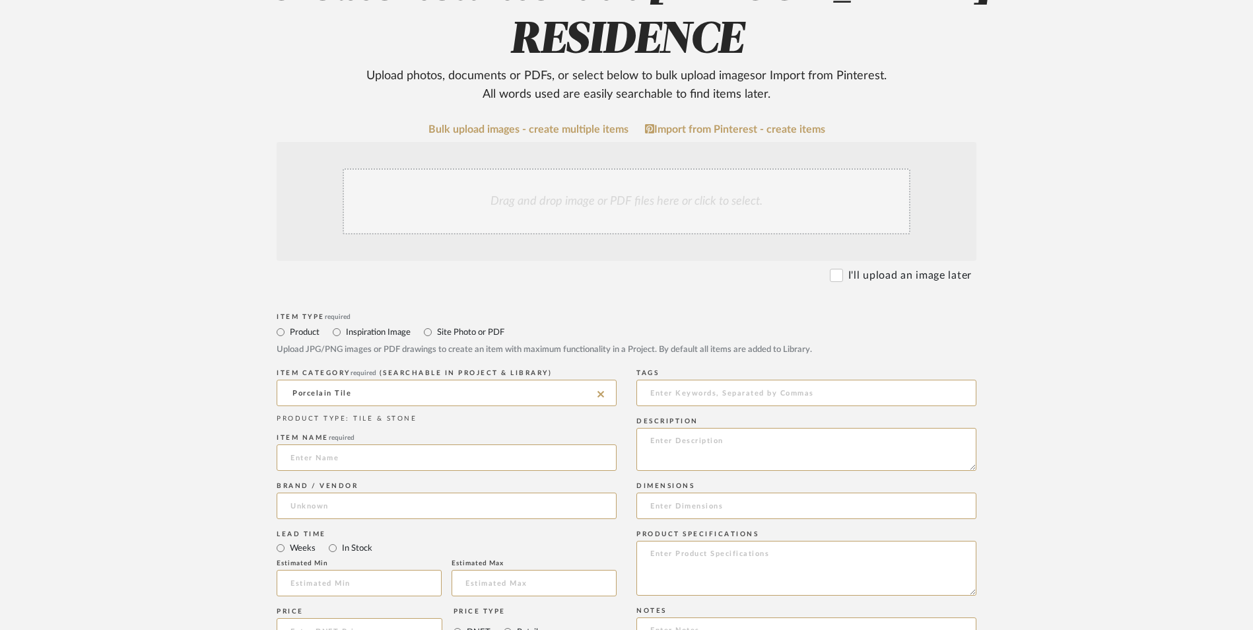
click at [192, 450] on upload-items "Create new item in GWYN RESIDENCE Upload photos, documents or PDFs, or select b…" at bounding box center [626, 505] width 1253 height 1217
click at [333, 444] on input at bounding box center [447, 457] width 340 height 26
paste input "JOLLY A 100 SP 3/8 SAND PEBBLE"
type input "JOLLY A 100 SP 3/8 SAND PEBBLE"
click at [349, 493] on input at bounding box center [447, 506] width 340 height 26
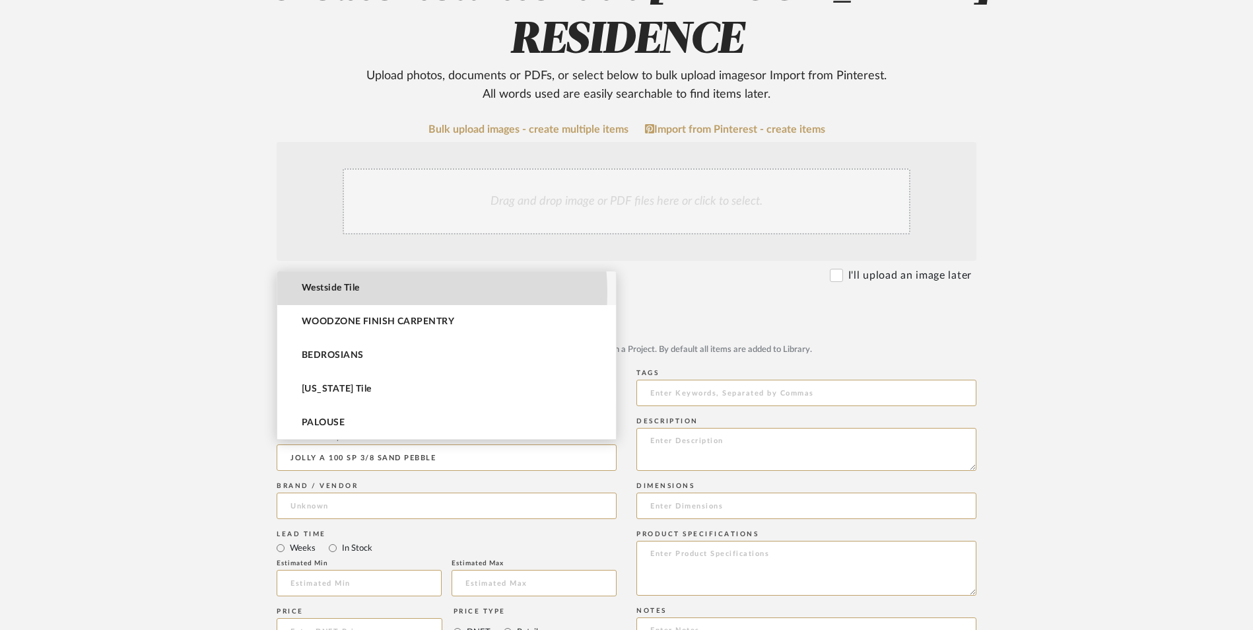
click at [366, 292] on mat-option "Westside Tile" at bounding box center [446, 288] width 339 height 34
type input "Westside Tile"
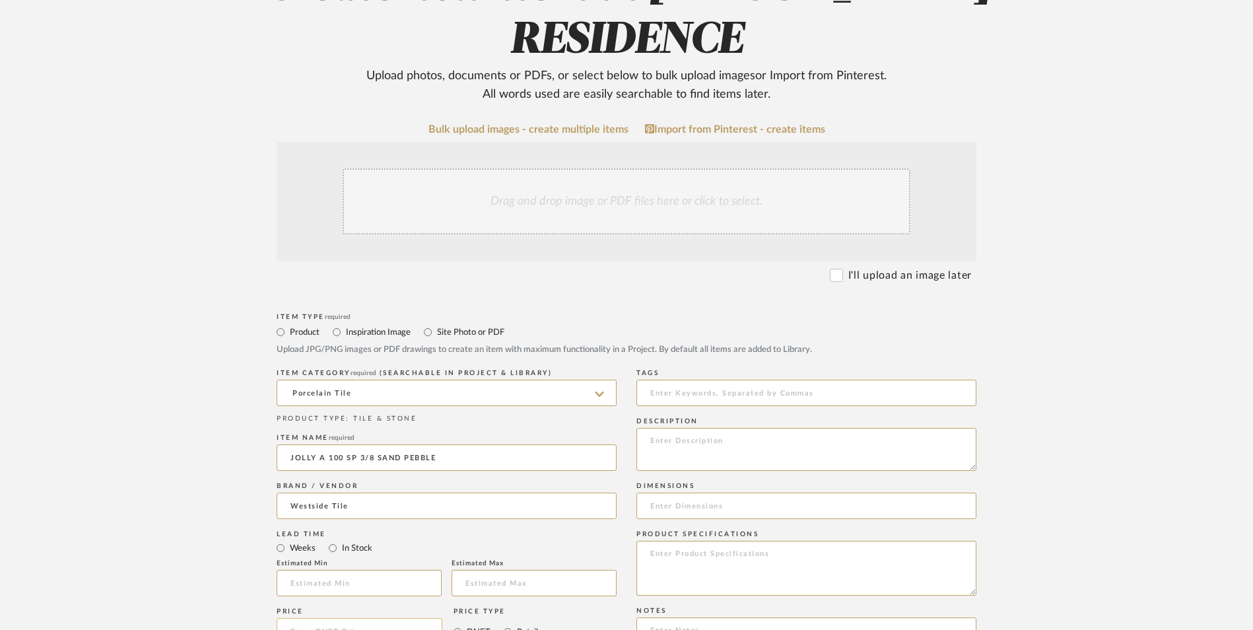
click at [378, 618] on input at bounding box center [360, 631] width 166 height 26
type input "$20.72"
click at [504, 604] on div "Price Type DNET Retail" at bounding box center [496, 628] width 85 height 48
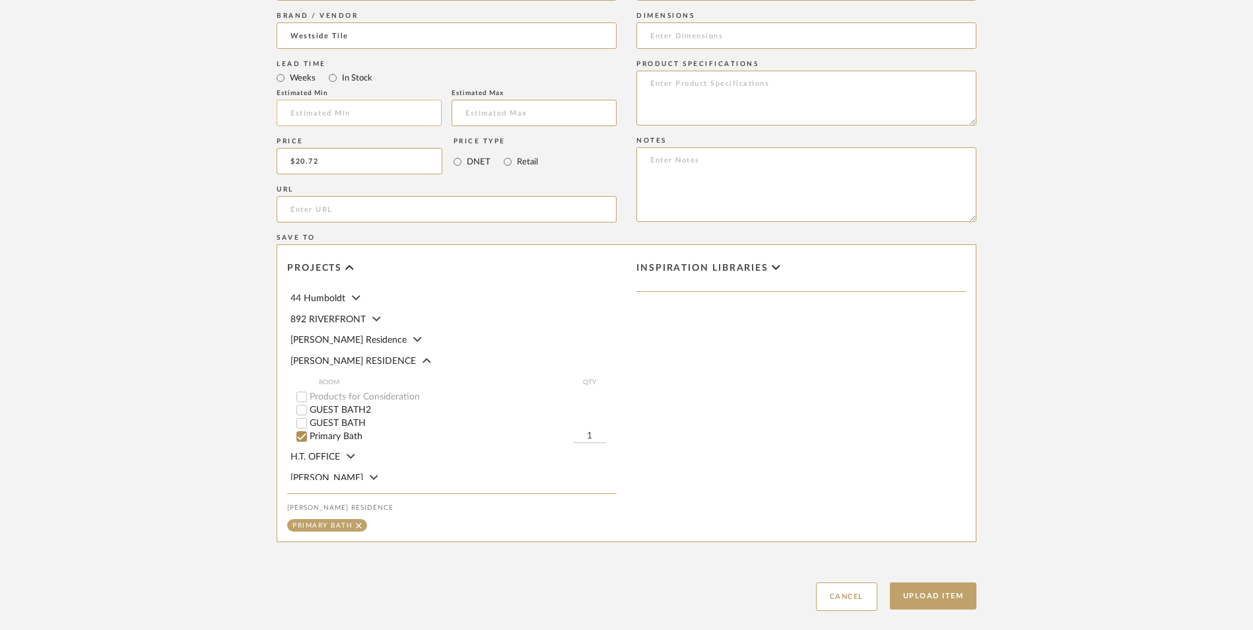
scroll to position [690, 0]
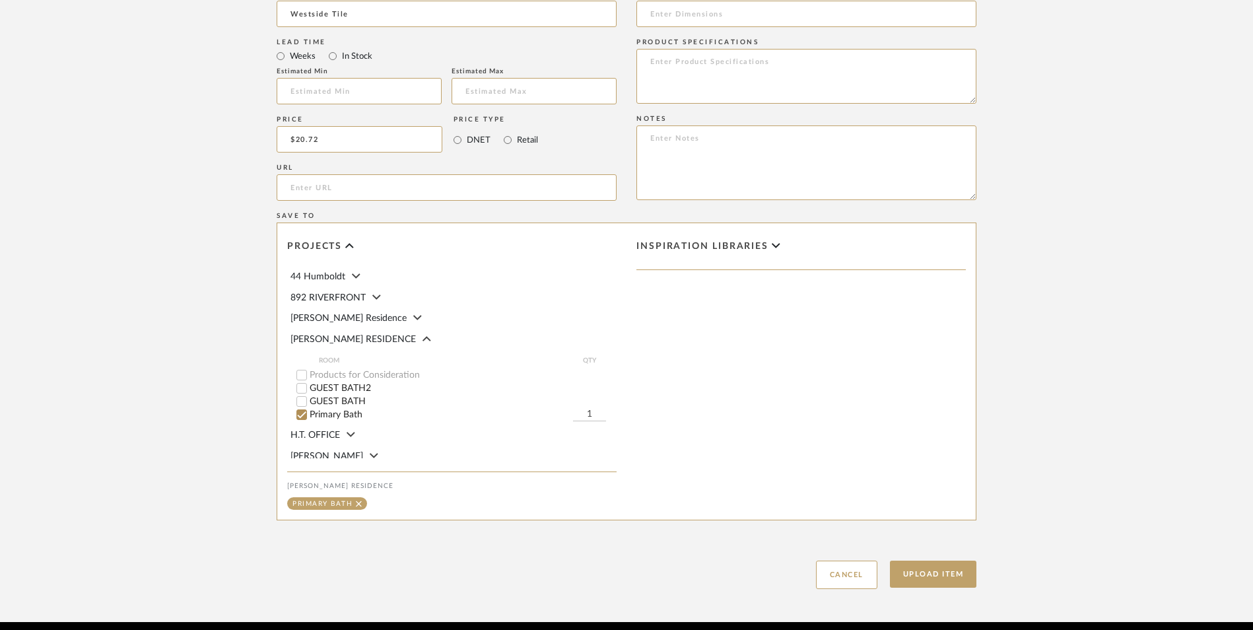
drag, startPoint x: 932, startPoint y: 530, endPoint x: 535, endPoint y: 438, distance: 407.9
click at [524, 450] on div "Item Type required Product Inspiration Image Site Photo or PDF Upload JPG/PNG i…" at bounding box center [627, 203] width 700 height 771
click at [584, 408] on input "1" at bounding box center [589, 414] width 33 height 13
type input "2"
click at [960, 561] on button "Upload Item" at bounding box center [933, 574] width 87 height 27
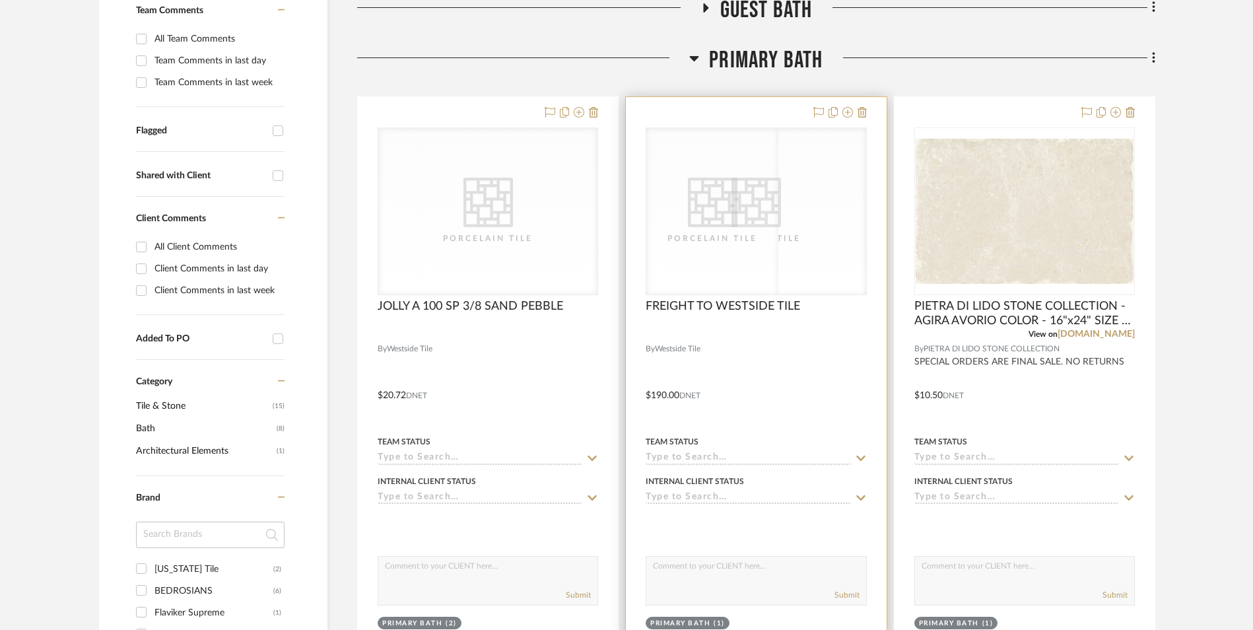
scroll to position [169, 0]
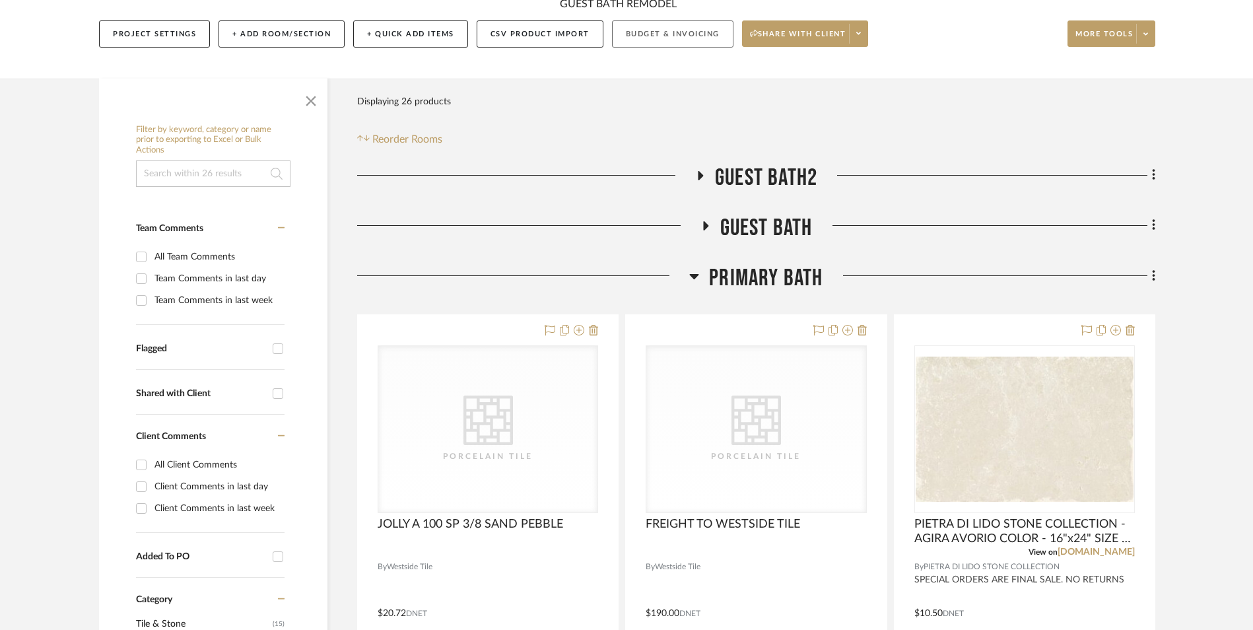
click at [687, 30] on button "Budget & Invoicing" at bounding box center [672, 33] width 121 height 27
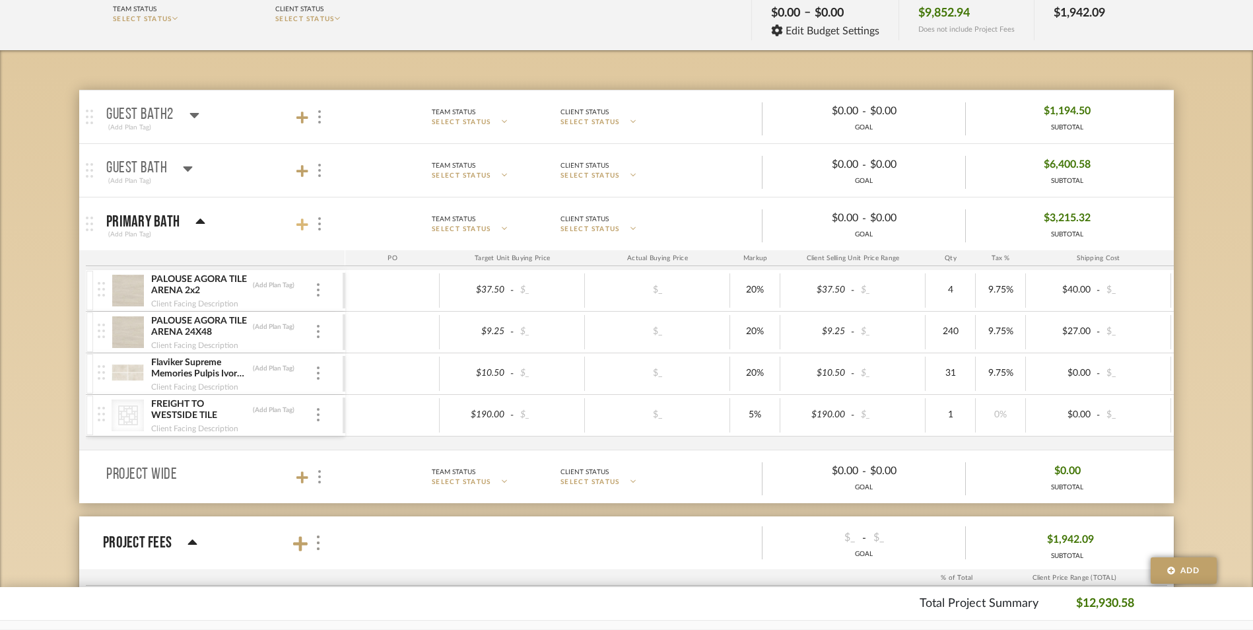
click at [304, 228] on icon at bounding box center [302, 224] width 12 height 13
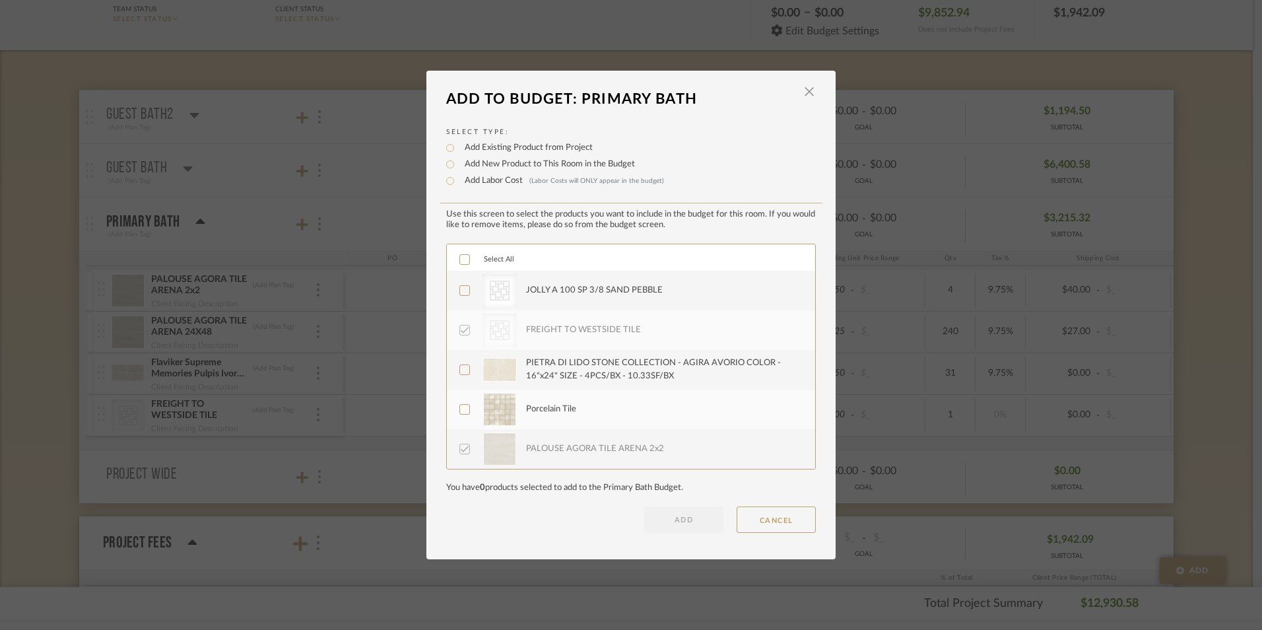
click at [460, 288] on icon at bounding box center [464, 290] width 9 height 9
click at [677, 526] on button "ADD" at bounding box center [683, 519] width 79 height 26
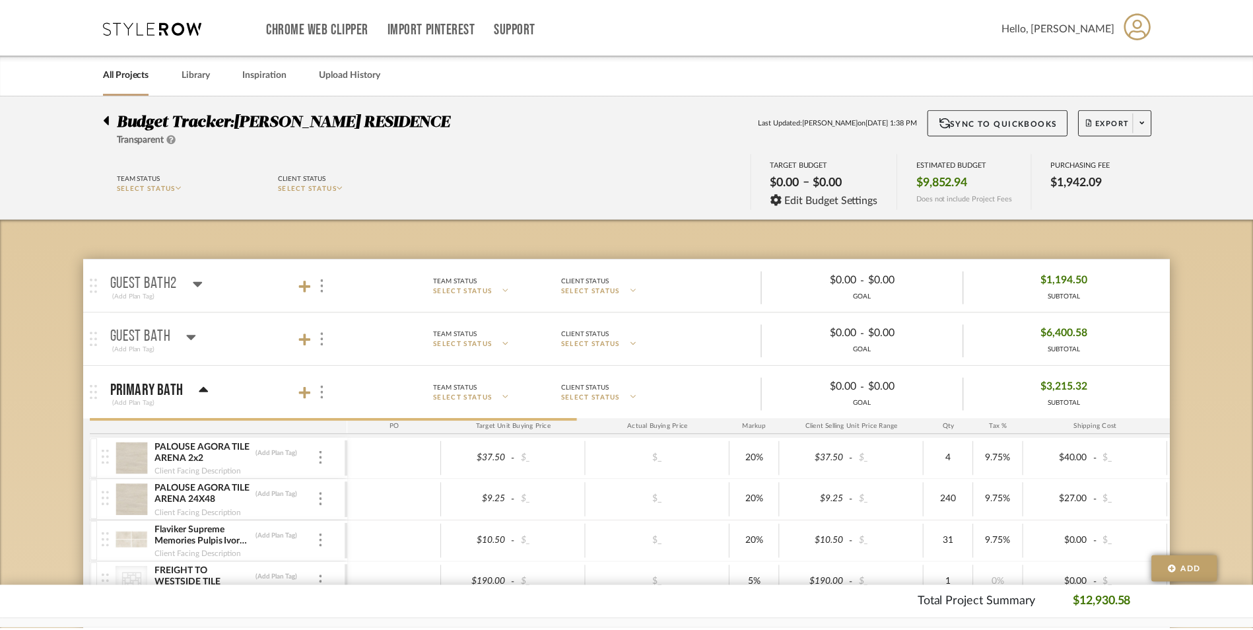
scroll to position [169, 0]
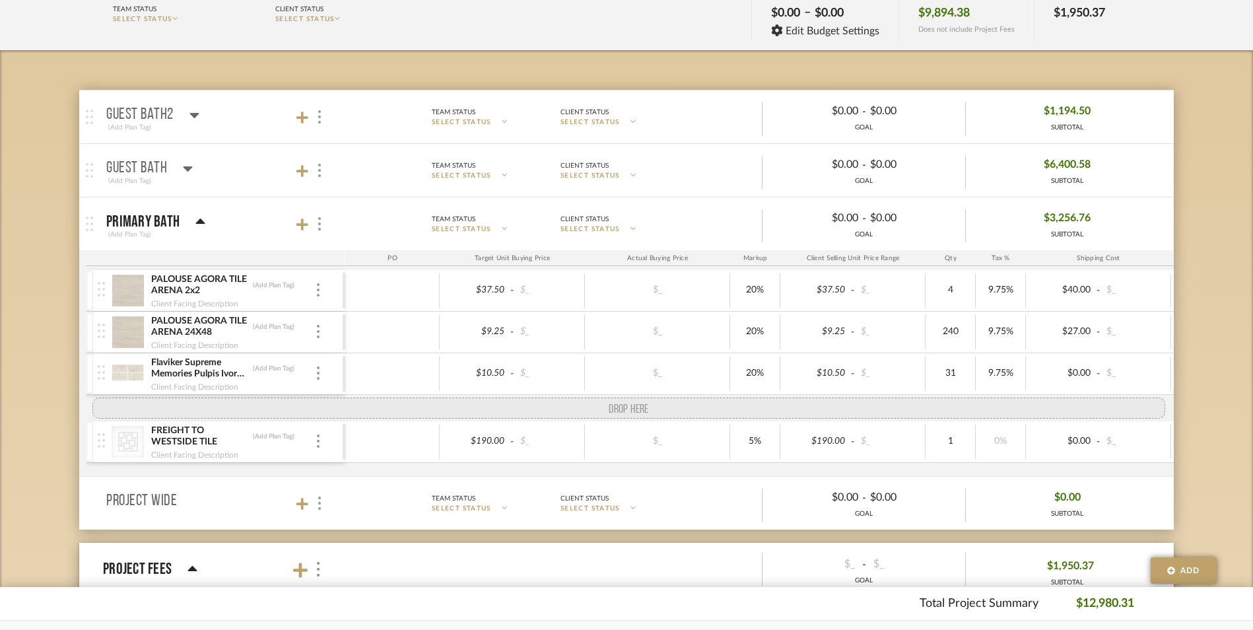
drag, startPoint x: 103, startPoint y: 457, endPoint x: 103, endPoint y: 399, distance: 57.4
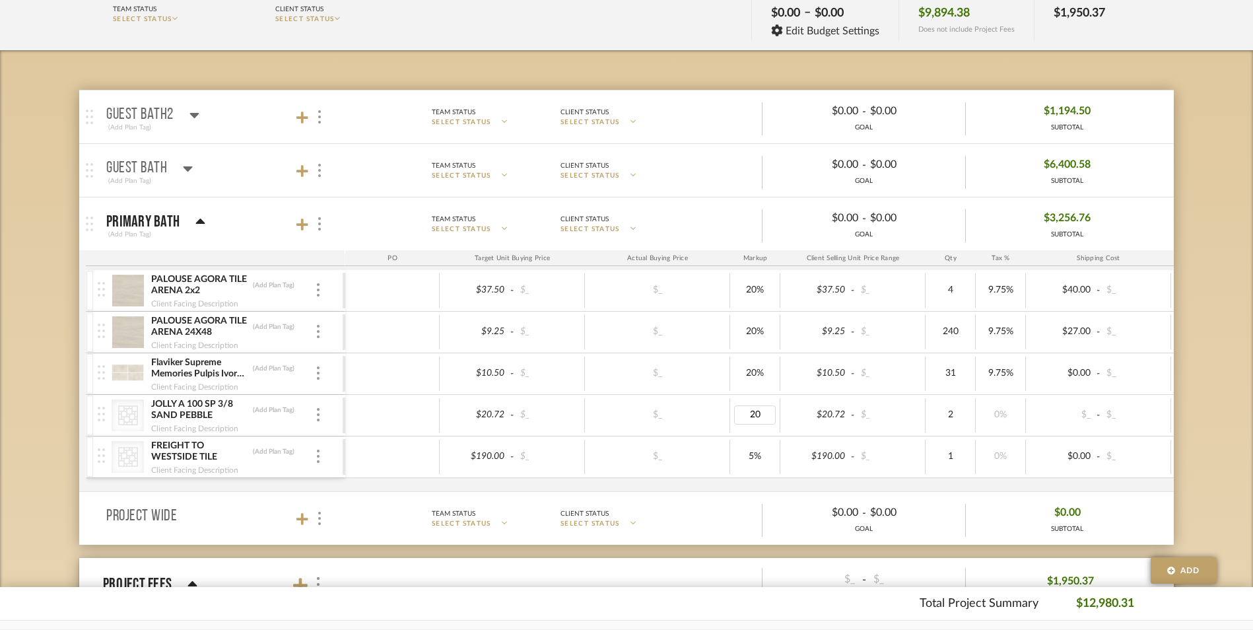
type input "0"
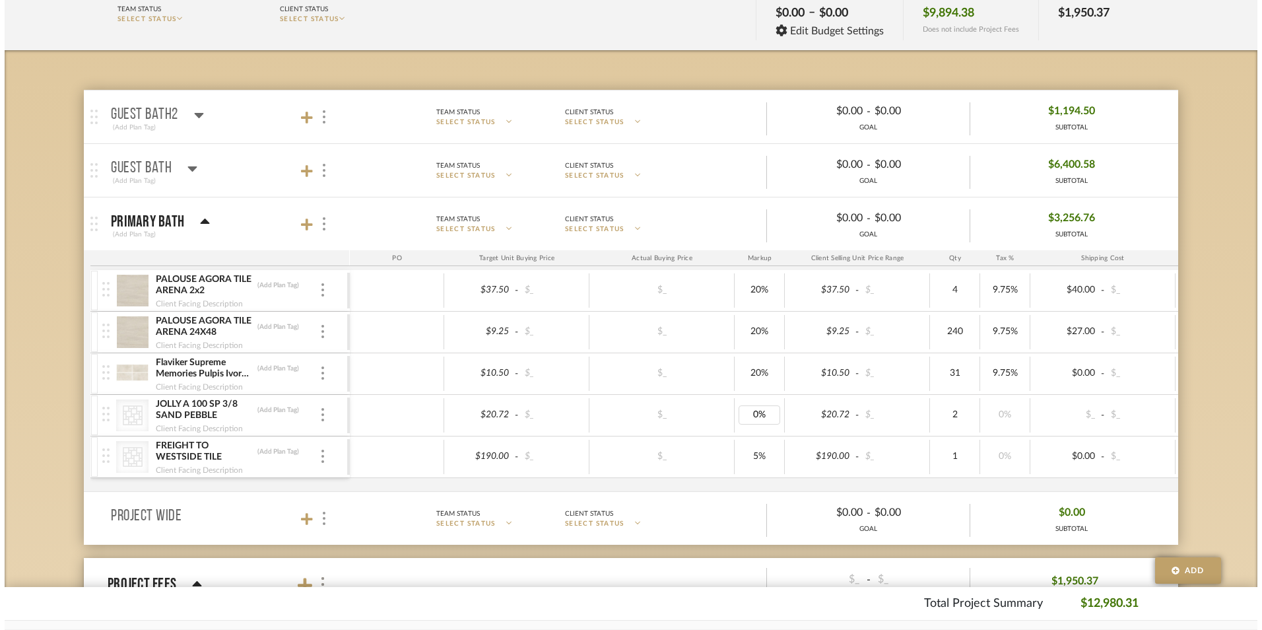
scroll to position [0, 0]
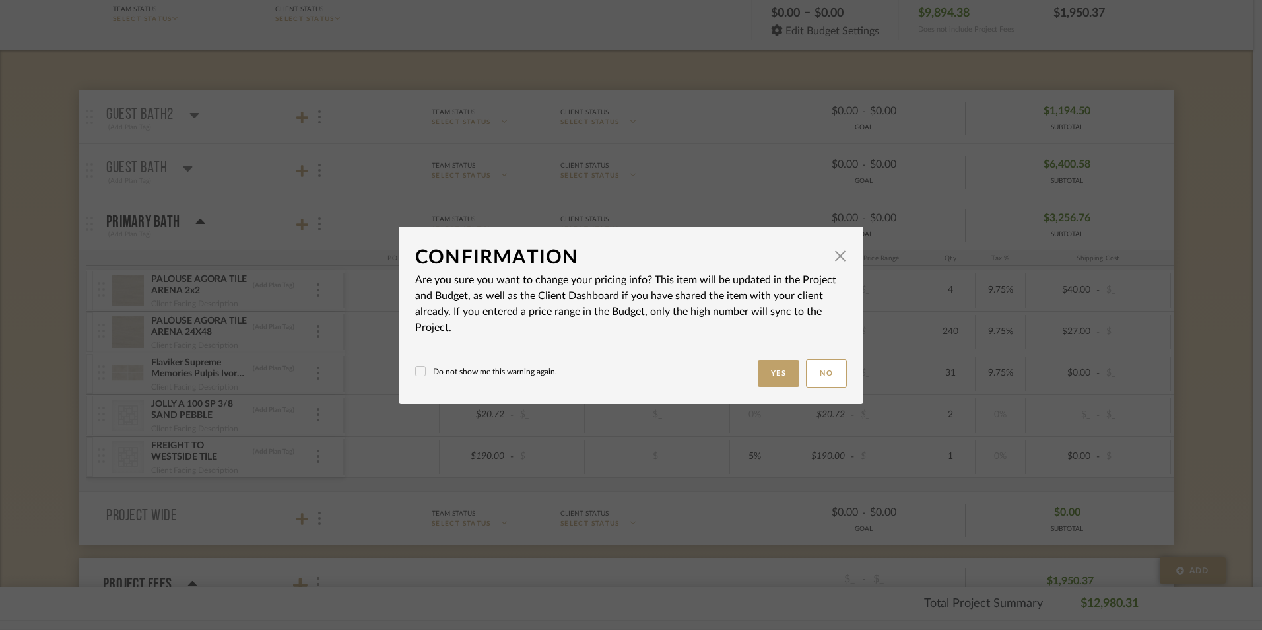
click at [1237, 448] on body "Chrome Web Clipper Import Pinterest Support All Projects Library Inspiration Up…" at bounding box center [626, 146] width 1253 height 630
click at [788, 370] on button "Yes" at bounding box center [779, 373] width 42 height 27
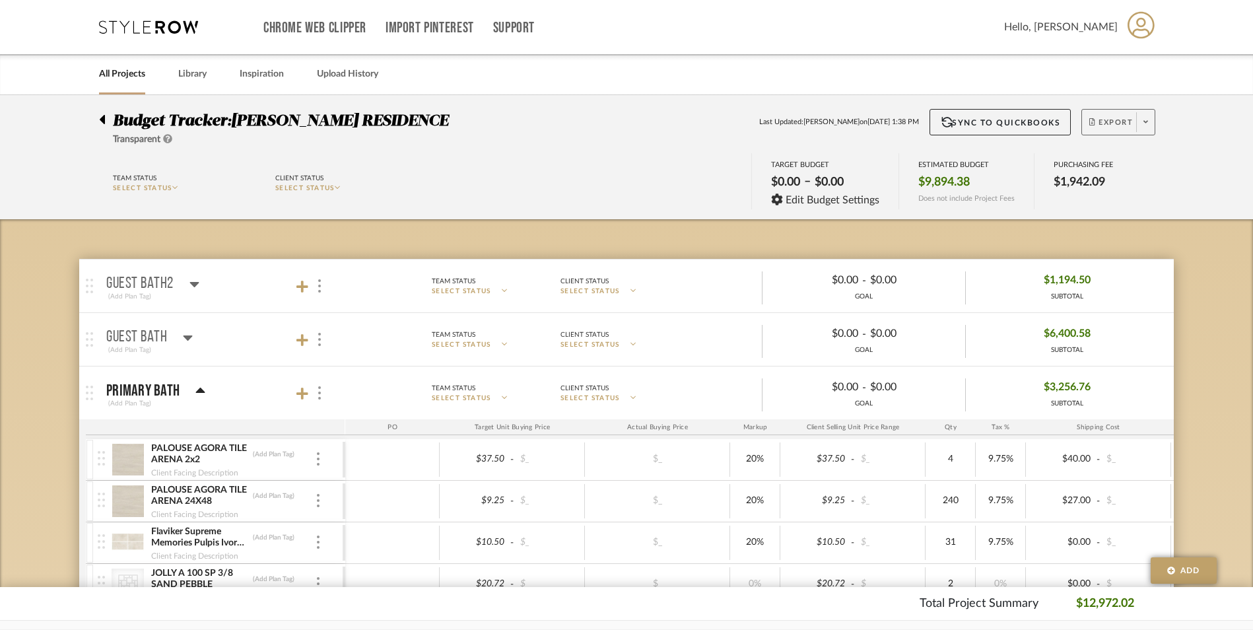
click at [1109, 131] on span "Export" at bounding box center [1111, 128] width 44 height 20
click at [1111, 168] on button "Export PDF" at bounding box center [1141, 160] width 125 height 32
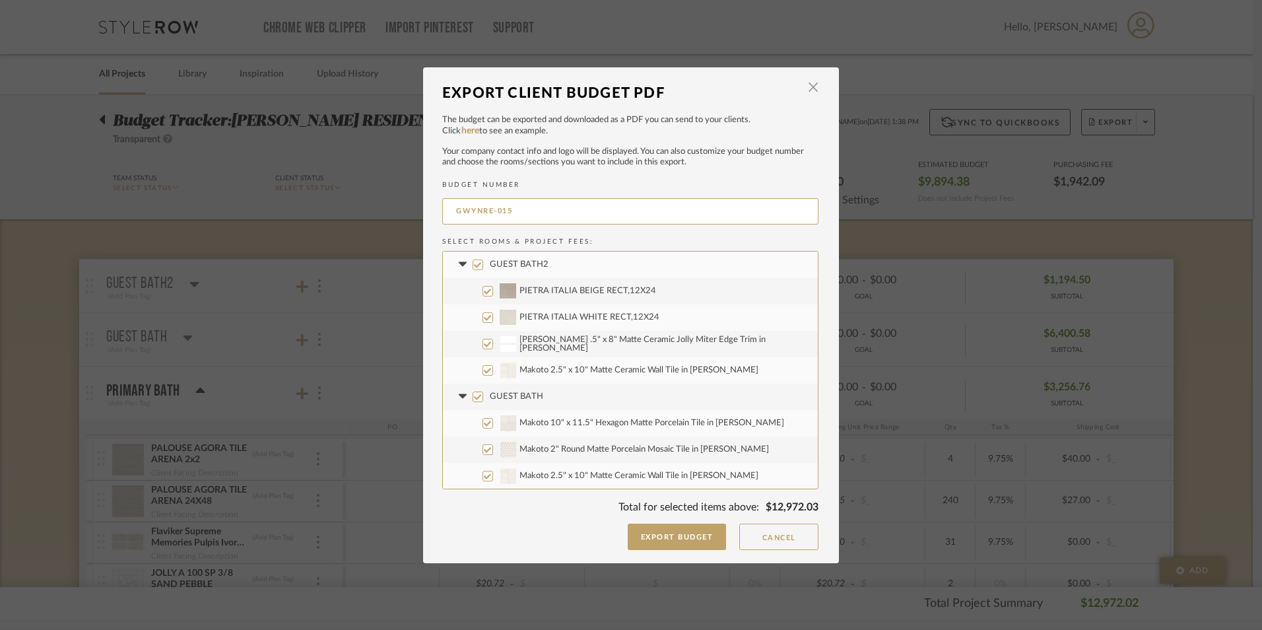
click at [473, 266] on input "GUEST BATH2" at bounding box center [478, 264] width 11 height 11
checkbox input "false"
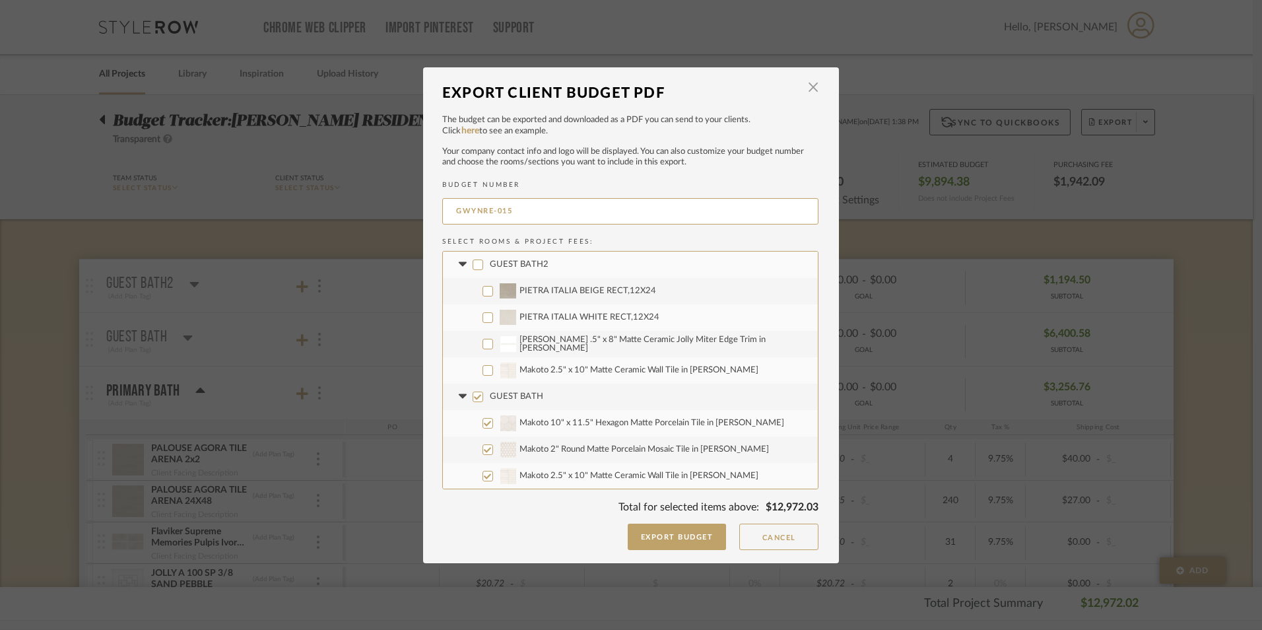
checkbox input "false"
click at [474, 398] on input "GUEST BATH" at bounding box center [478, 397] width 11 height 11
checkbox input "false"
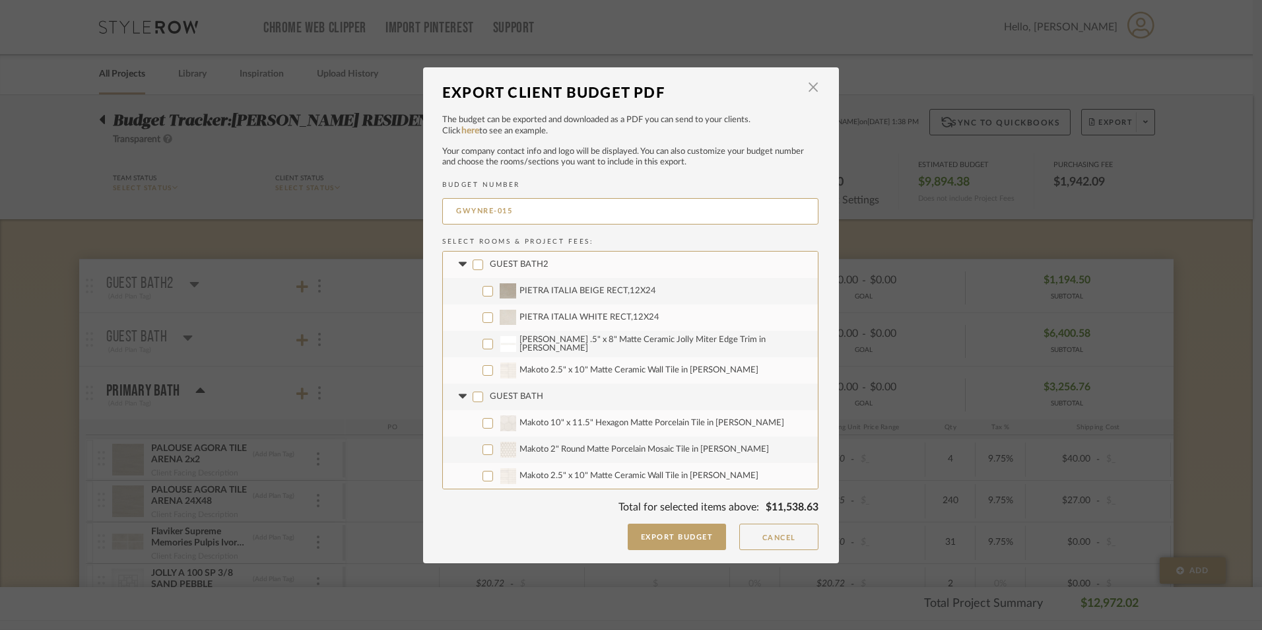
checkbox input "false"
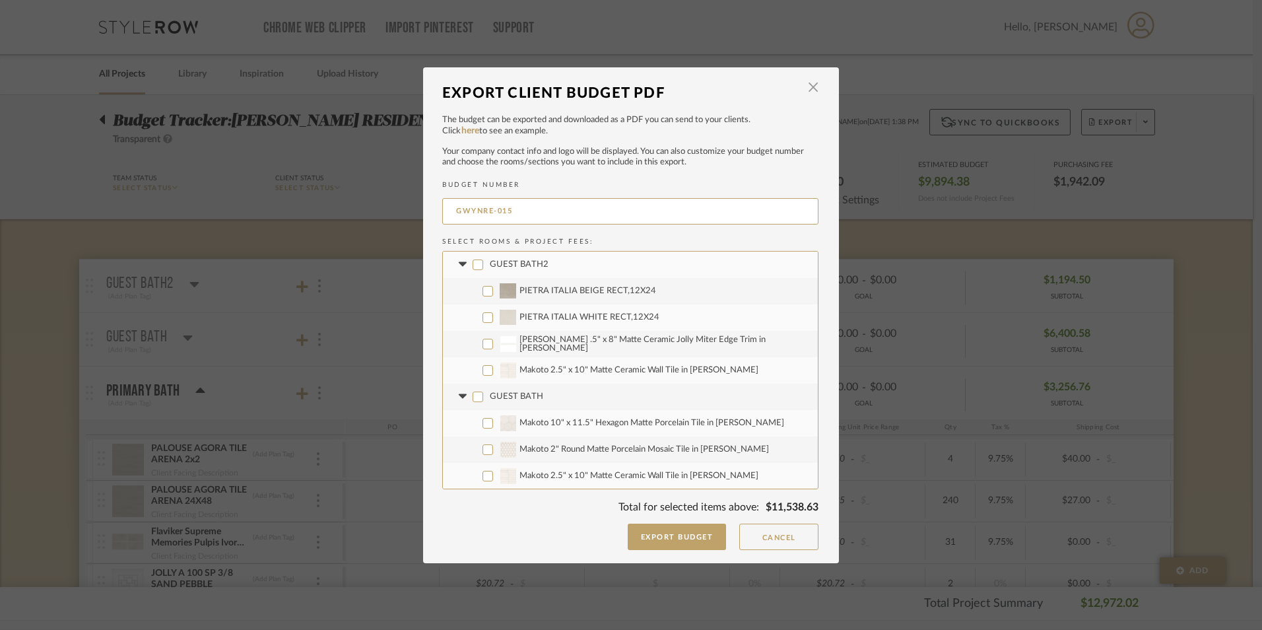
checkbox input "false"
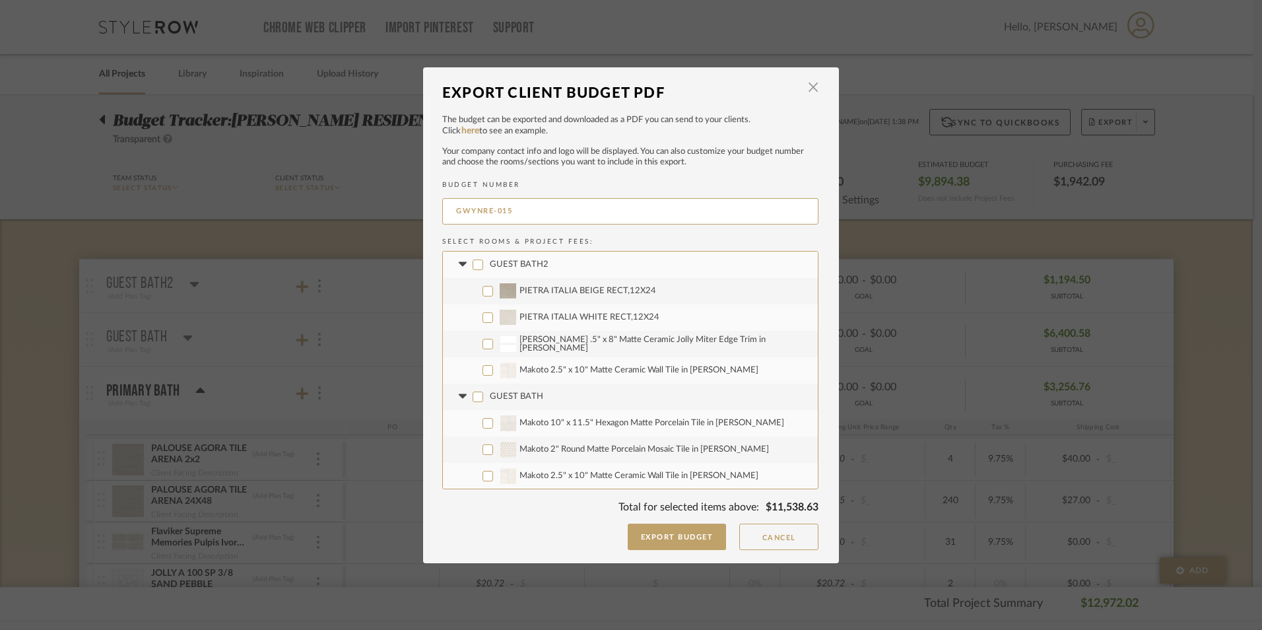
checkbox input "false"
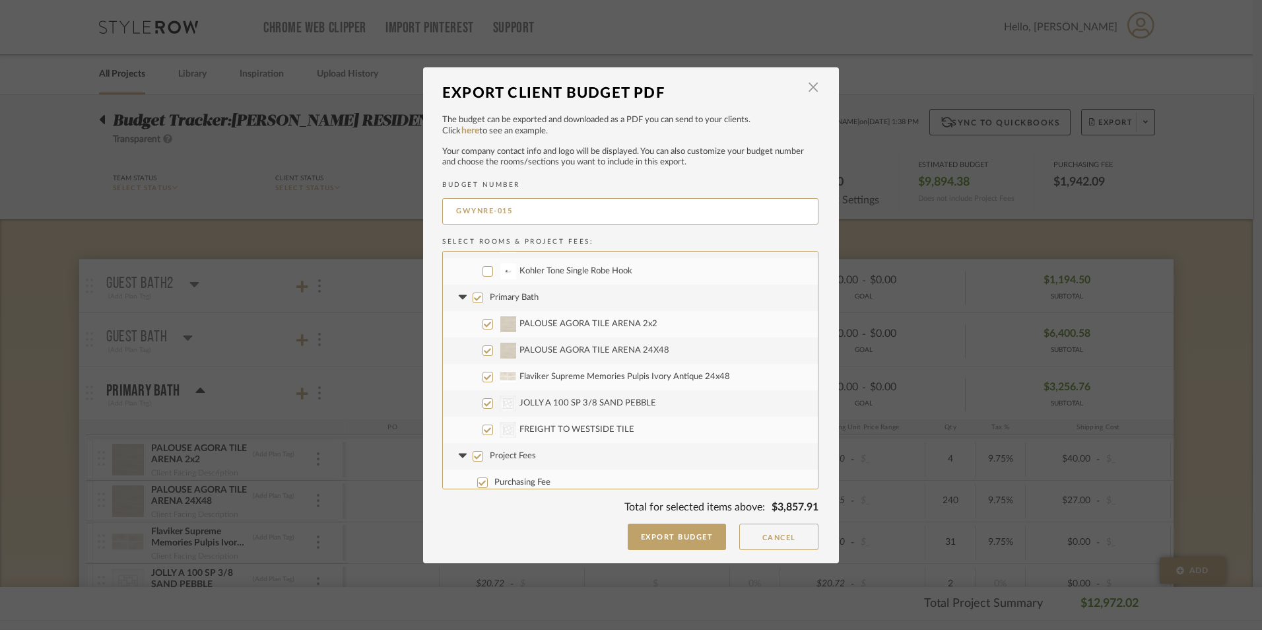
scroll to position [528, 0]
click at [475, 446] on input "Project Fees" at bounding box center [478, 449] width 11 height 11
checkbox input "false"
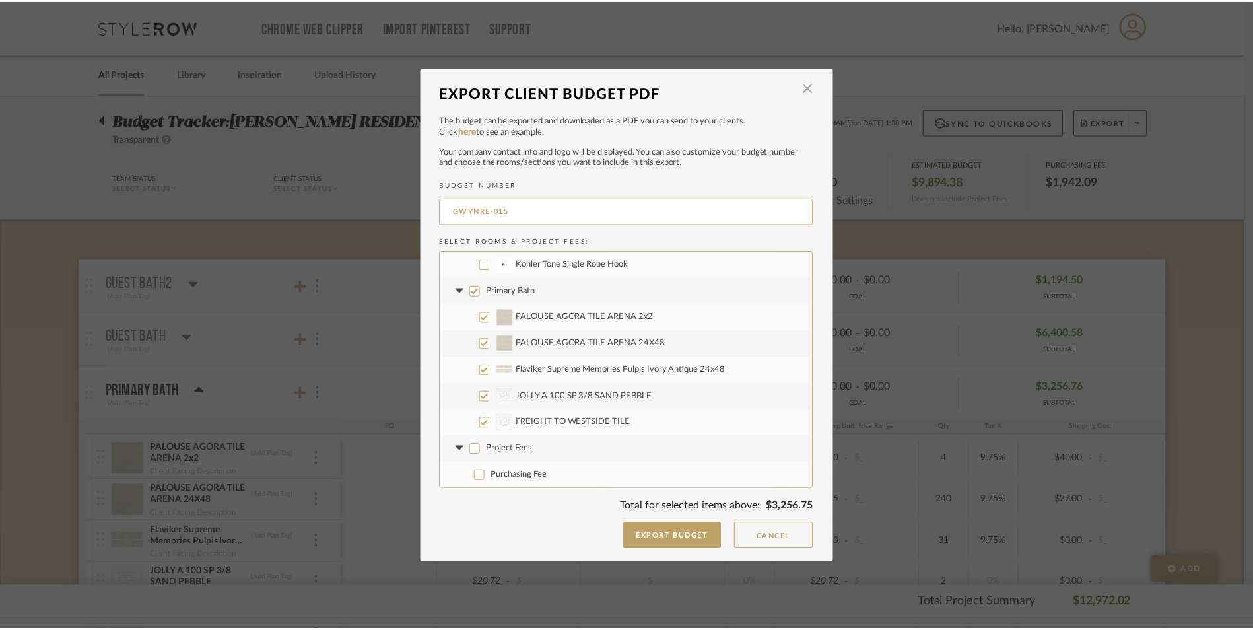
scroll to position [529, 0]
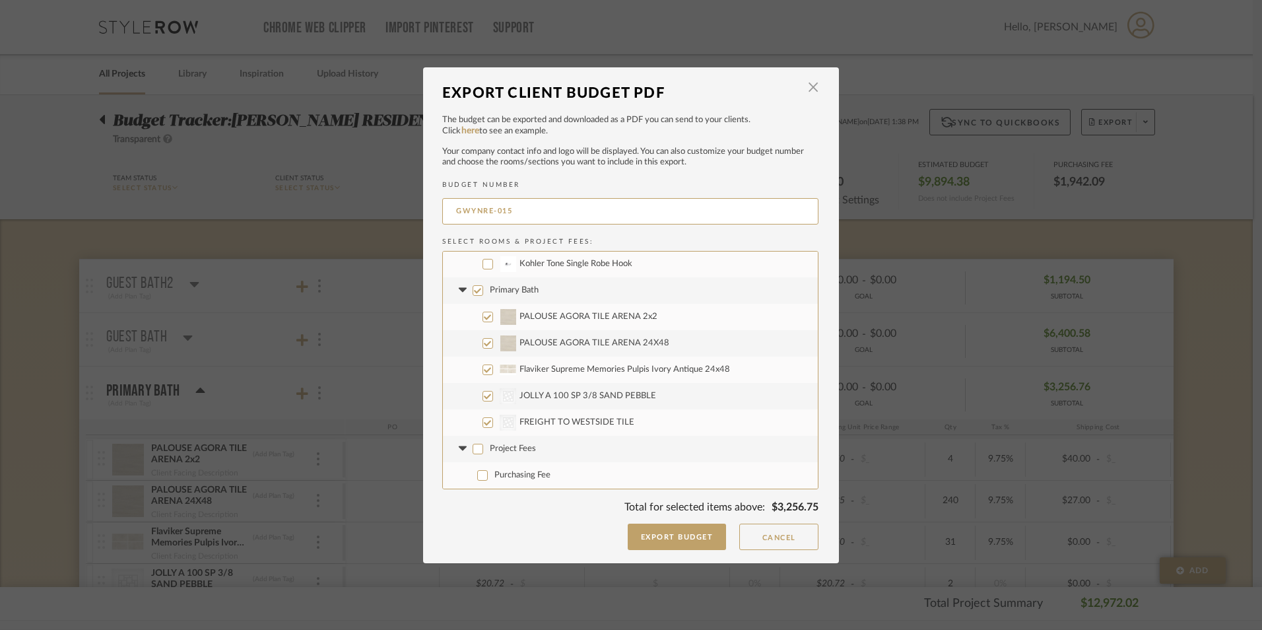
click at [487, 345] on input "PALOUSE AGORA TILE ARENA 24X48" at bounding box center [488, 343] width 11 height 11
checkbox input "false"
click at [484, 318] on input "PALOUSE AGORA TILE ARENA 2x2" at bounding box center [488, 317] width 11 height 11
checkbox input "false"
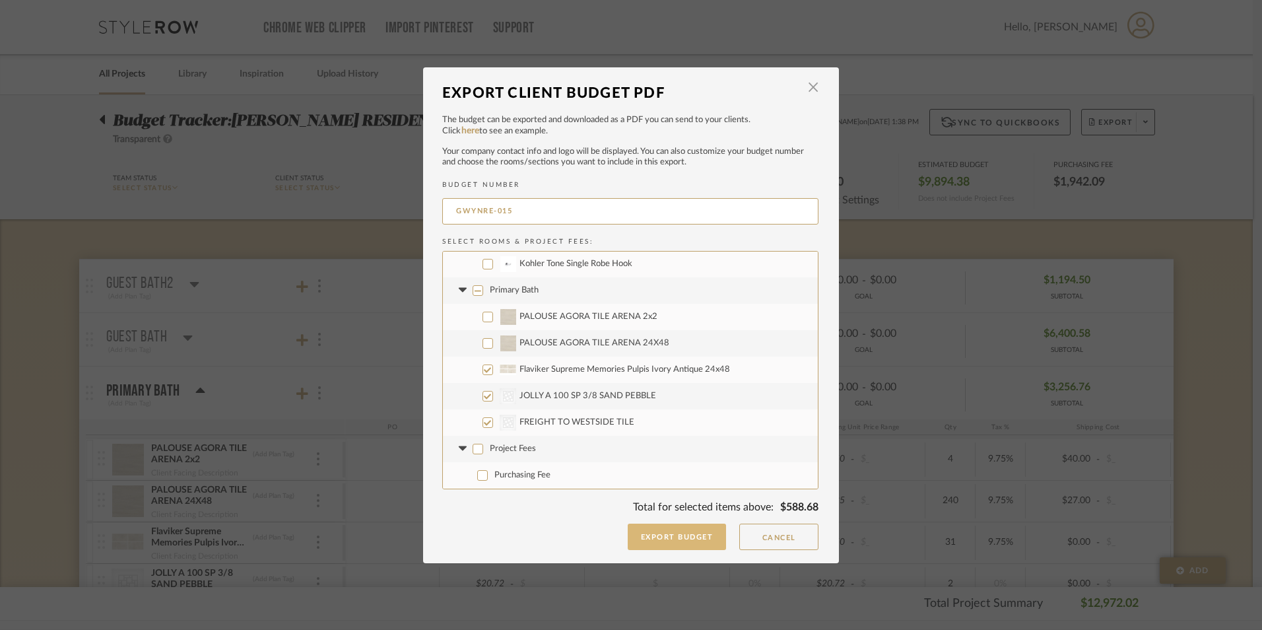
click at [654, 543] on button "Export Budget" at bounding box center [677, 537] width 99 height 26
